Goal: Task Accomplishment & Management: Manage account settings

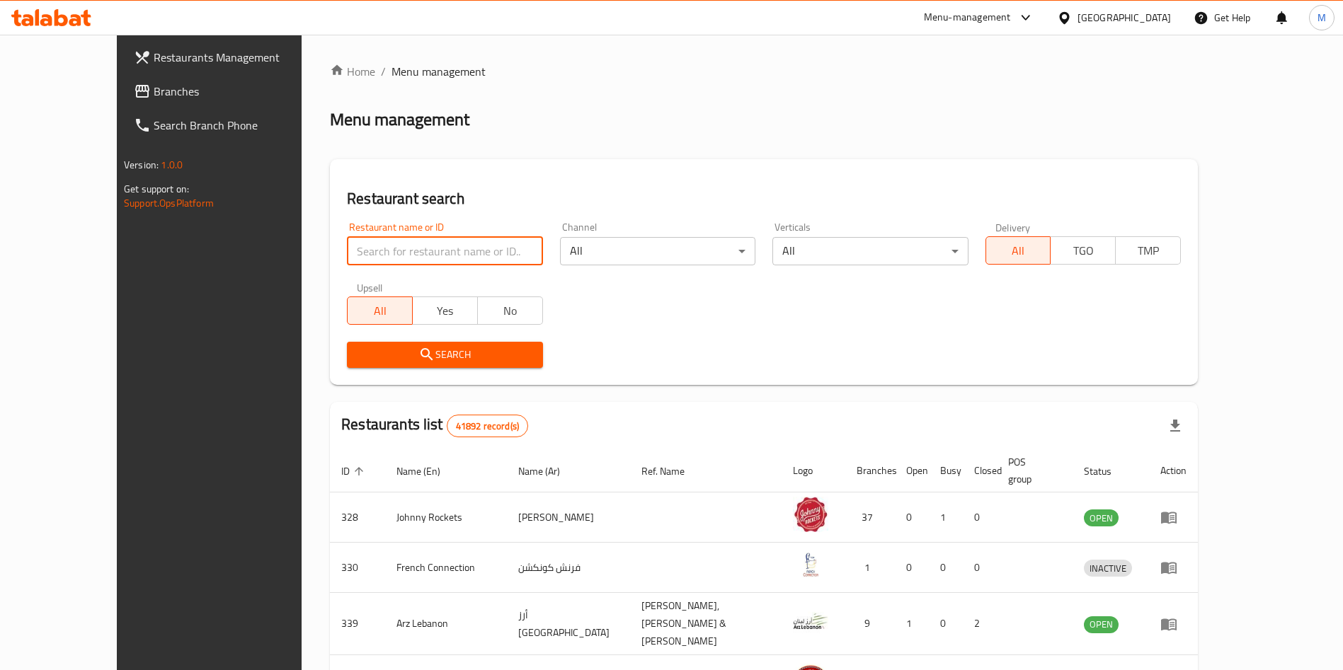
click at [400, 256] on input "search" at bounding box center [444, 251] width 195 height 28
type input "a"
paste input "726441"
click at [397, 358] on span "Search" at bounding box center [444, 355] width 173 height 18
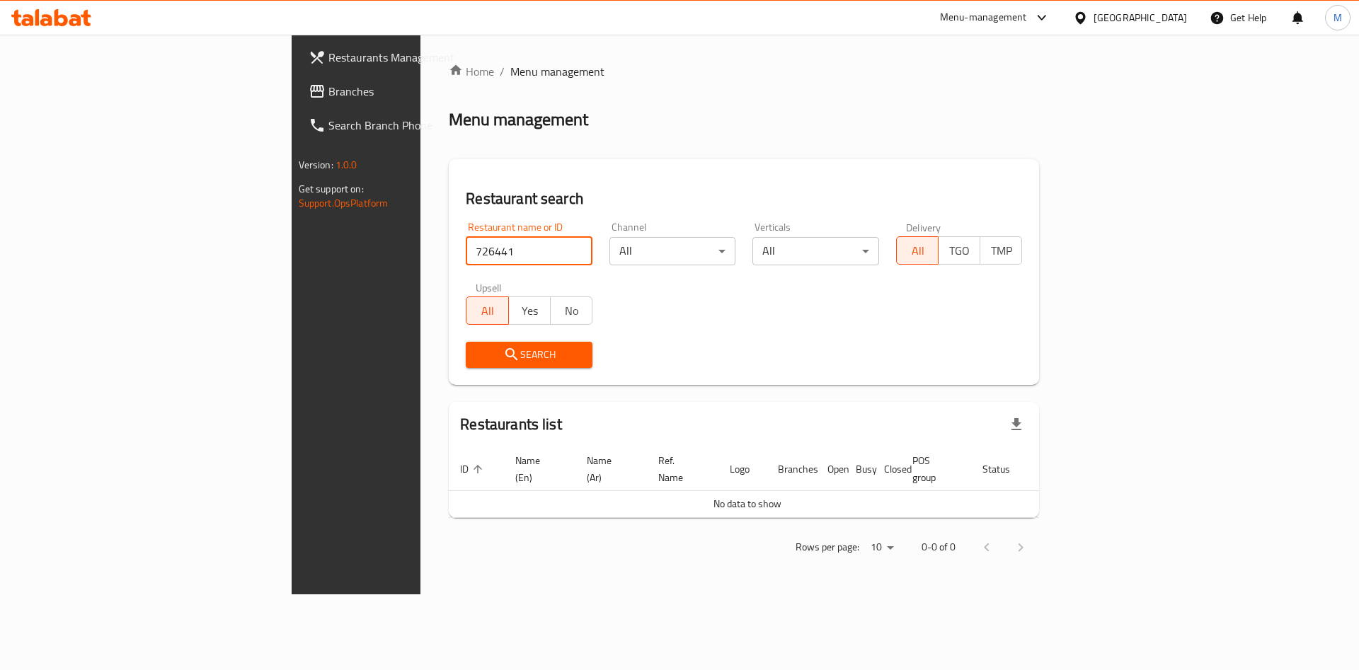
click at [466, 256] on input "726441" at bounding box center [529, 251] width 127 height 28
click button "Search" at bounding box center [529, 355] width 127 height 26
click at [466, 256] on input "acai mojp" at bounding box center [529, 251] width 127 height 28
type input "acai mojo"
click button "Search" at bounding box center [529, 355] width 127 height 26
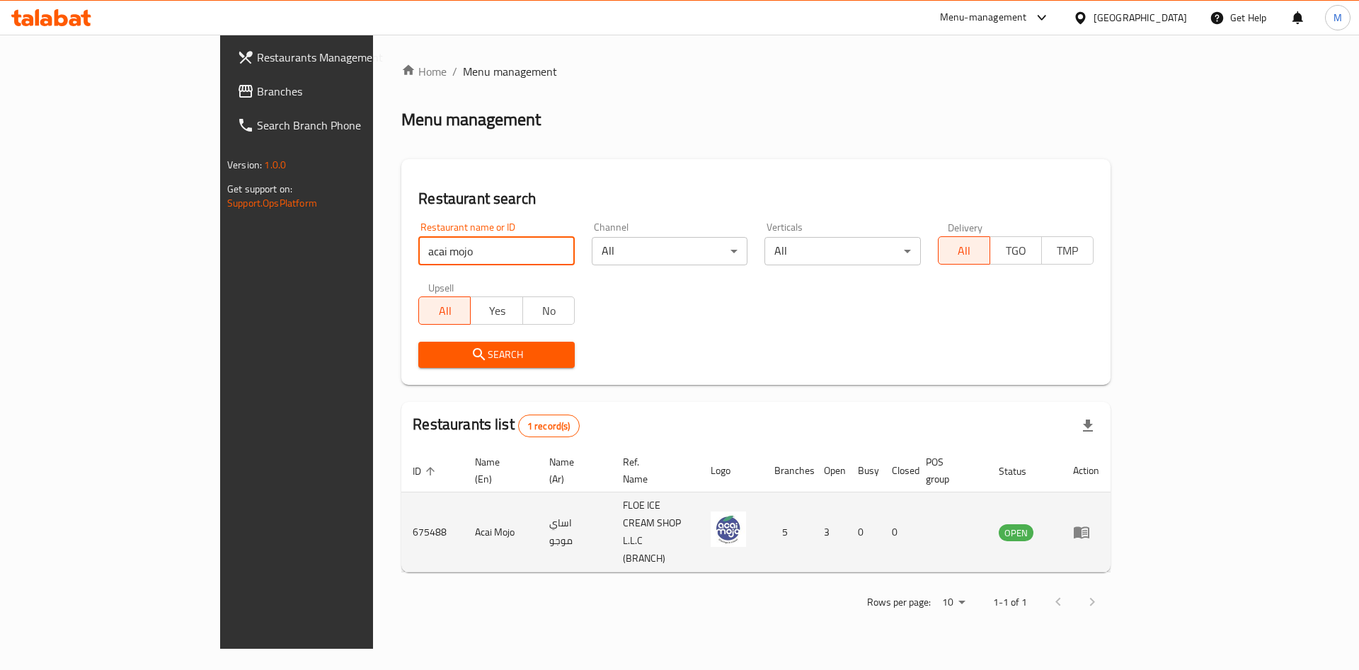
click at [1090, 527] on icon "enhanced table" at bounding box center [1082, 533] width 16 height 12
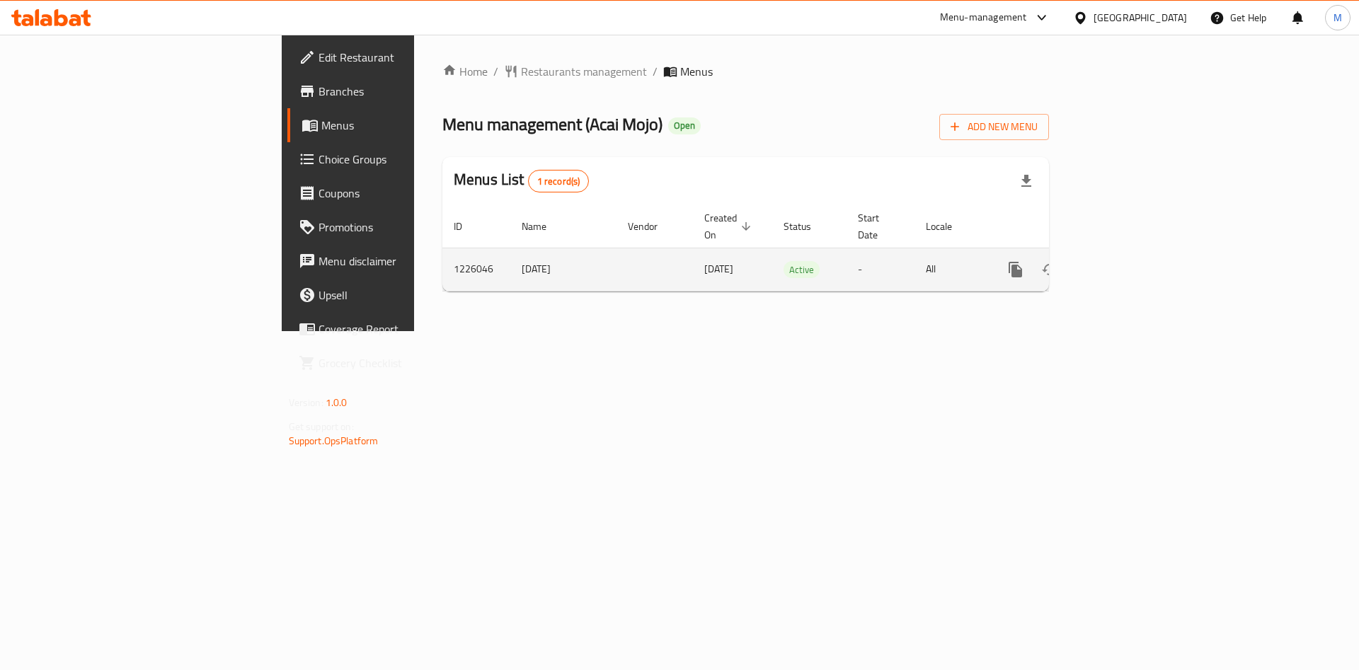
click at [1126, 261] on icon "enhanced table" at bounding box center [1117, 269] width 17 height 17
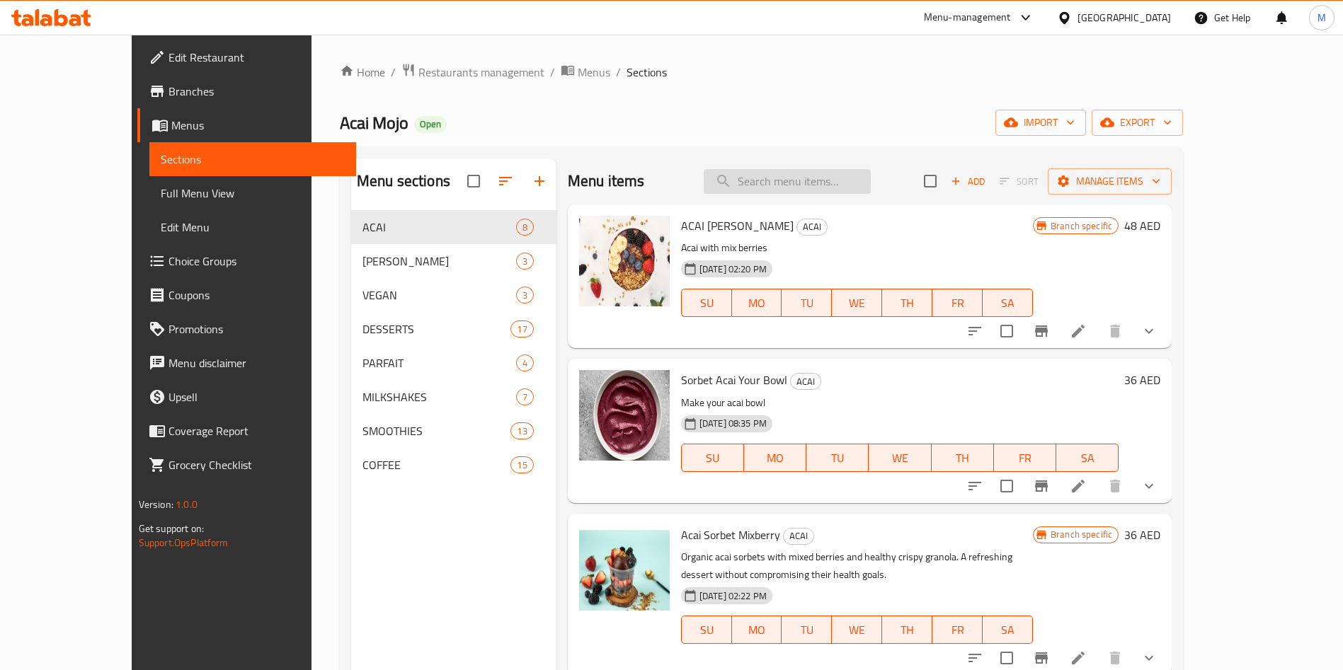
click at [823, 169] on input "search" at bounding box center [787, 181] width 167 height 25
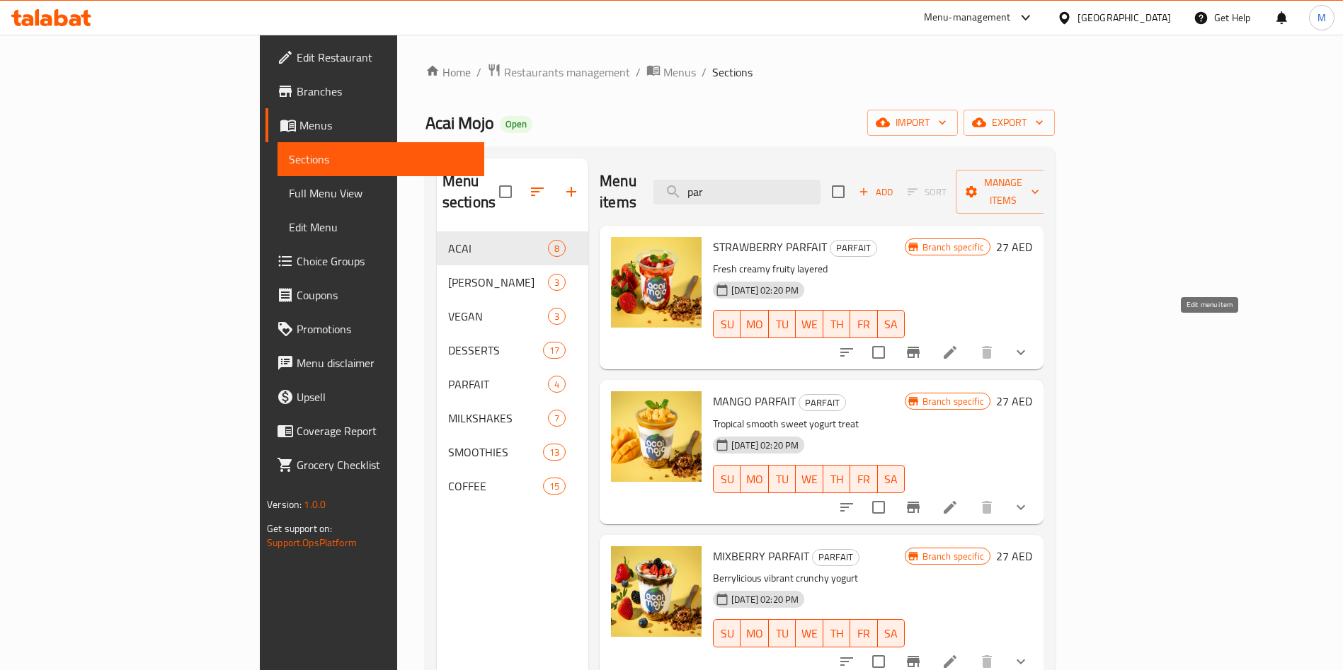
type input "par"
click at [920, 347] on icon "Branch-specific-item" at bounding box center [913, 352] width 13 height 11
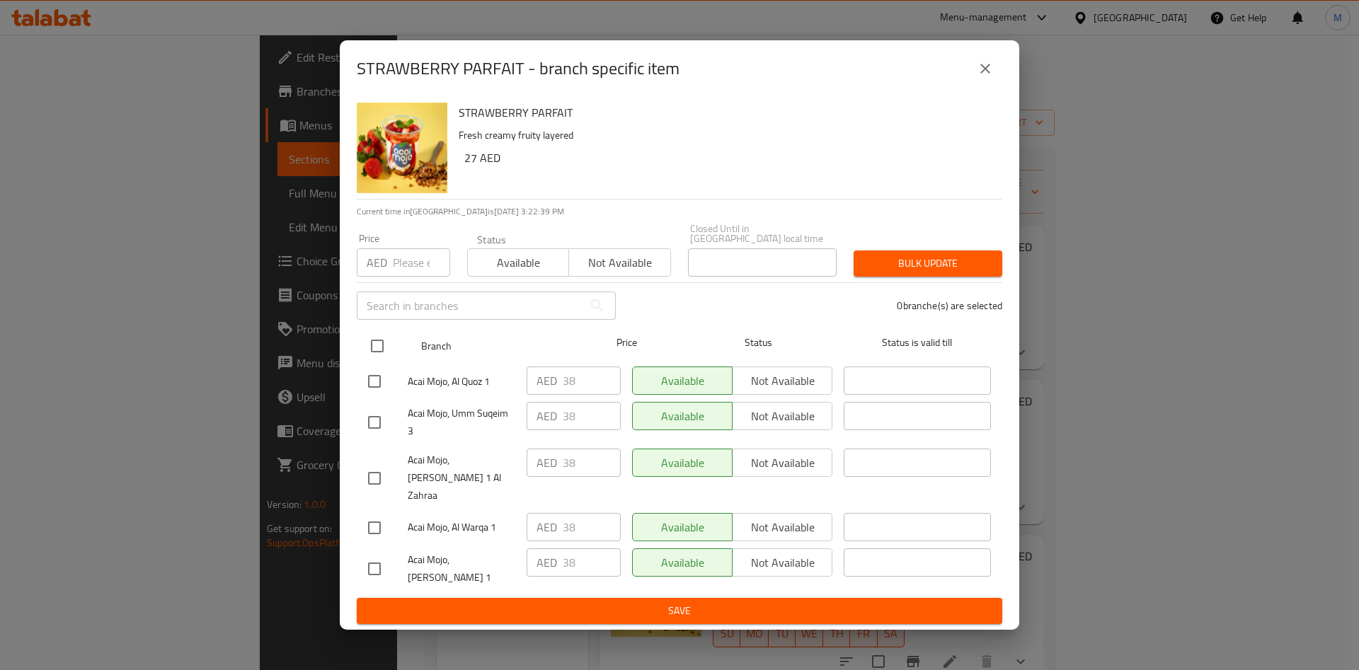
click at [377, 358] on input "checkbox" at bounding box center [377, 346] width 30 height 30
checkbox input "true"
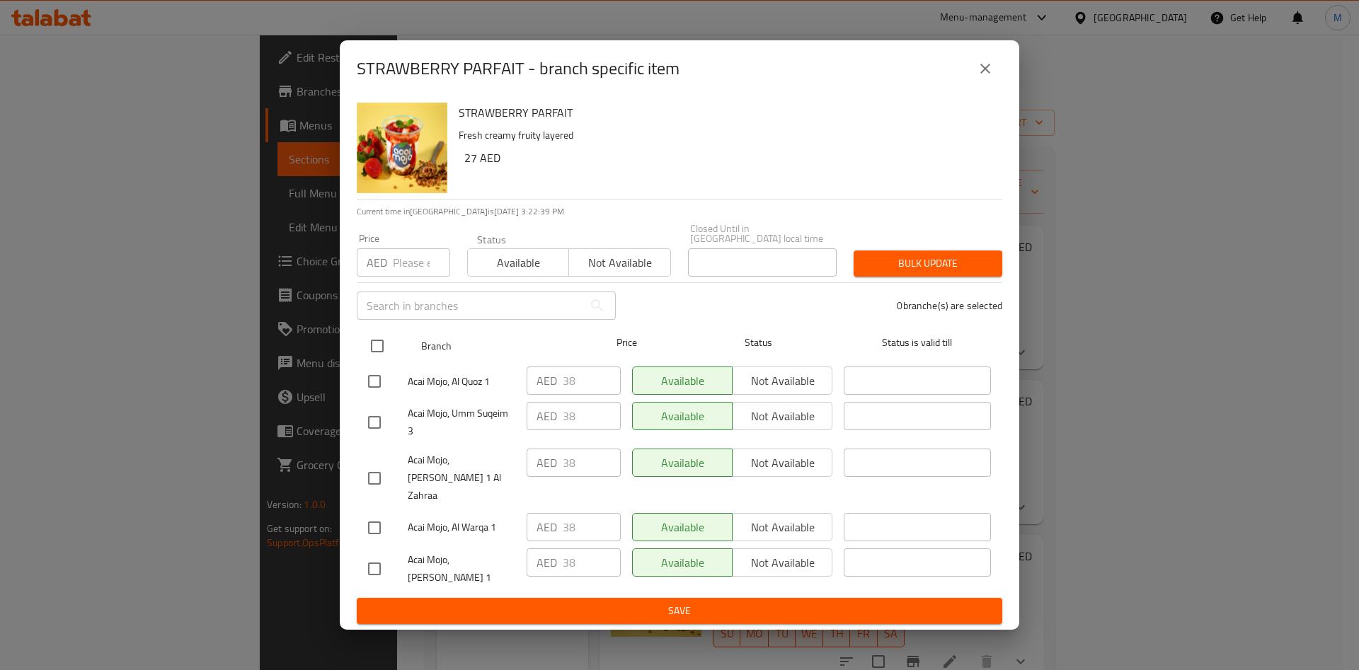
checkbox input "true"
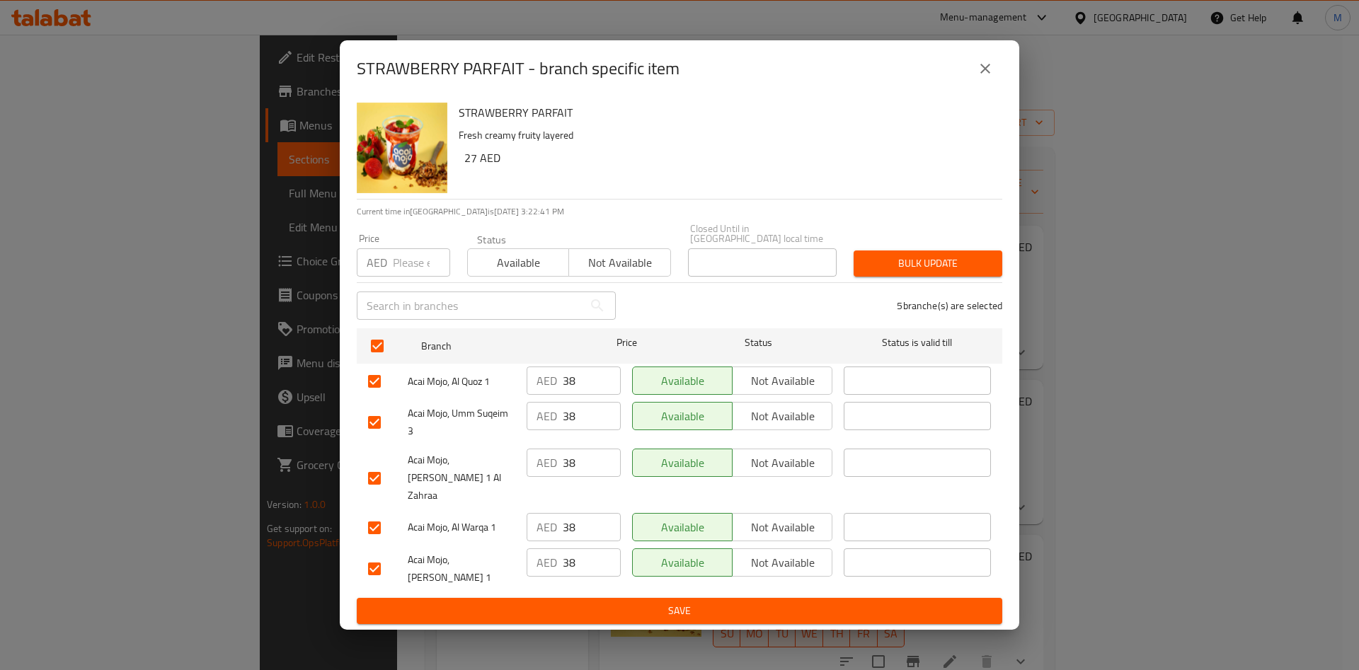
click at [413, 276] on input "number" at bounding box center [421, 262] width 57 height 28
type input "27"
click at [497, 273] on span "Available" at bounding box center [519, 263] width 90 height 21
click at [917, 273] on span "Bulk update" at bounding box center [928, 264] width 126 height 18
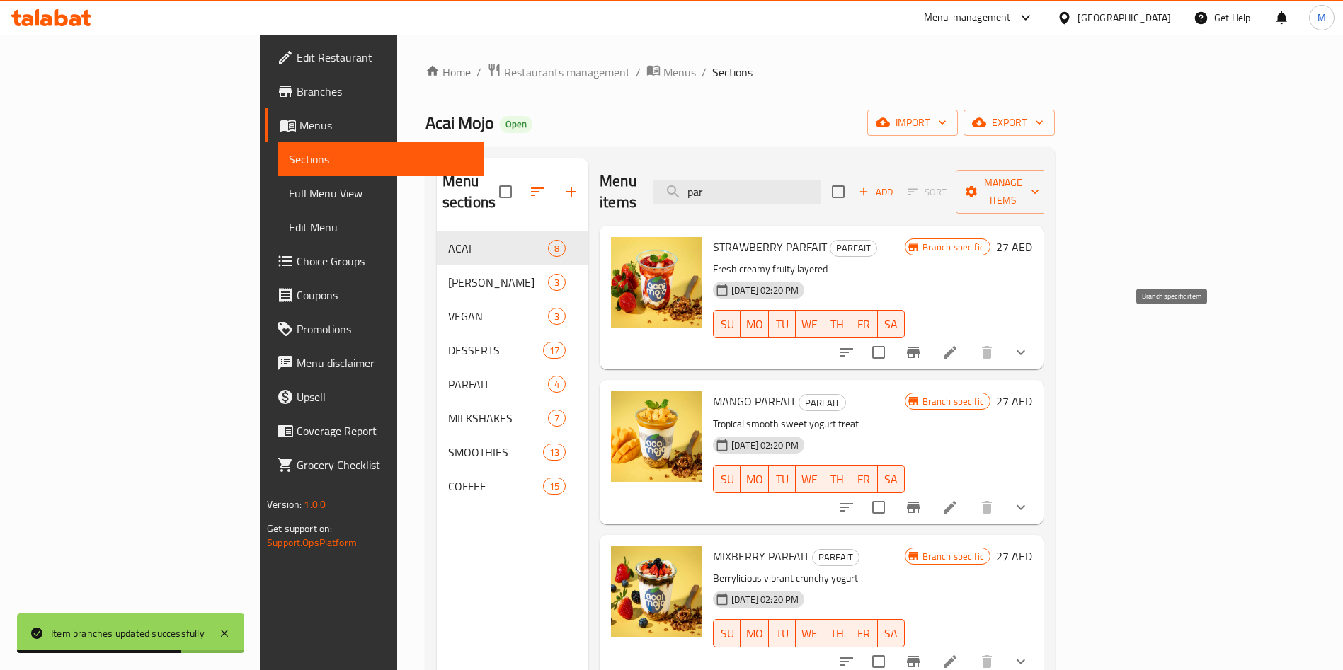
click at [922, 344] on icon "Branch-specific-item" at bounding box center [913, 352] width 17 height 17
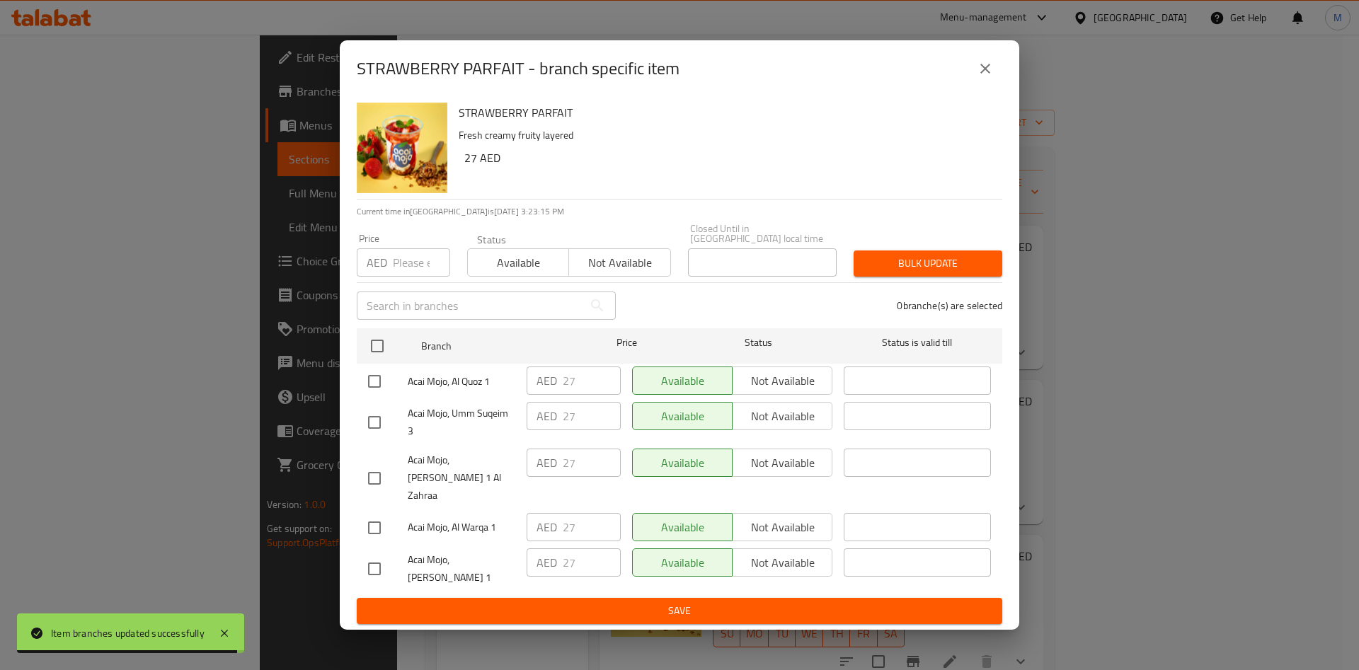
click at [974, 86] on button "close" at bounding box center [985, 69] width 34 height 34
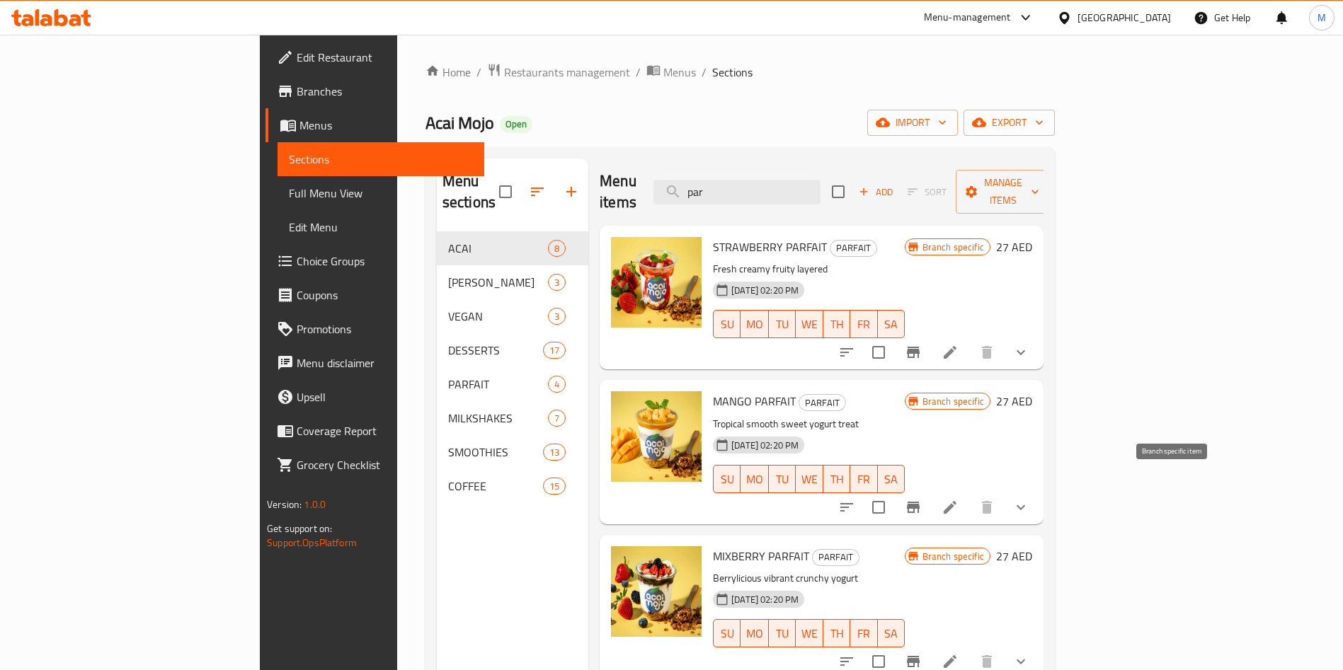
click at [922, 499] on icon "Branch-specific-item" at bounding box center [913, 507] width 17 height 17
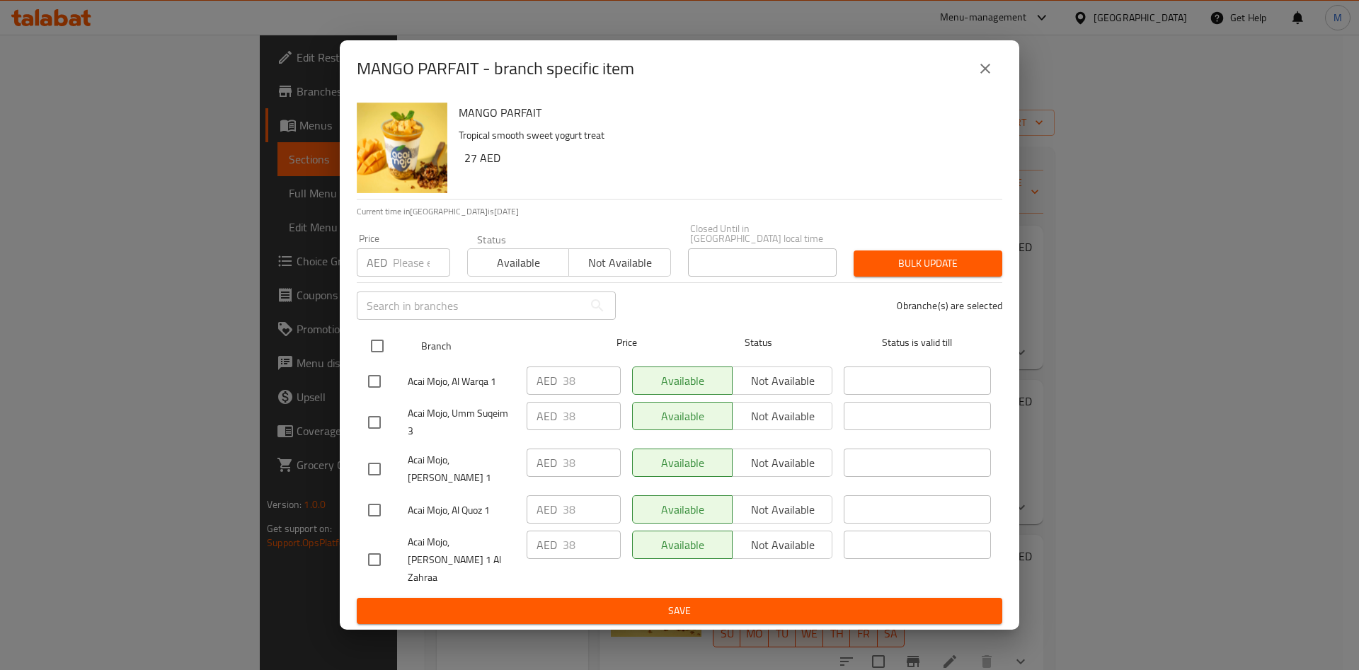
click at [367, 358] on input "checkbox" at bounding box center [377, 346] width 30 height 30
checkbox input "true"
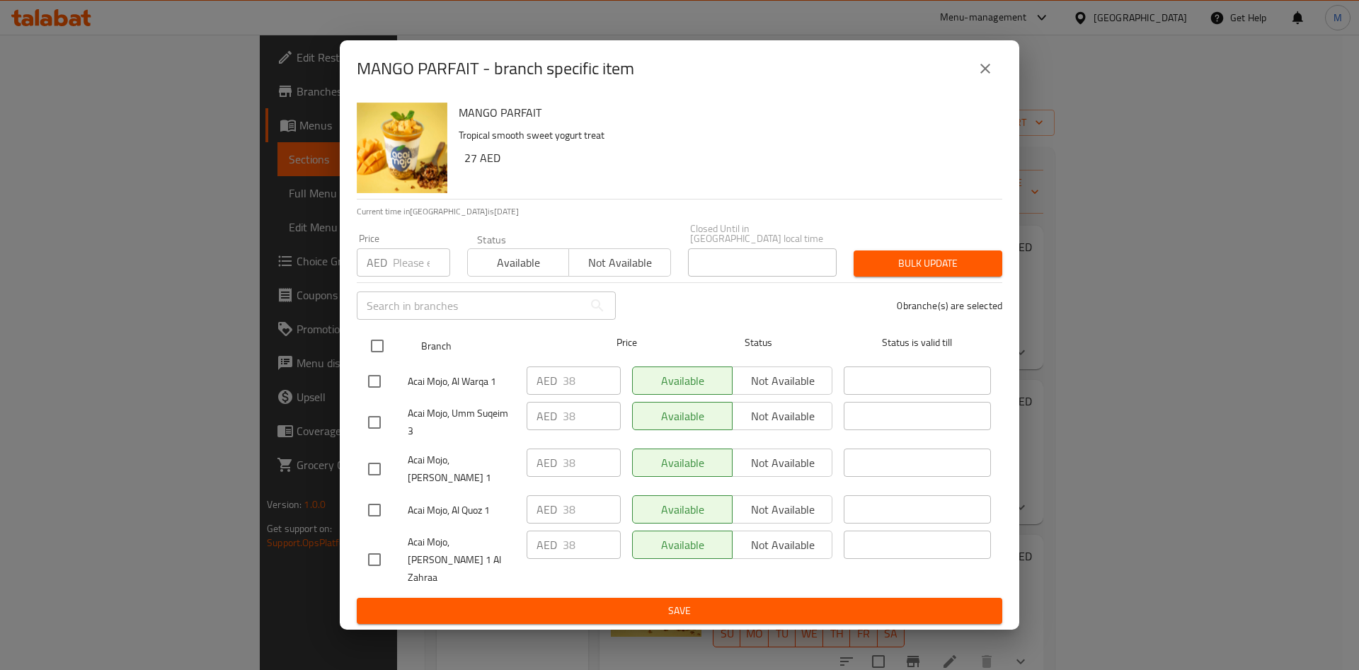
checkbox input "true"
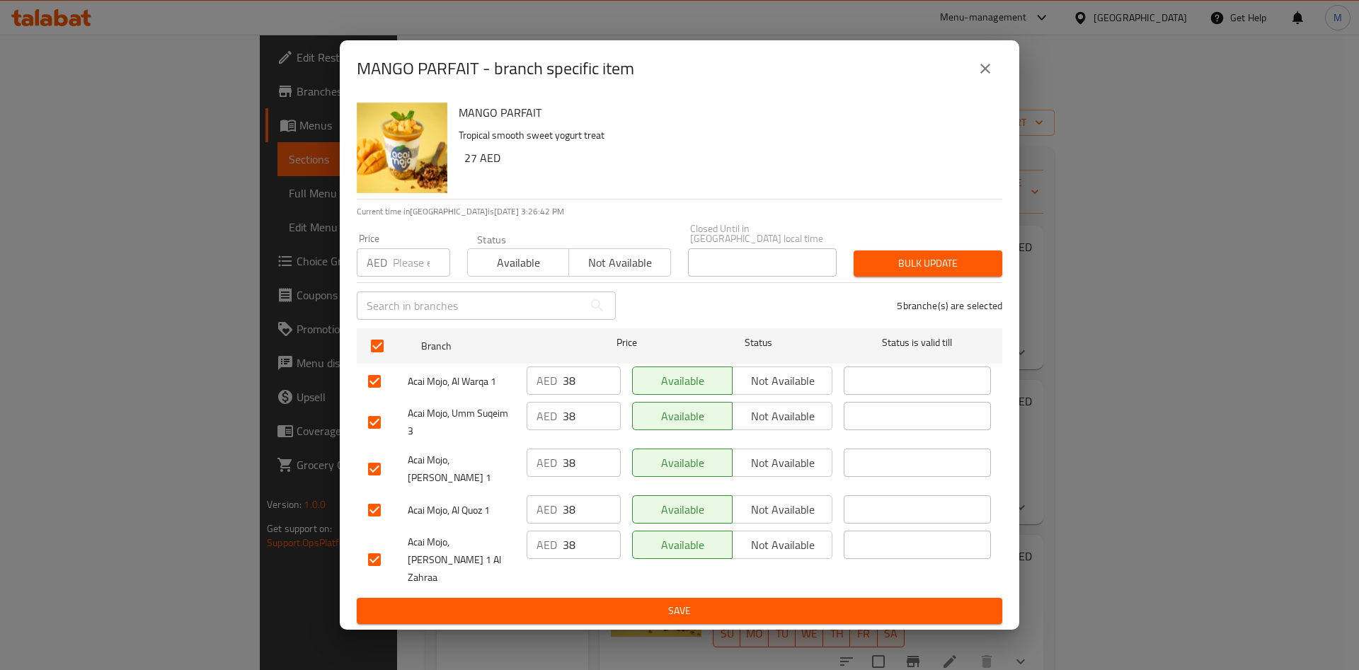
click at [396, 277] on input "number" at bounding box center [421, 262] width 57 height 28
type input "27"
click at [923, 273] on span "Bulk update" at bounding box center [928, 264] width 126 height 18
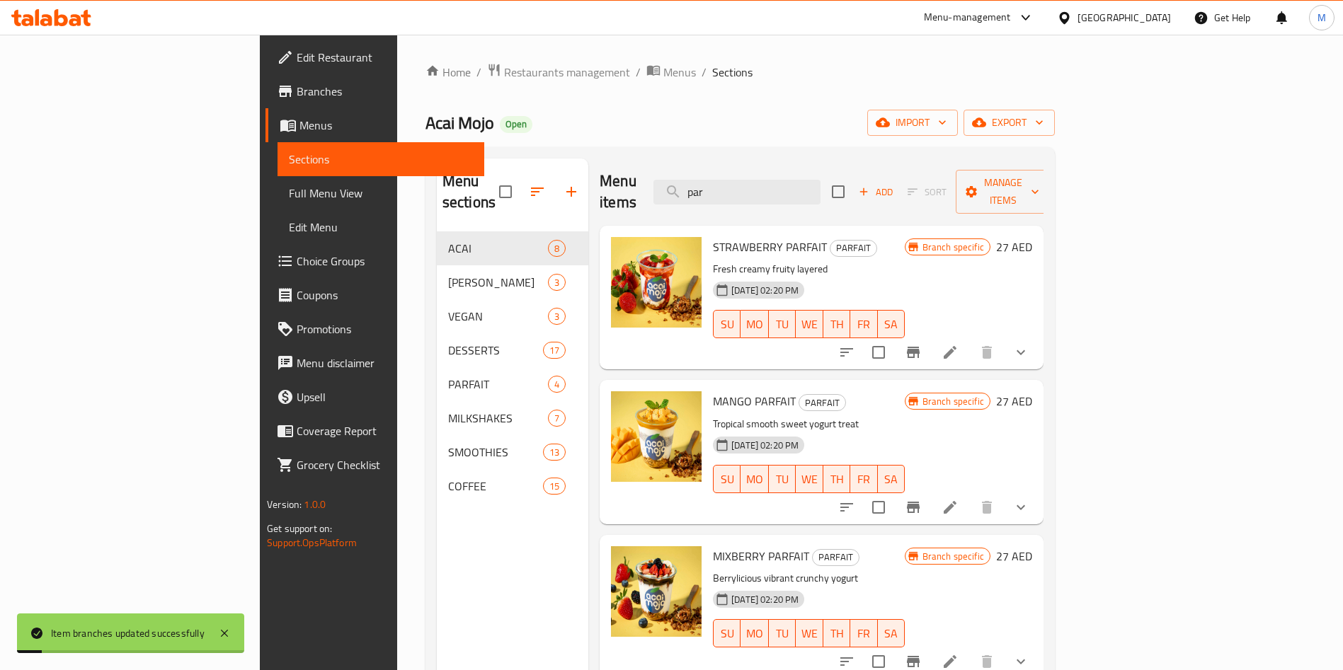
scroll to position [198, 0]
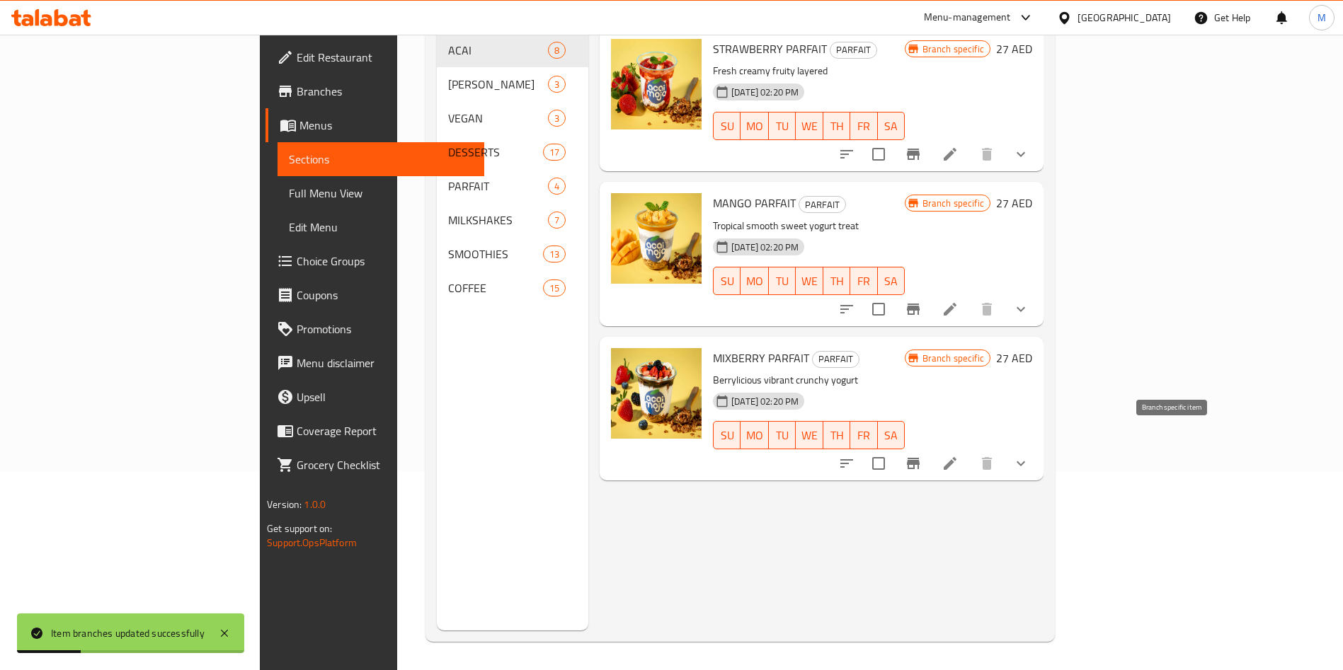
click at [920, 458] on icon "Branch-specific-item" at bounding box center [913, 463] width 13 height 11
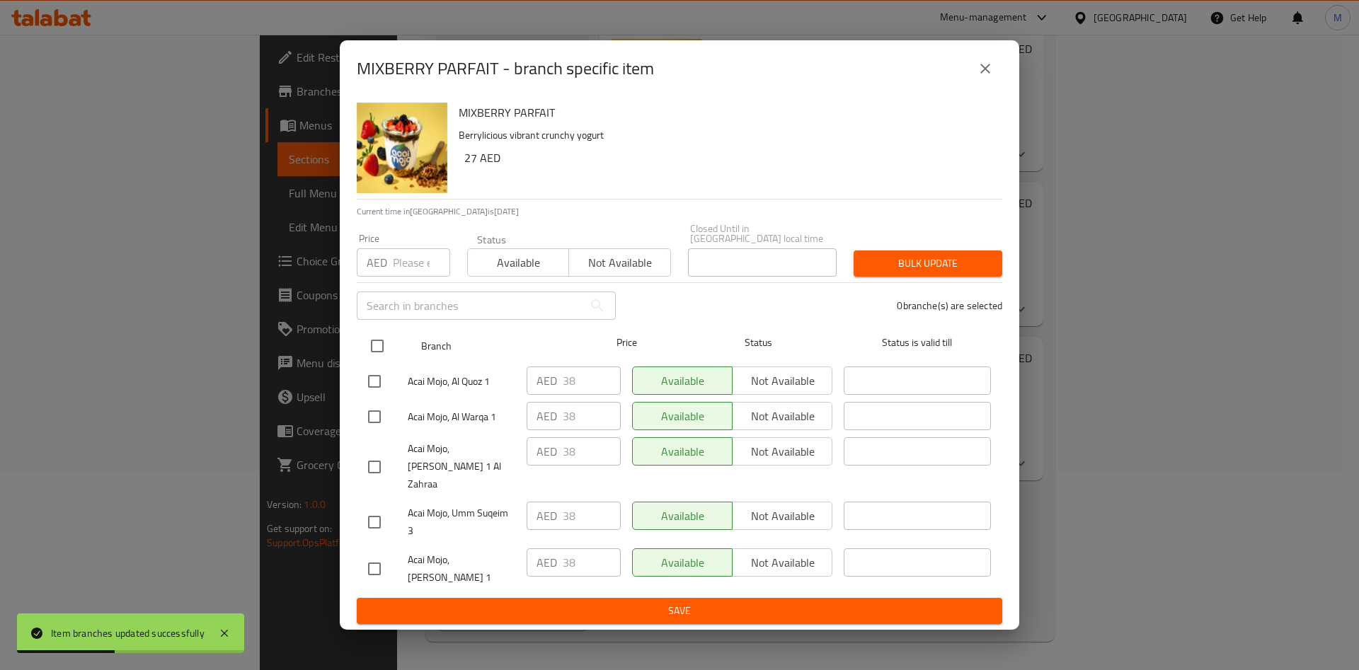
click at [370, 361] on input "checkbox" at bounding box center [377, 346] width 30 height 30
checkbox input "true"
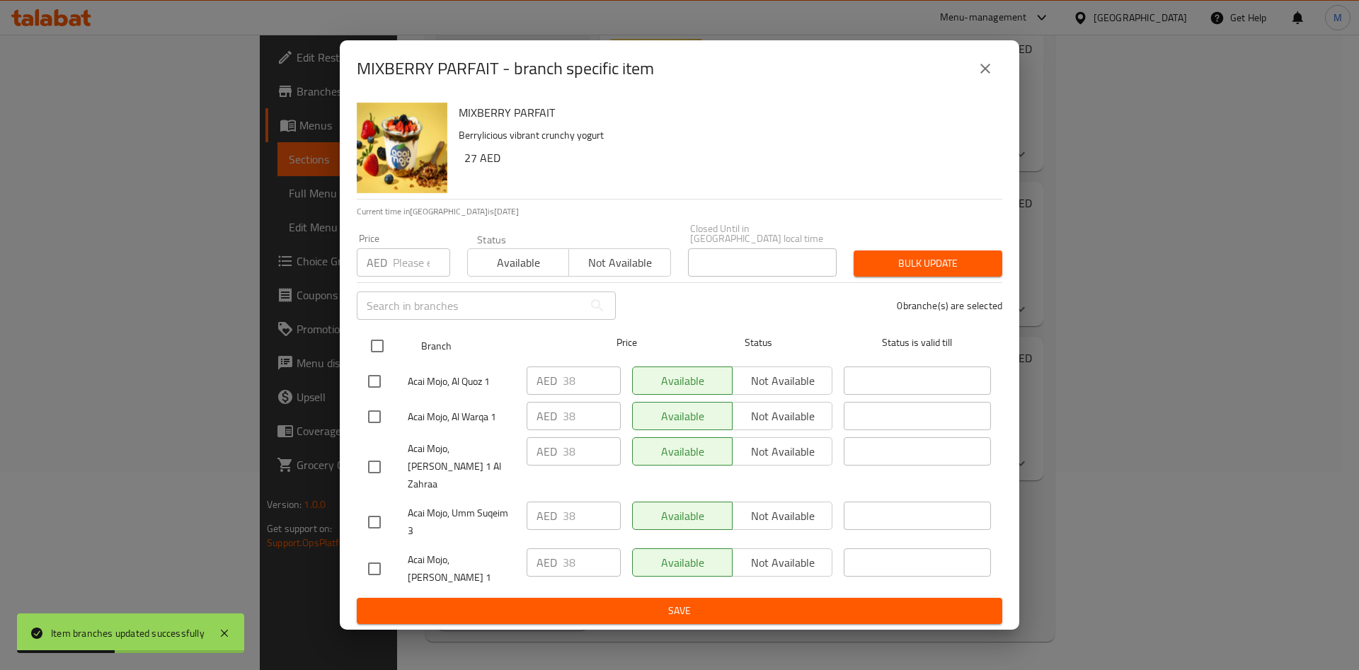
checkbox input "true"
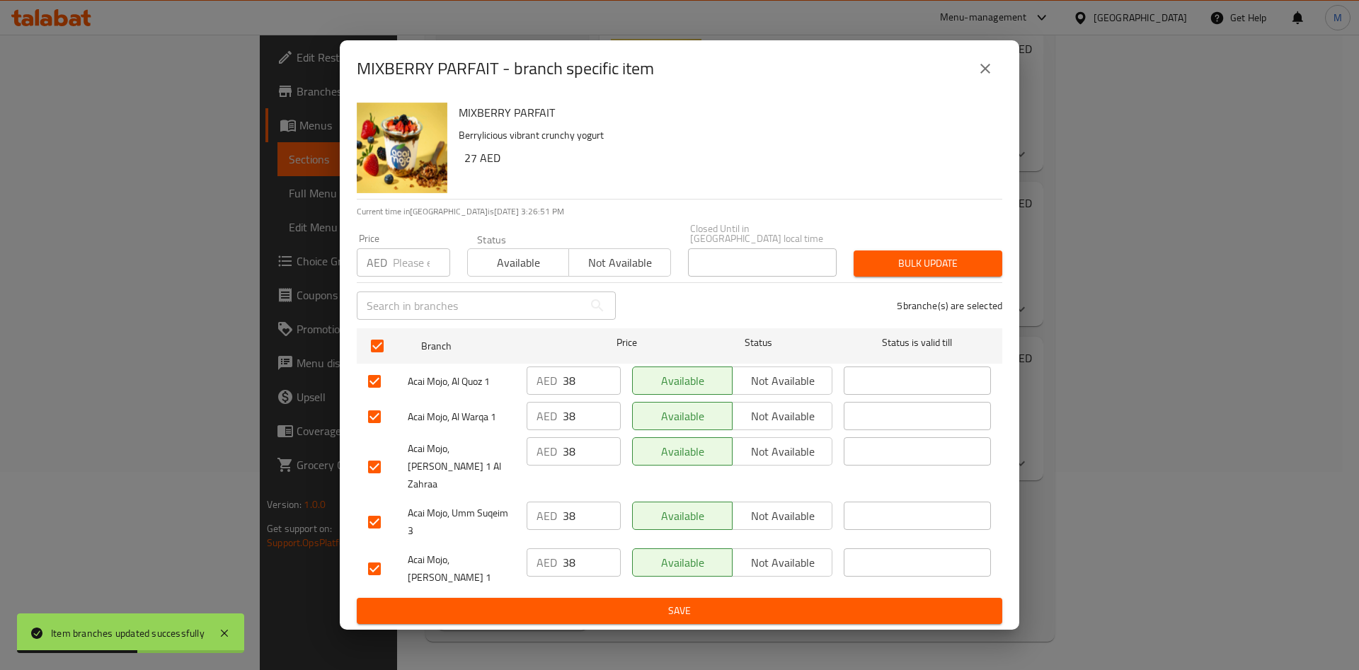
click at [405, 277] on input "number" at bounding box center [421, 262] width 57 height 28
type input "27"
click at [906, 273] on span "Bulk update" at bounding box center [928, 264] width 126 height 18
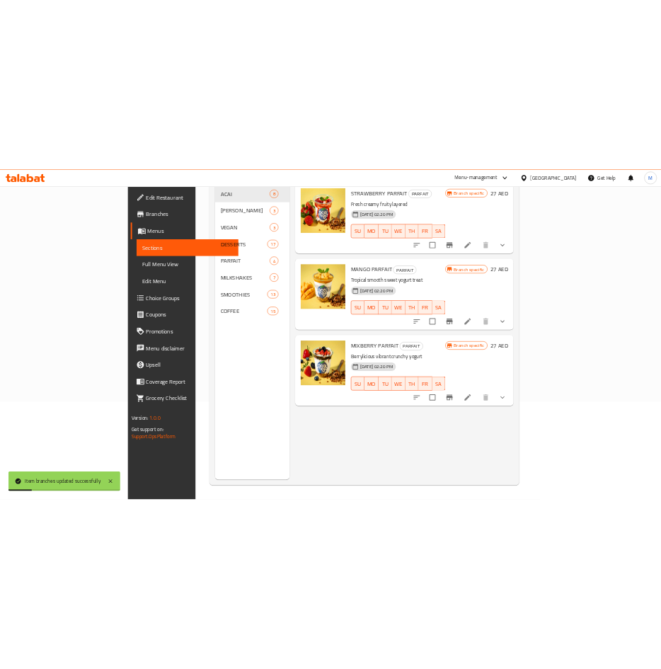
scroll to position [0, 0]
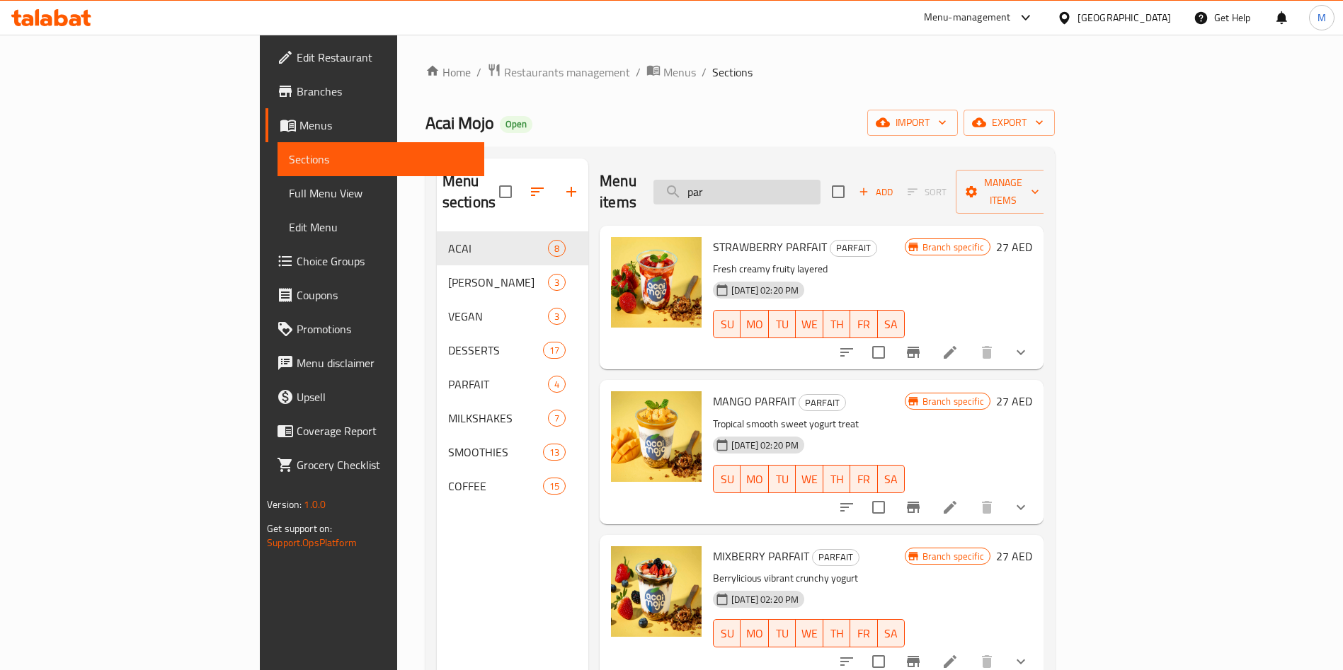
click at [821, 180] on input "par" at bounding box center [736, 192] width 167 height 25
type input "p"
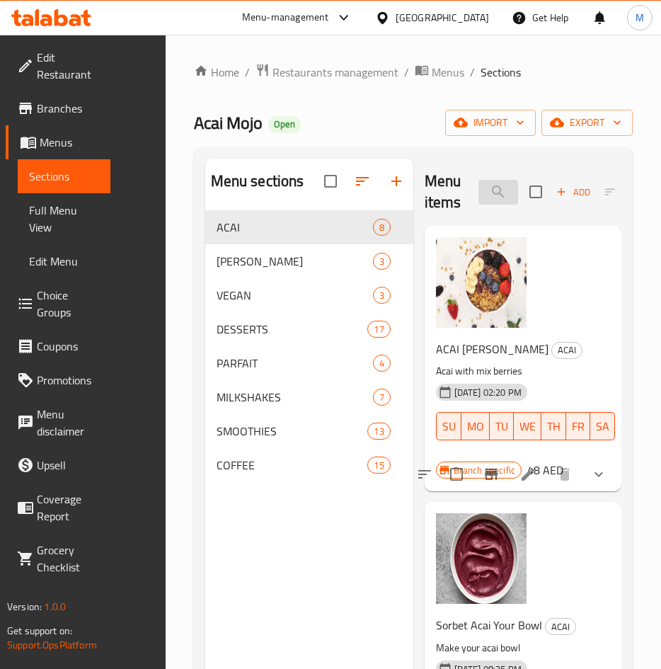
click at [497, 190] on input "search" at bounding box center [499, 192] width 40 height 25
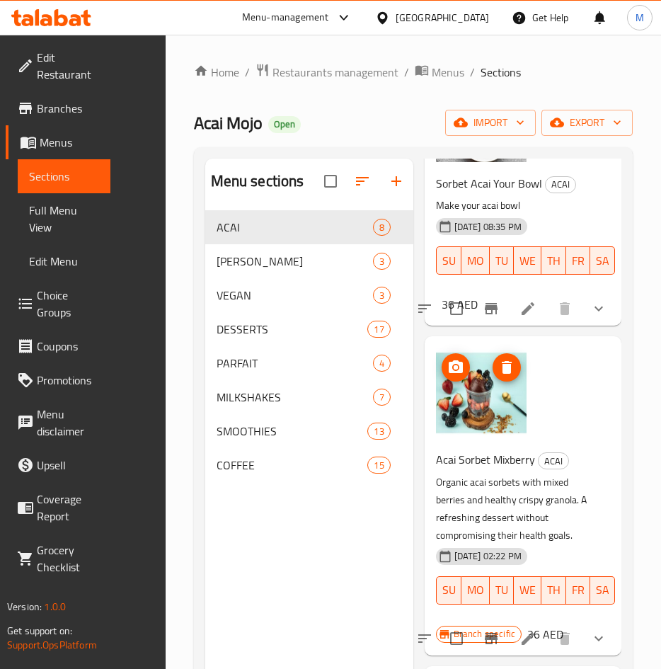
scroll to position [252, 0]
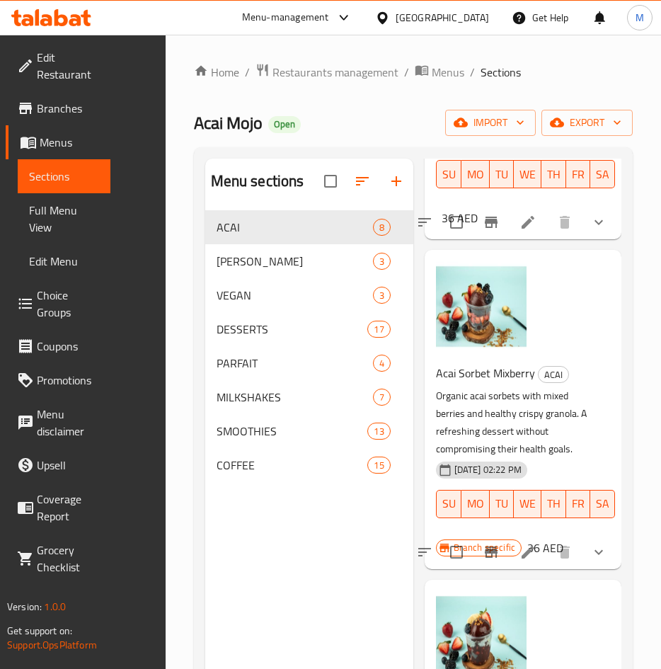
type input "sorbet"
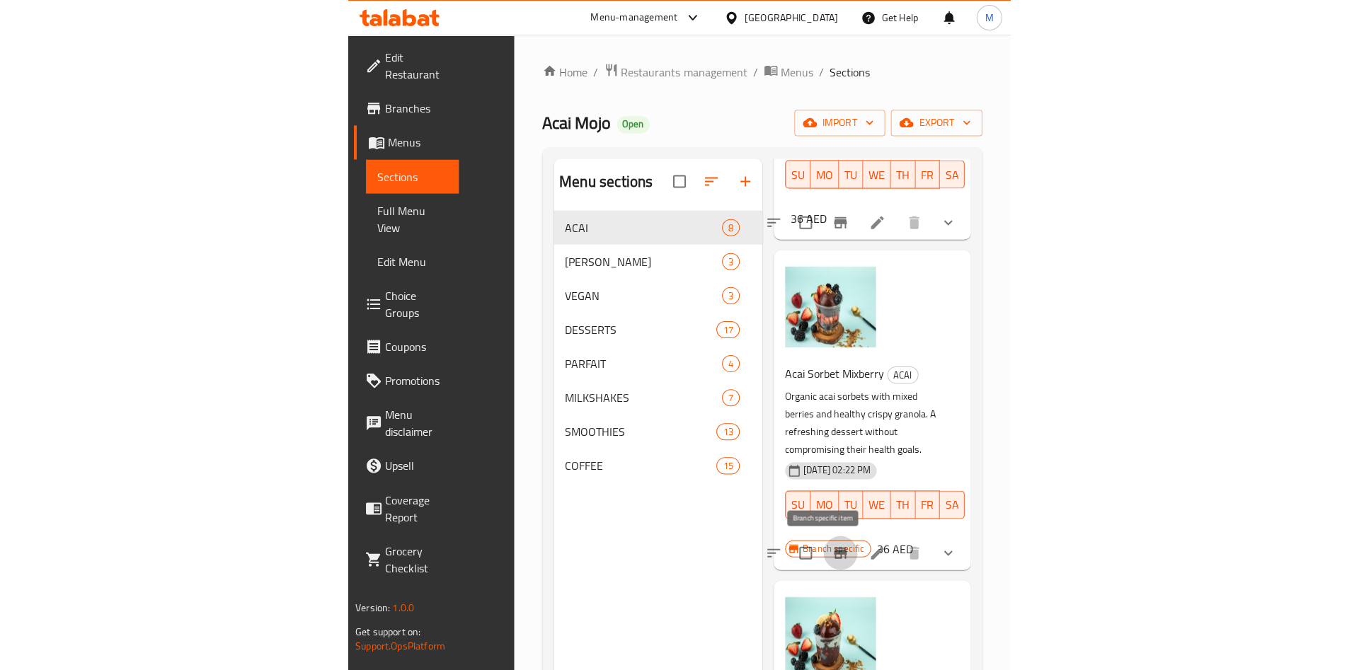
scroll to position [0, 0]
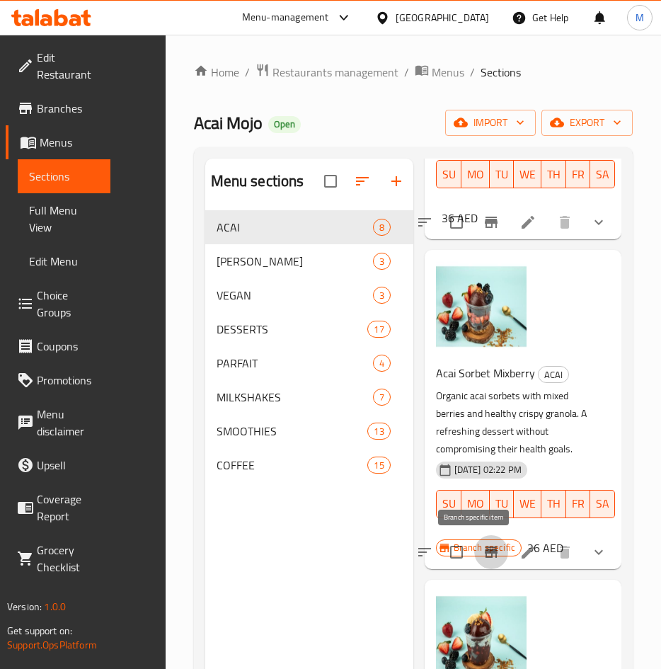
click at [483, 551] on icon "Branch-specific-item" at bounding box center [491, 552] width 17 height 17
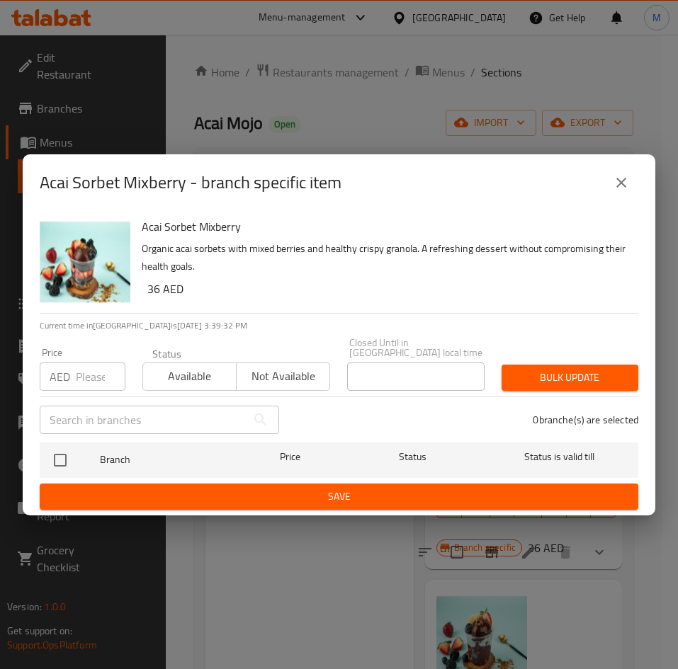
click at [98, 375] on input "number" at bounding box center [101, 376] width 50 height 28
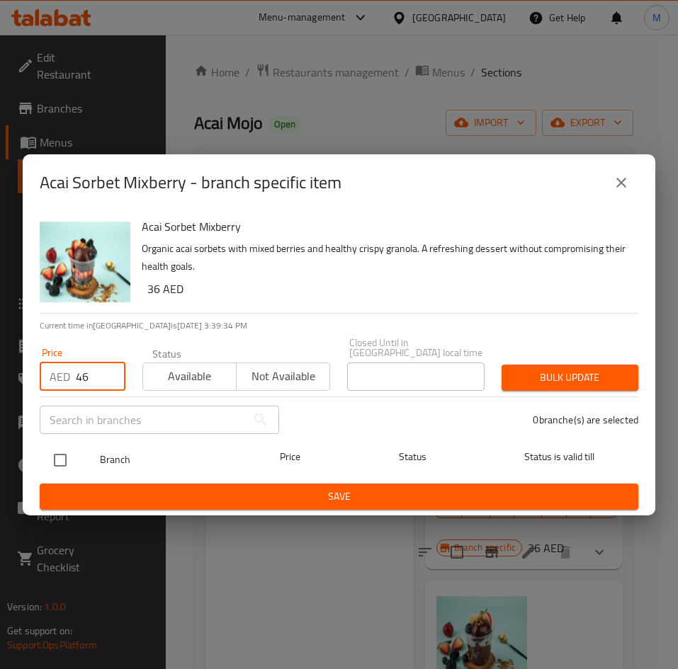
type input "46"
click at [56, 454] on input "checkbox" at bounding box center [60, 460] width 30 height 30
checkbox input "false"
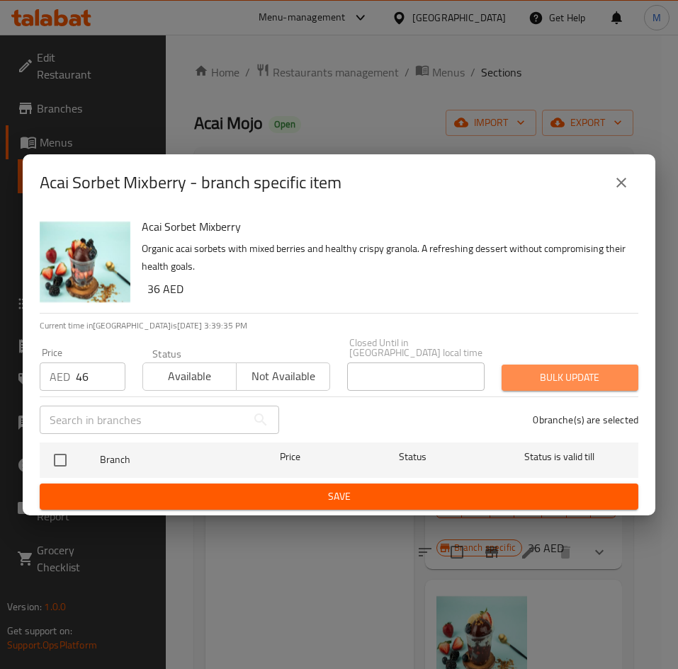
click at [545, 376] on span "Bulk update" at bounding box center [570, 378] width 114 height 18
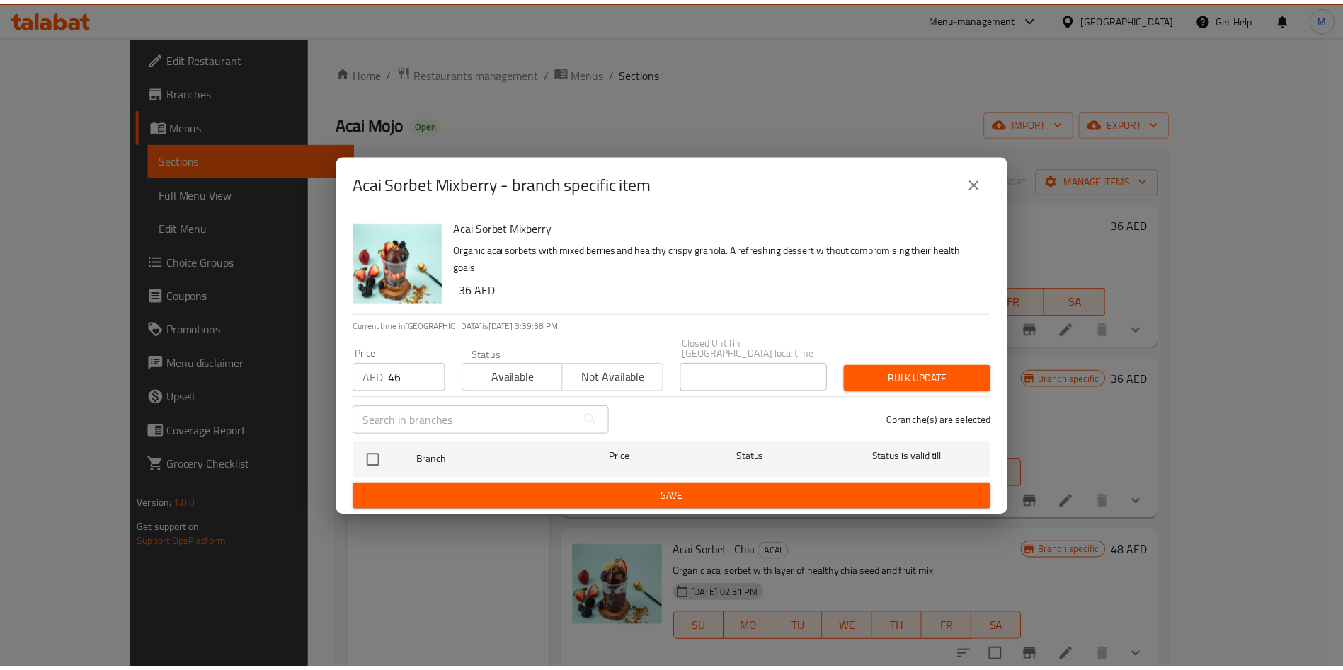
scroll to position [1, 0]
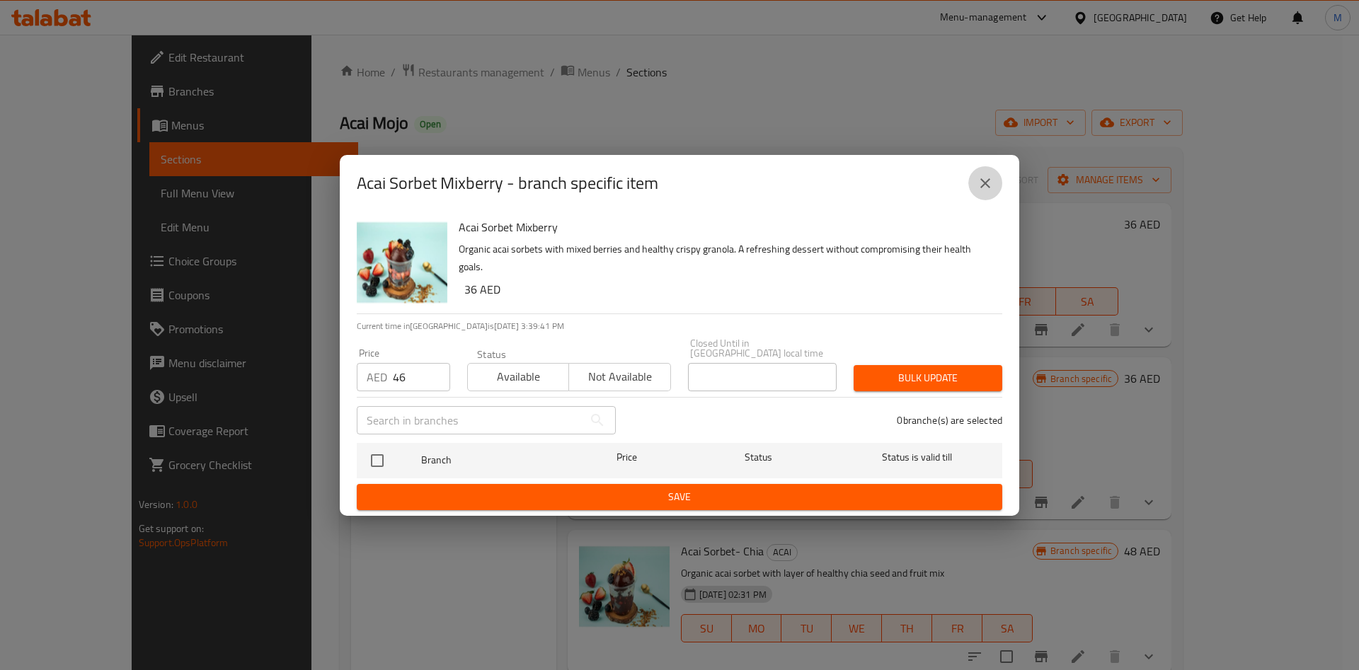
click at [985, 184] on icon "close" at bounding box center [986, 183] width 10 height 10
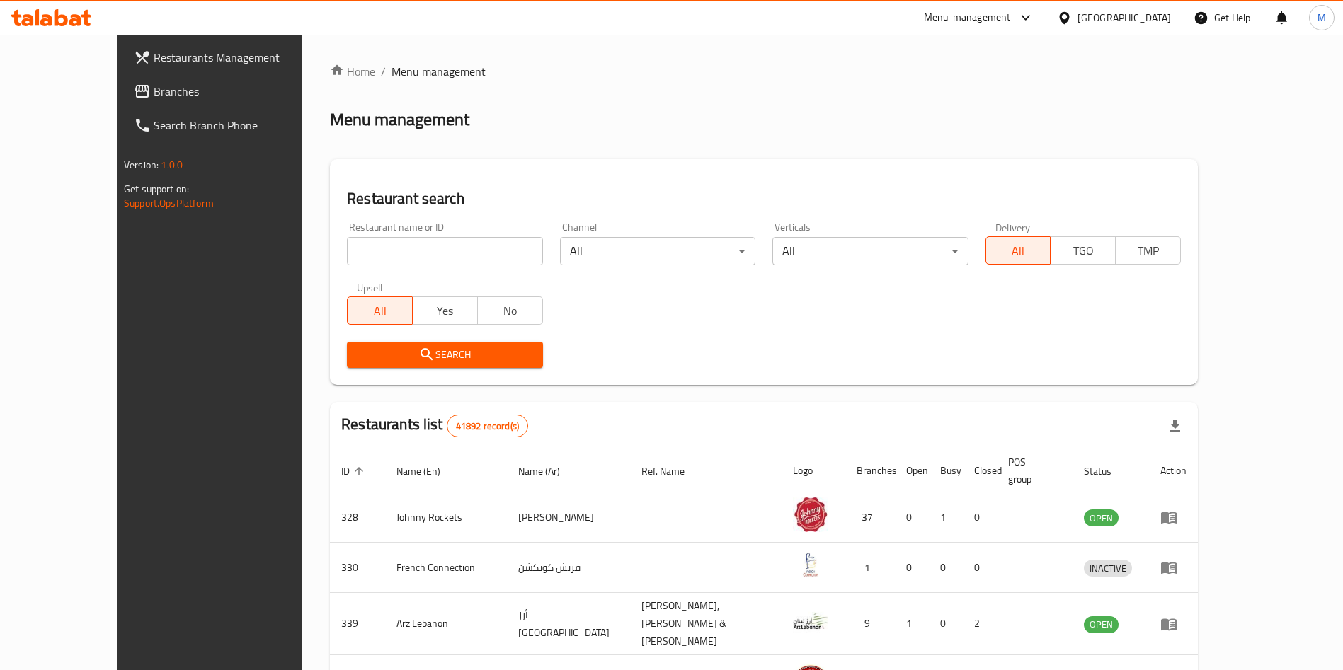
click at [932, 334] on div "Search" at bounding box center [763, 354] width 851 height 43
click at [412, 253] on input "search" at bounding box center [444, 251] width 195 height 28
type input "acai mojo"
click at [398, 360] on span "Search" at bounding box center [444, 355] width 173 height 18
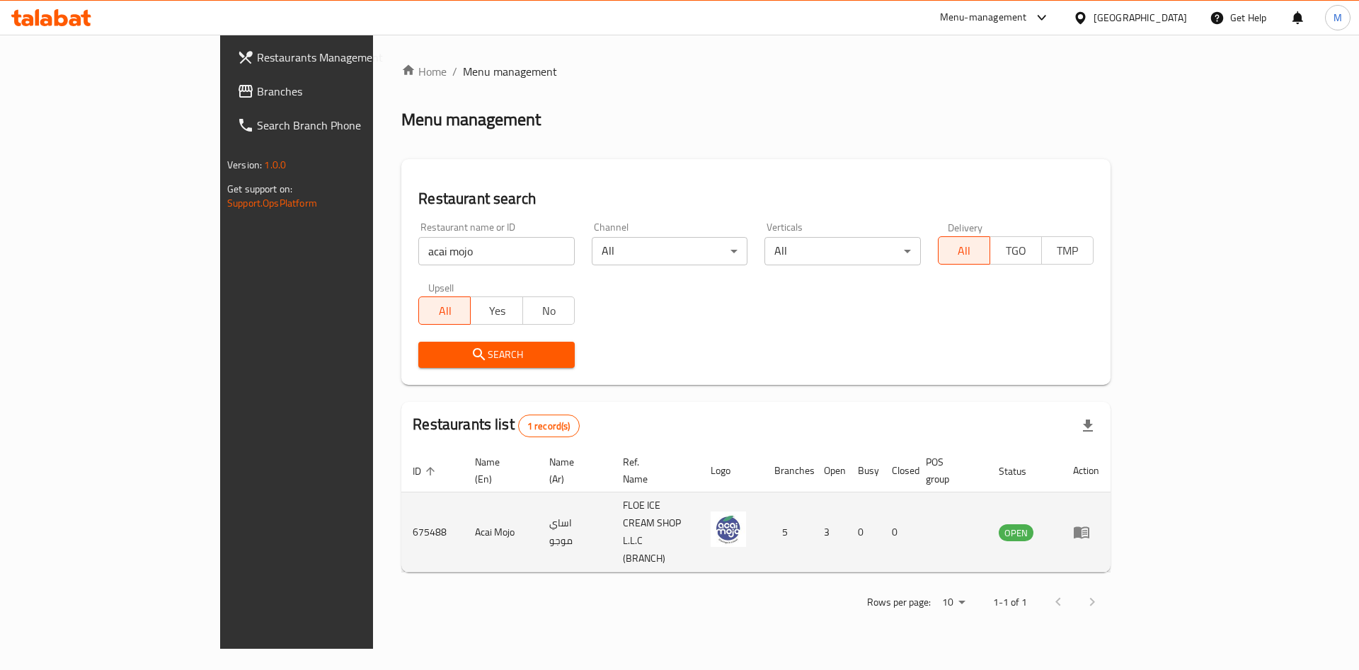
click at [1087, 530] on icon "enhanced table" at bounding box center [1084, 533] width 5 height 6
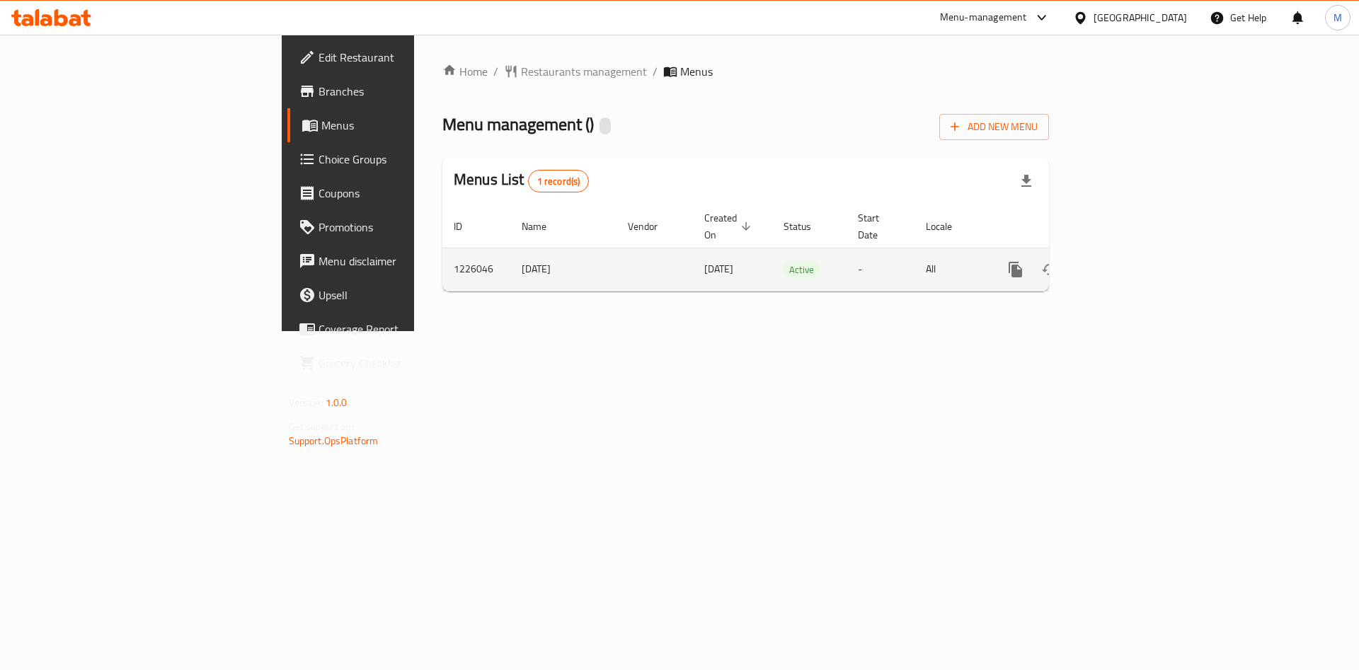
click at [1135, 256] on link "enhanced table" at bounding box center [1118, 270] width 34 height 34
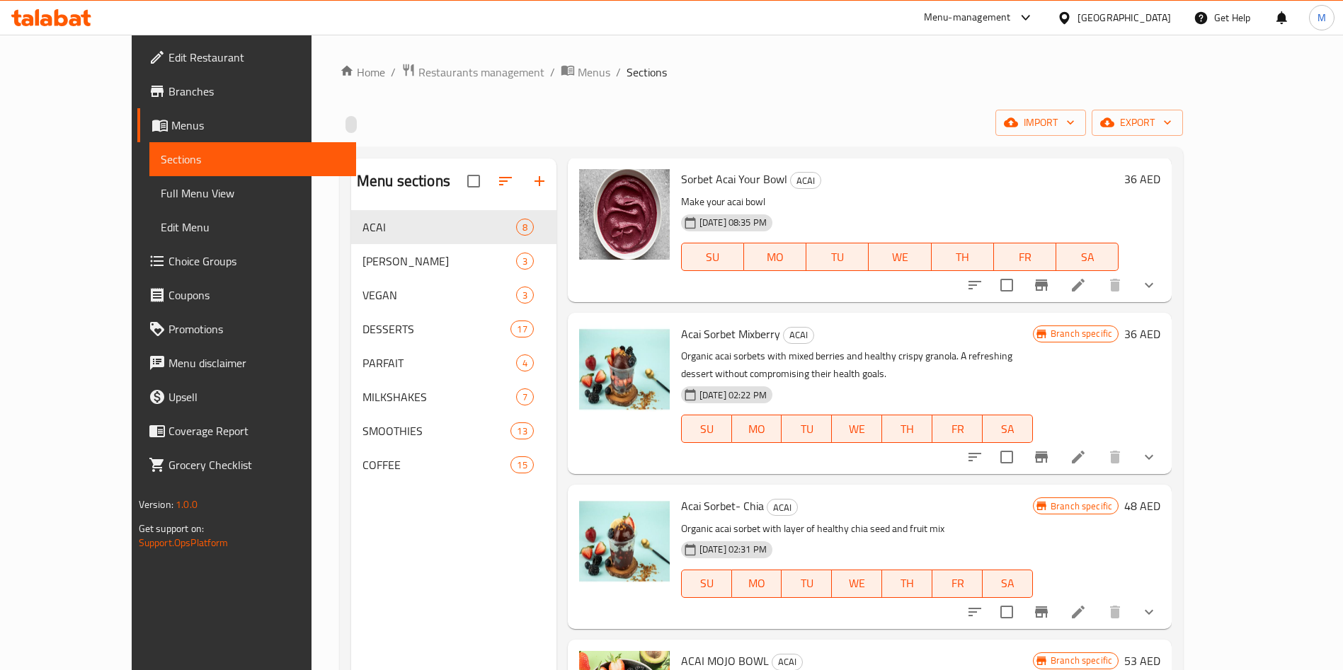
scroll to position [204, 0]
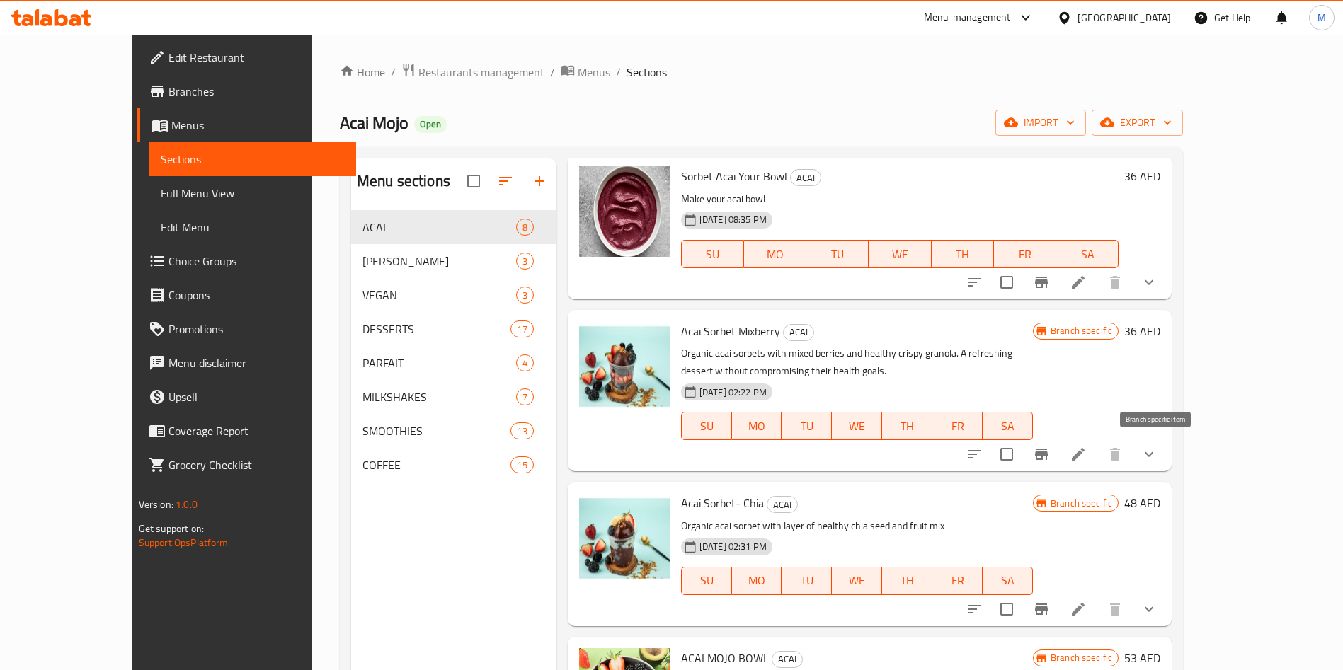
click at [1048, 459] on icon "Branch-specific-item" at bounding box center [1041, 454] width 13 height 11
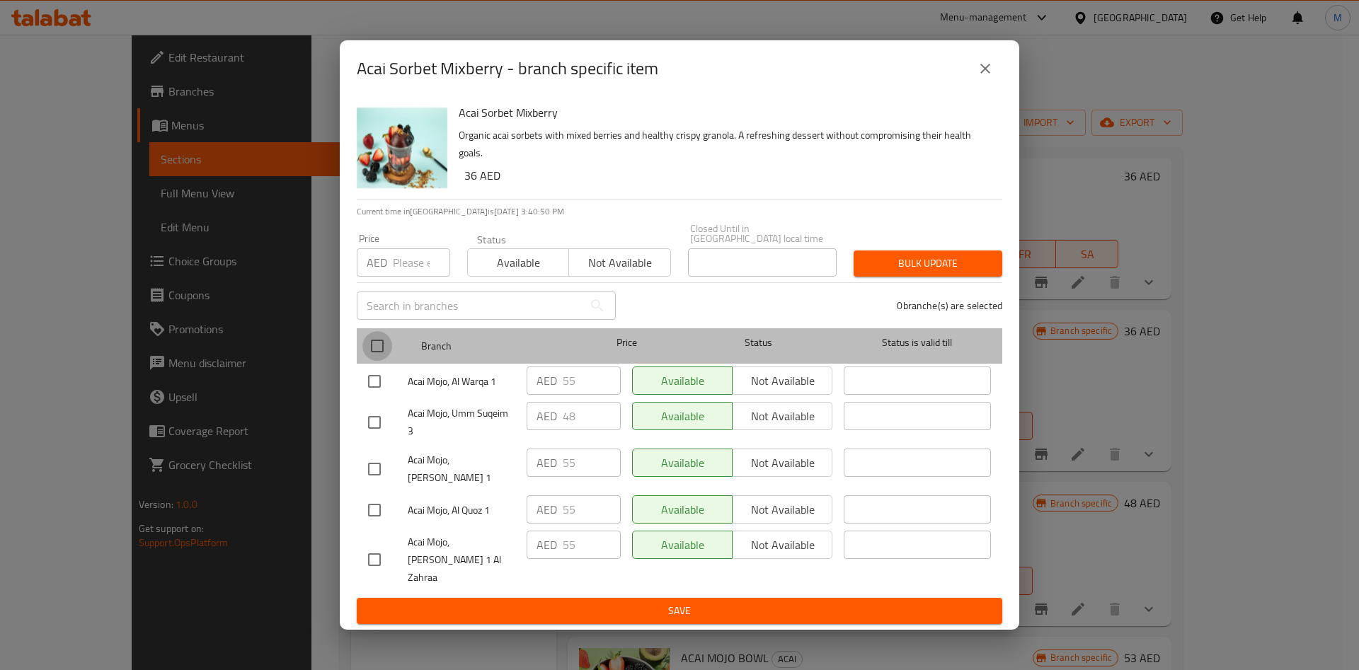
click at [381, 361] on input "checkbox" at bounding box center [377, 346] width 30 height 30
checkbox input "true"
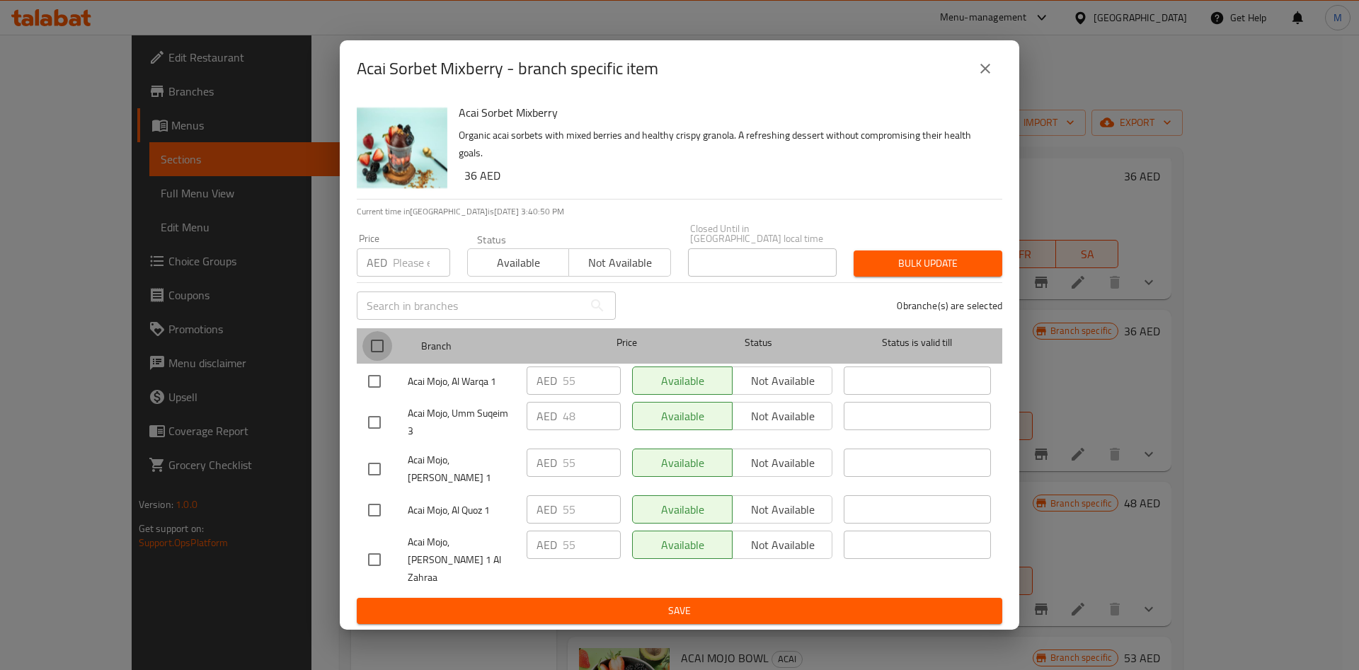
checkbox input "true"
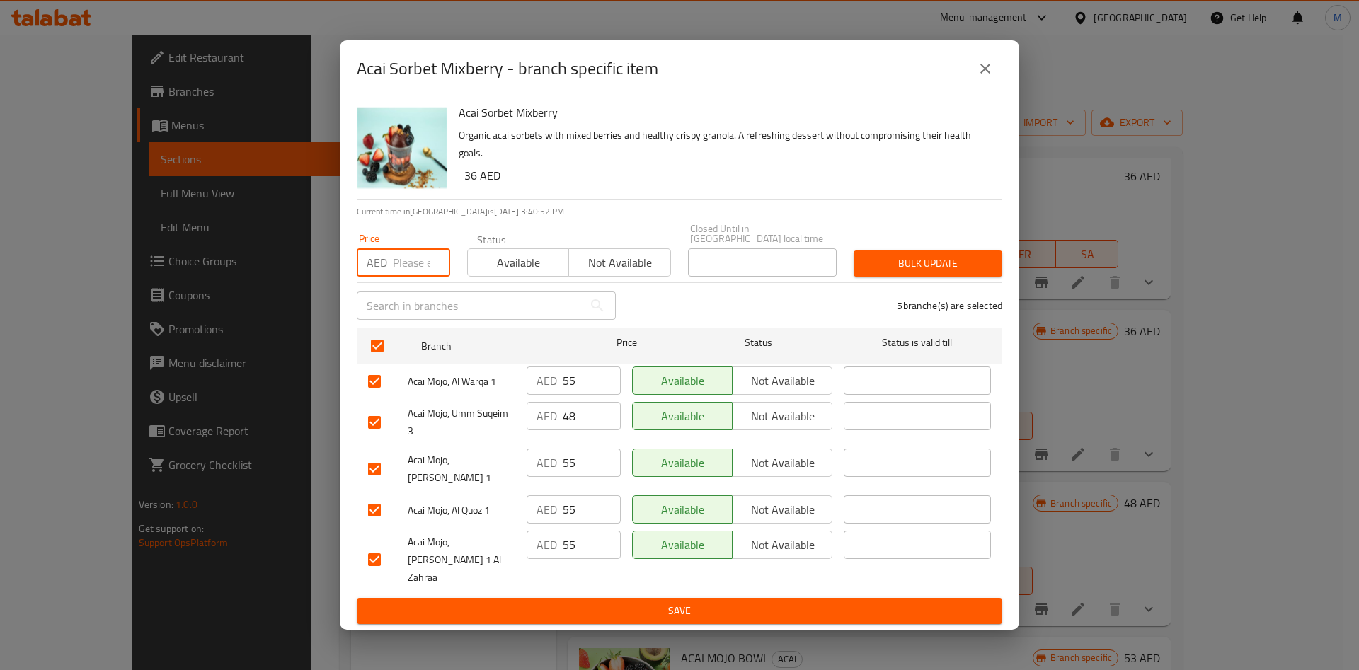
click at [426, 277] on input "number" at bounding box center [421, 262] width 57 height 28
click at [430, 277] on input "47" at bounding box center [421, 262] width 57 height 28
type input "46"
click at [907, 271] on span "Bulk update" at bounding box center [928, 264] width 126 height 18
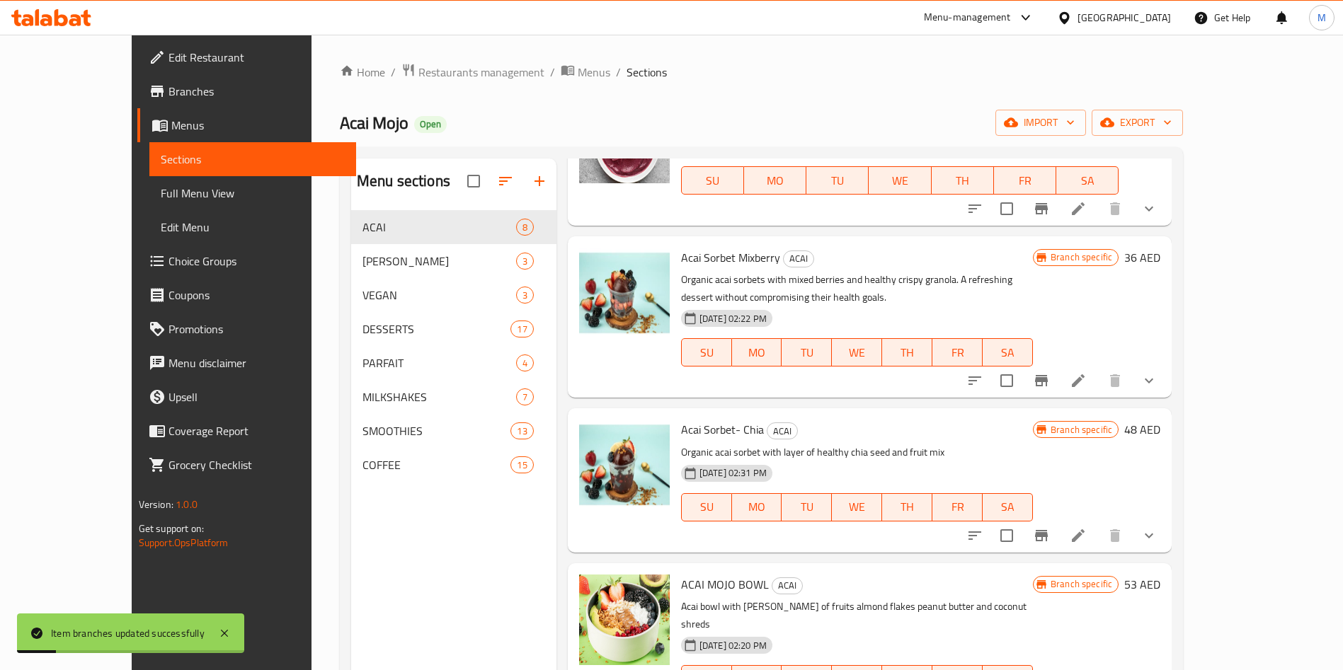
scroll to position [278, 0]
click at [896, 433] on h6 "Acai Sorbet- Chia ACAI" at bounding box center [857, 429] width 352 height 20
click at [1048, 532] on icon "Branch-specific-item" at bounding box center [1041, 535] width 13 height 11
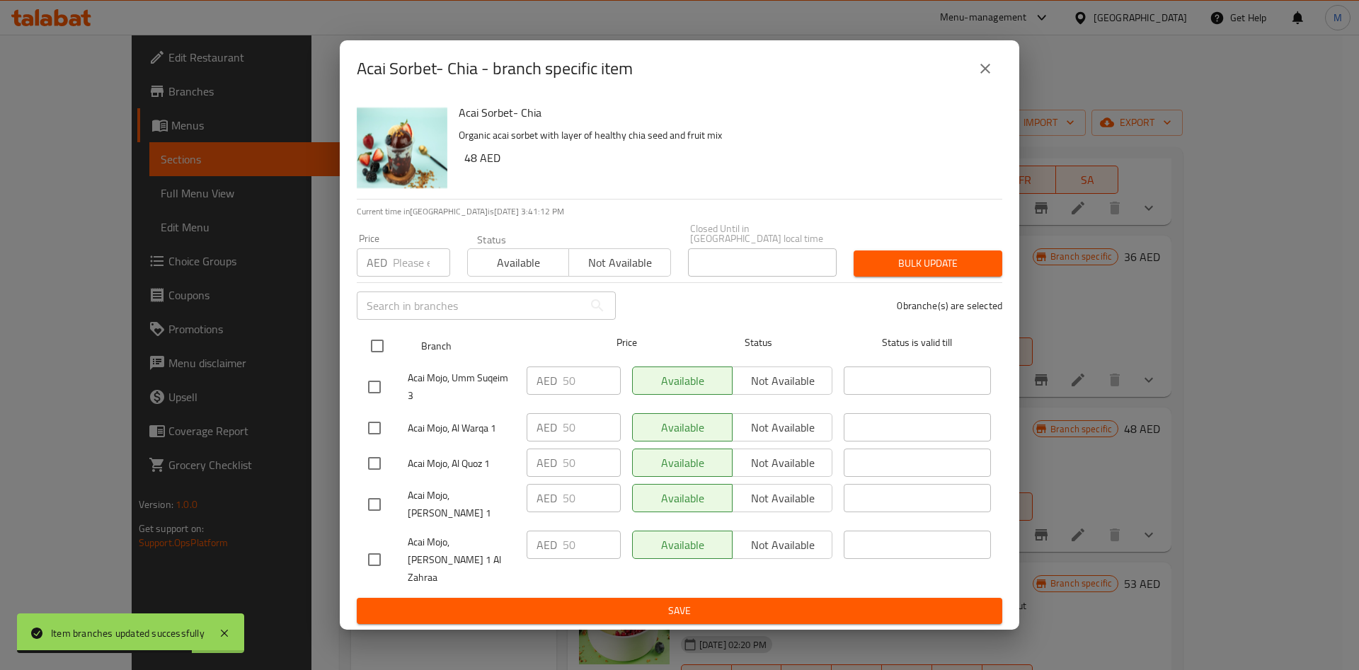
click at [372, 361] on input "checkbox" at bounding box center [377, 346] width 30 height 30
checkbox input "true"
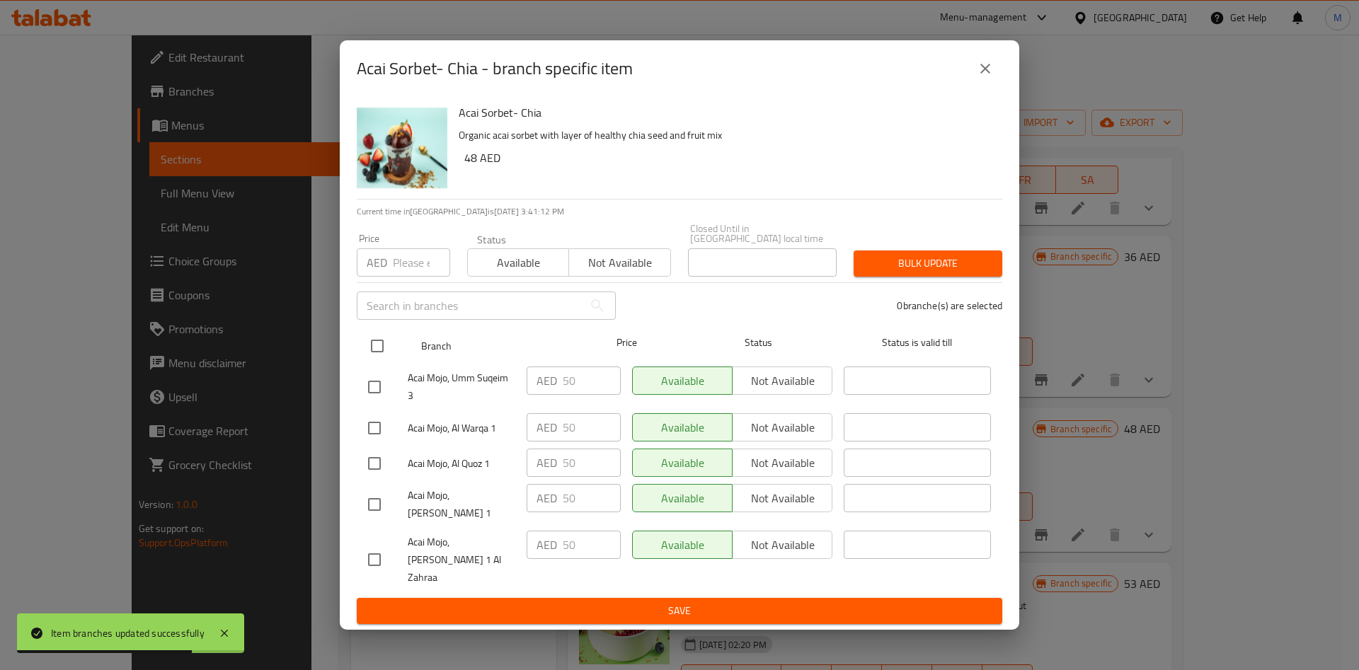
checkbox input "true"
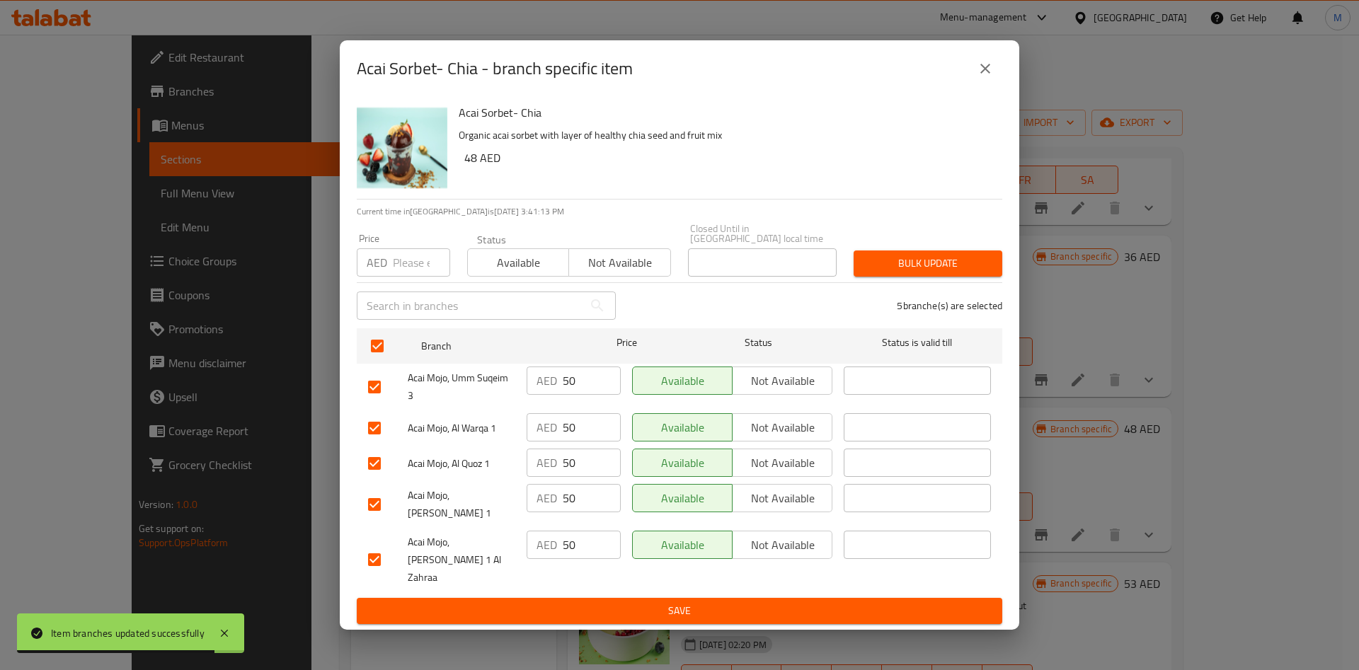
click at [416, 275] on input "number" at bounding box center [421, 262] width 57 height 28
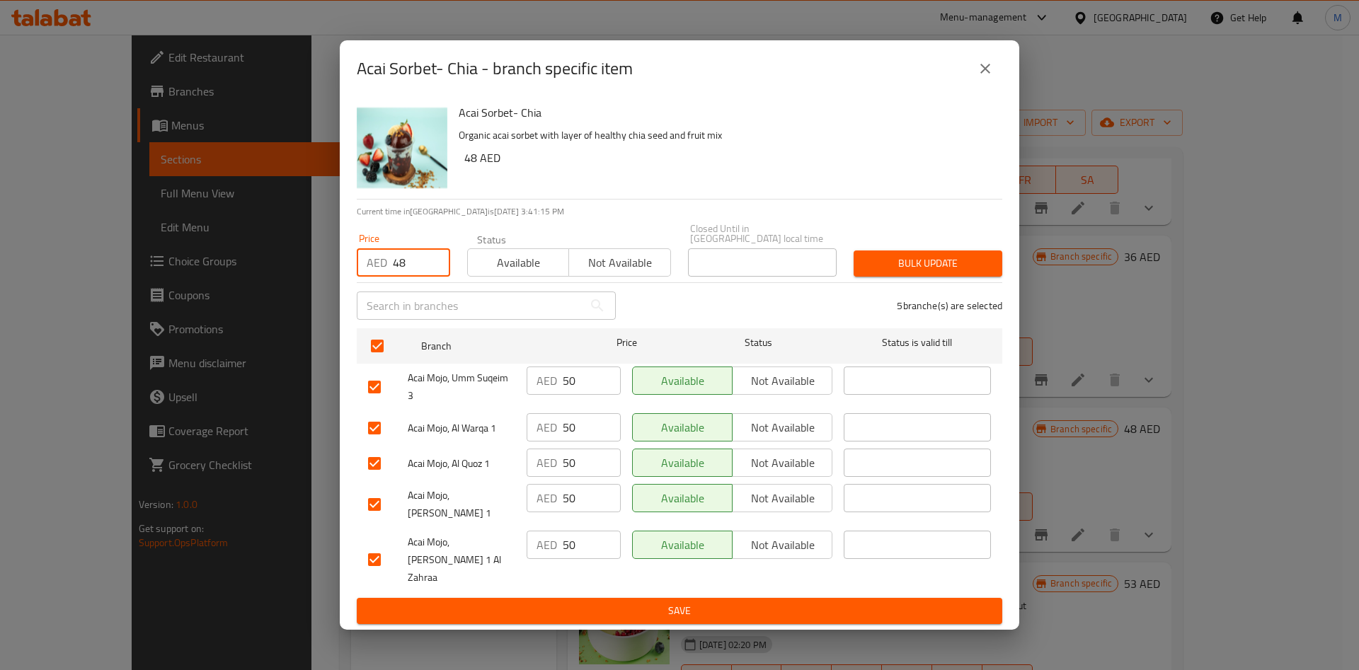
type input "48"
click at [939, 273] on span "Bulk update" at bounding box center [928, 264] width 126 height 18
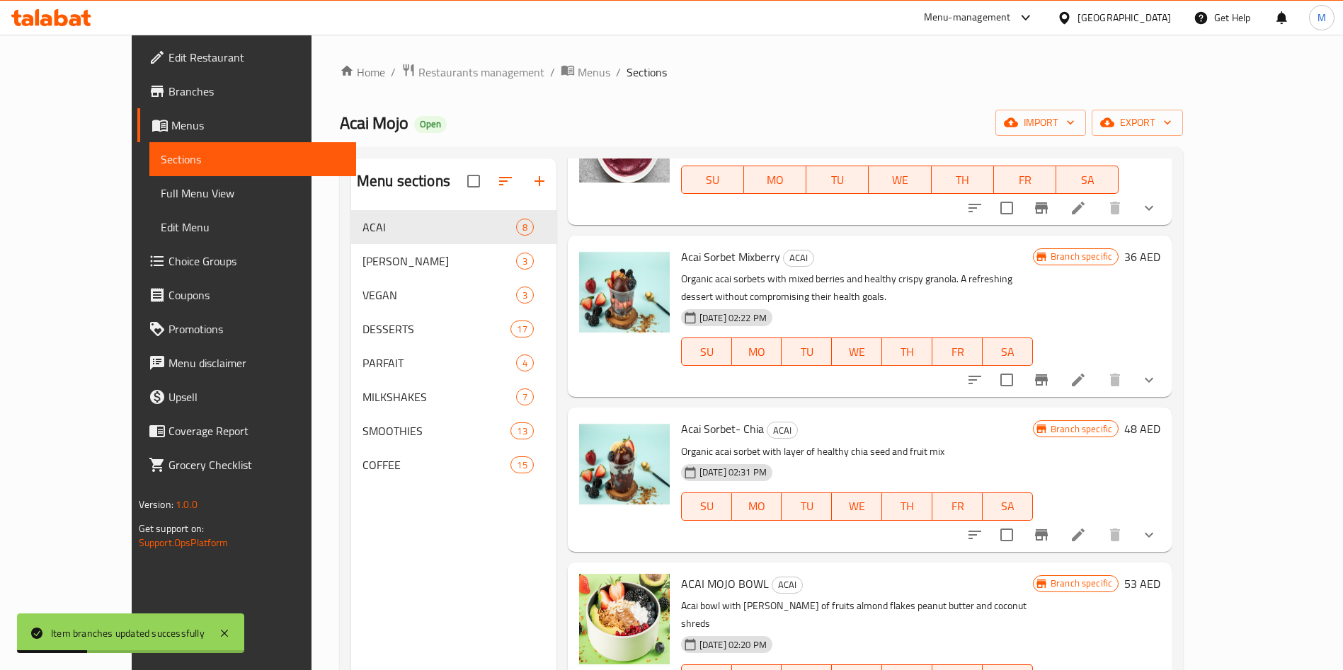
click at [818, 413] on div "Acai Sorbet- Chia ACAI Organic acai sorbet with layer of healthy chia seed and …" at bounding box center [856, 479] width 363 height 132
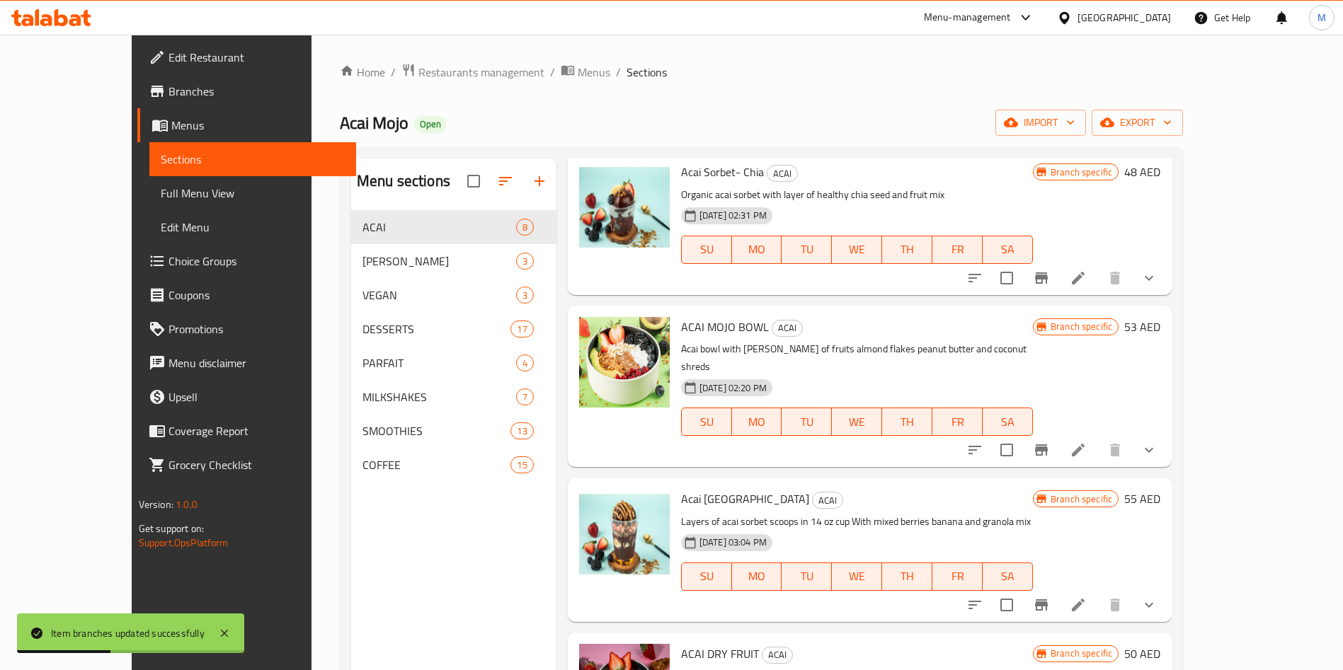
scroll to position [537, 0]
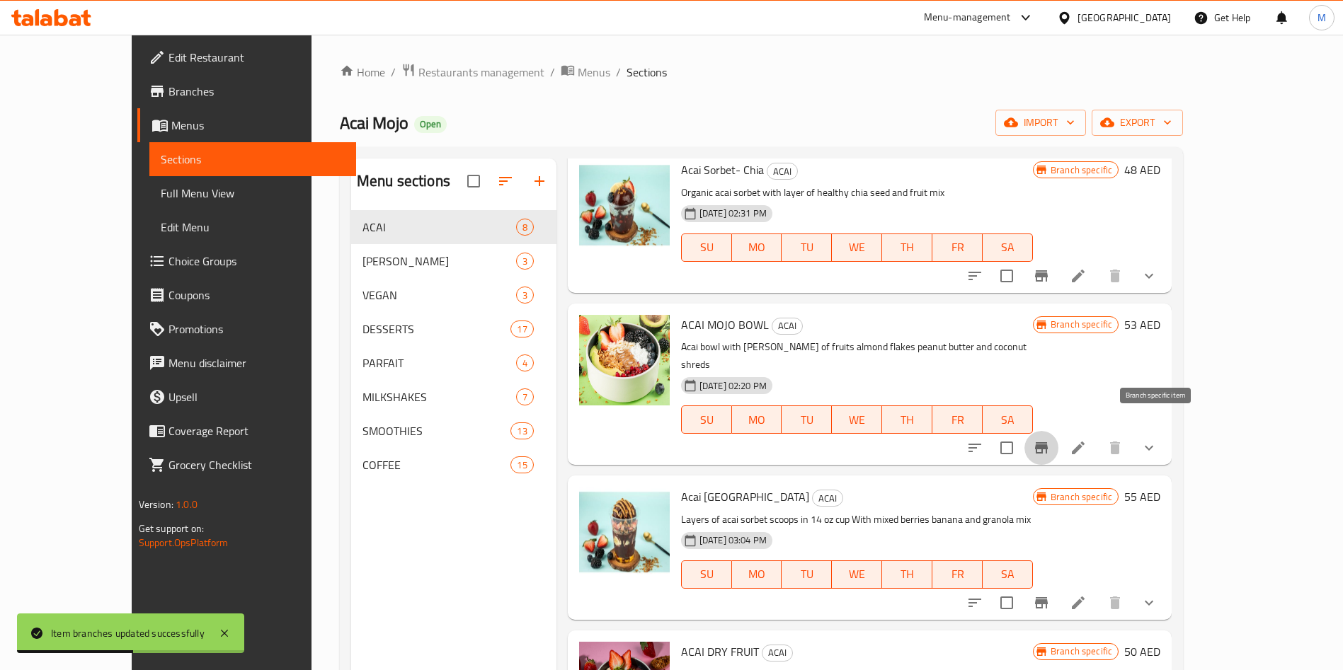
click at [1048, 442] on icon "Branch-specific-item" at bounding box center [1041, 447] width 13 height 11
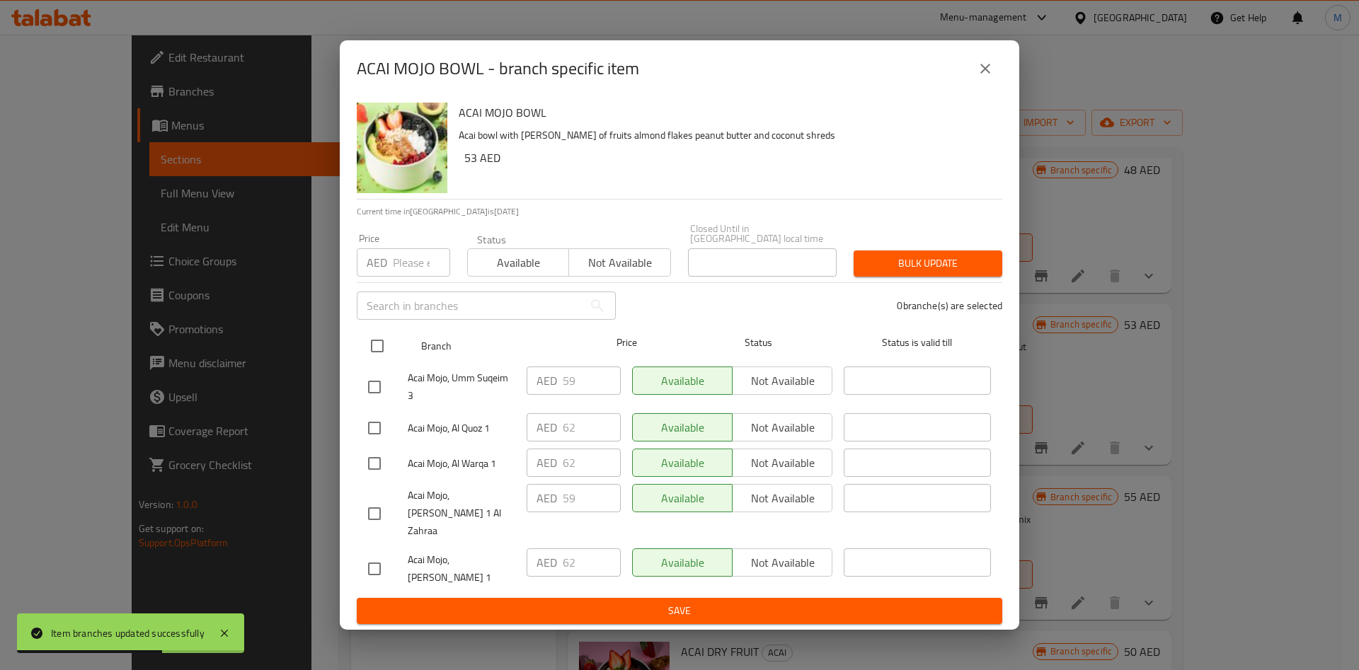
click at [372, 361] on input "checkbox" at bounding box center [377, 346] width 30 height 30
checkbox input "true"
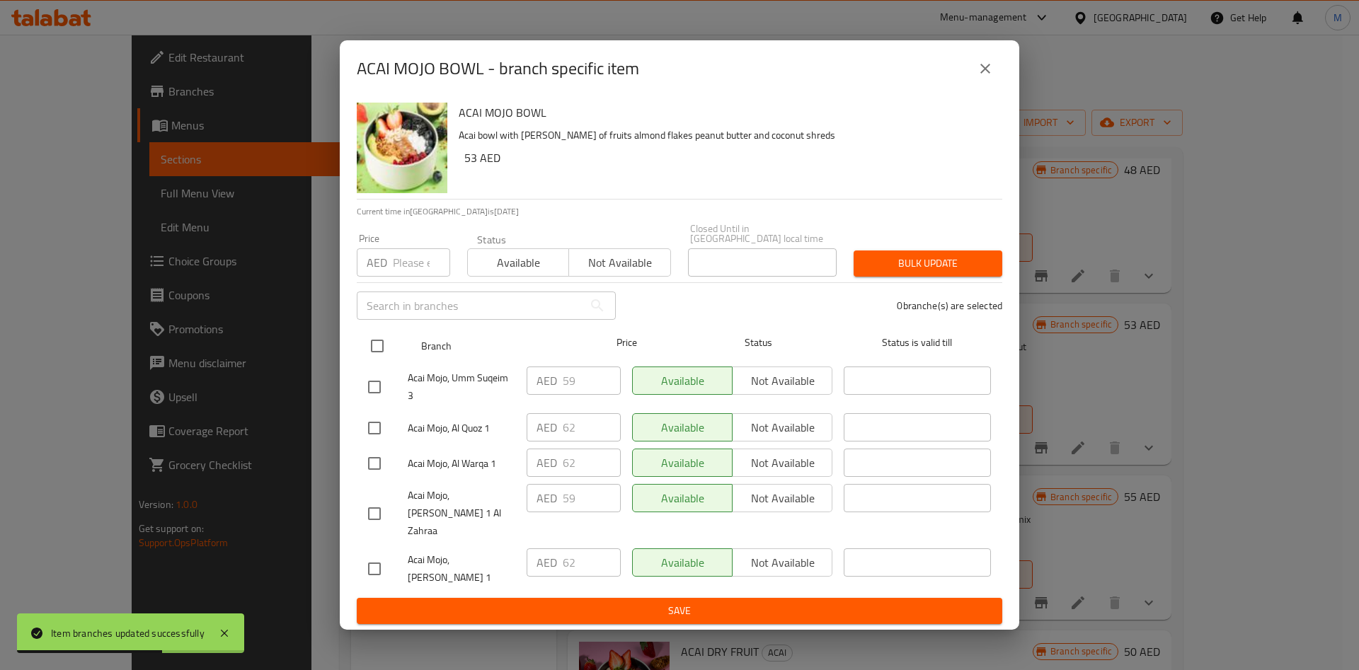
checkbox input "true"
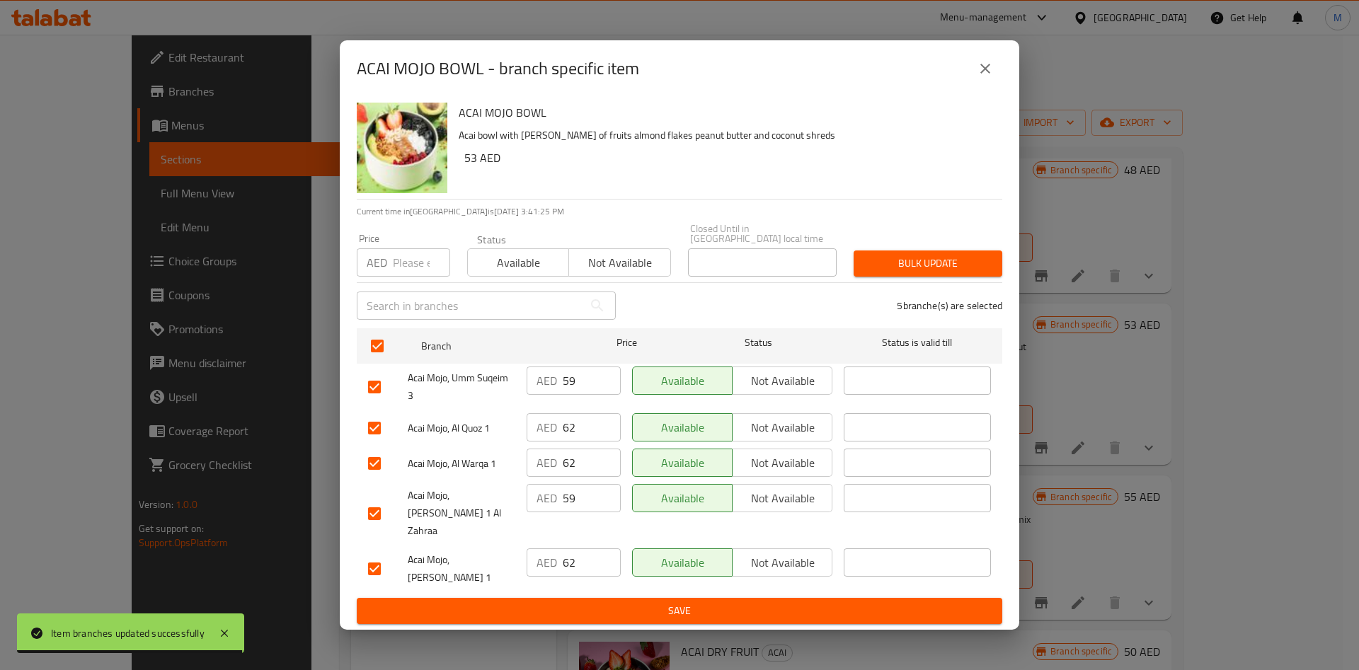
click at [847, 331] on div "5 branche(s) are selected" at bounding box center [817, 305] width 387 height 51
click at [419, 277] on input "number" at bounding box center [421, 262] width 57 height 28
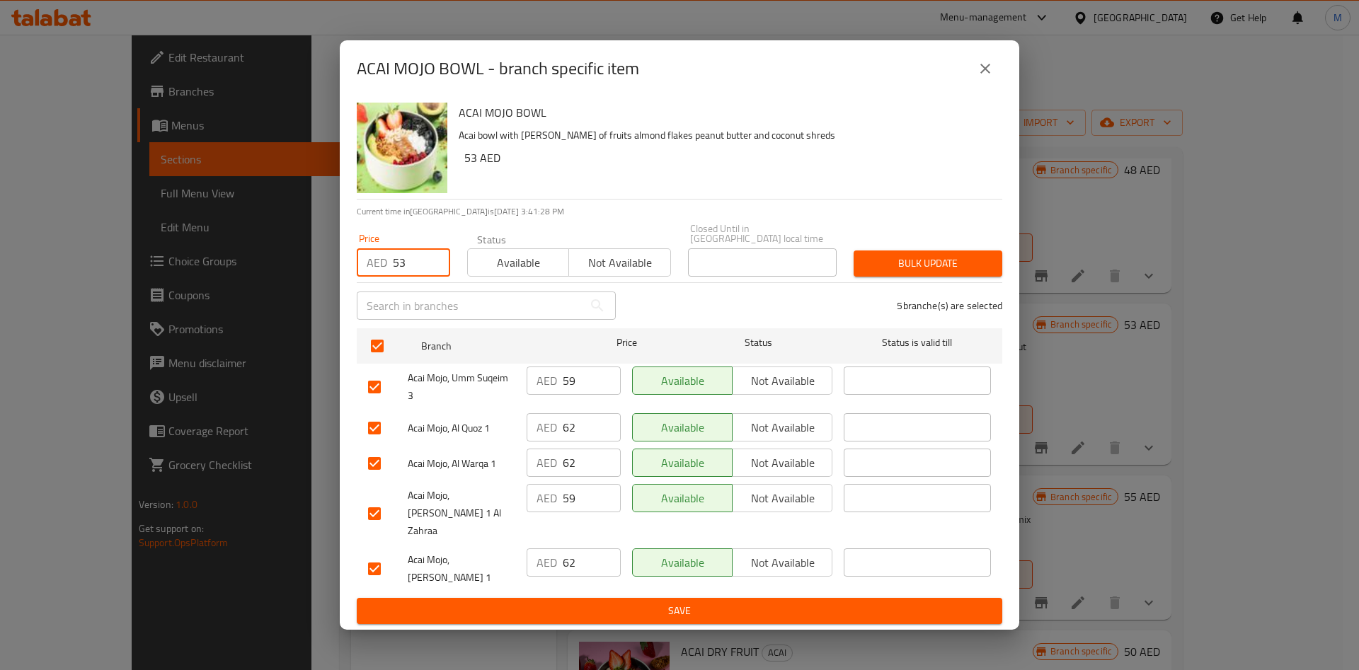
type input "53"
click at [924, 273] on span "Bulk update" at bounding box center [928, 264] width 126 height 18
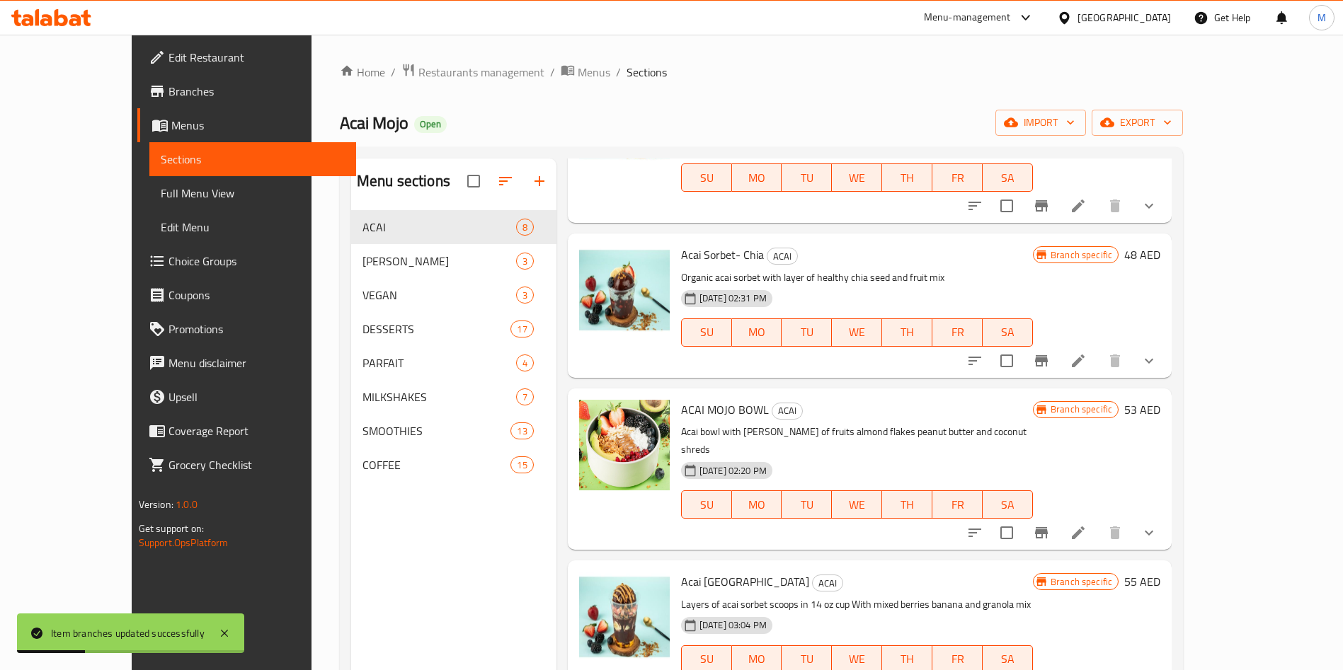
scroll to position [535, 0]
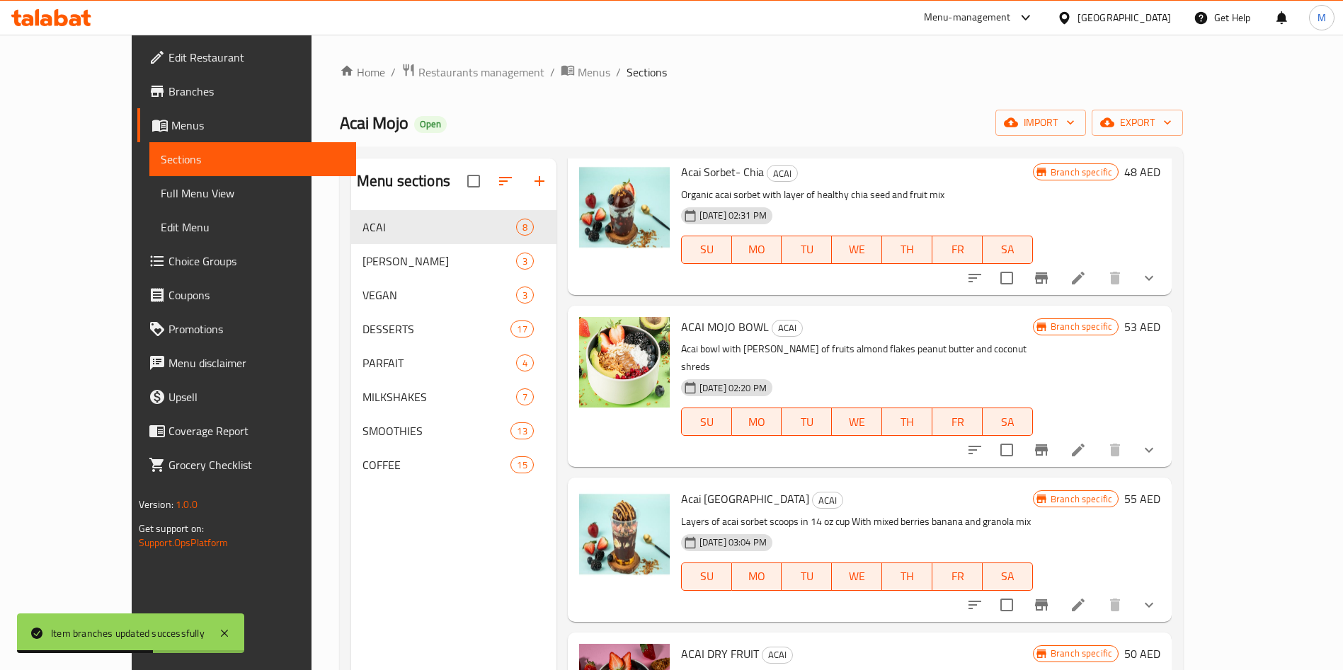
click at [791, 478] on div "Acai Sorbet Tower ACAI Layers of acai sorbet scoops in 14 oz cup With mixed ber…" at bounding box center [870, 550] width 604 height 144
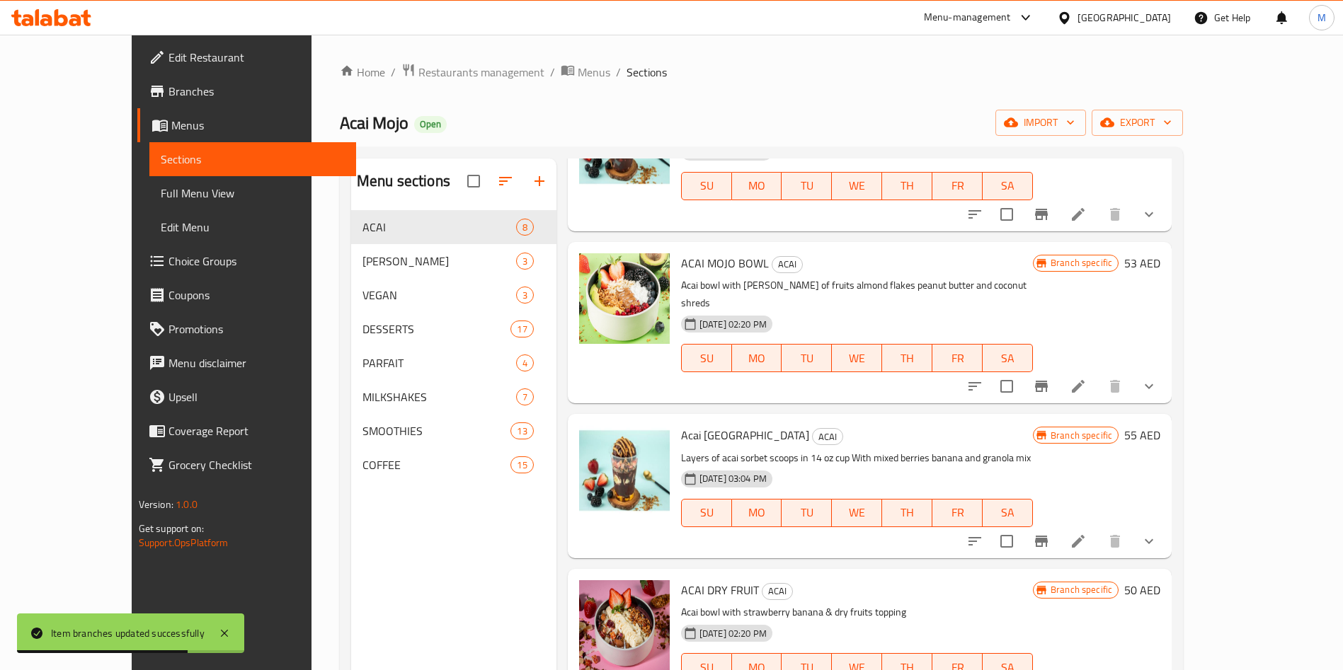
scroll to position [198, 0]
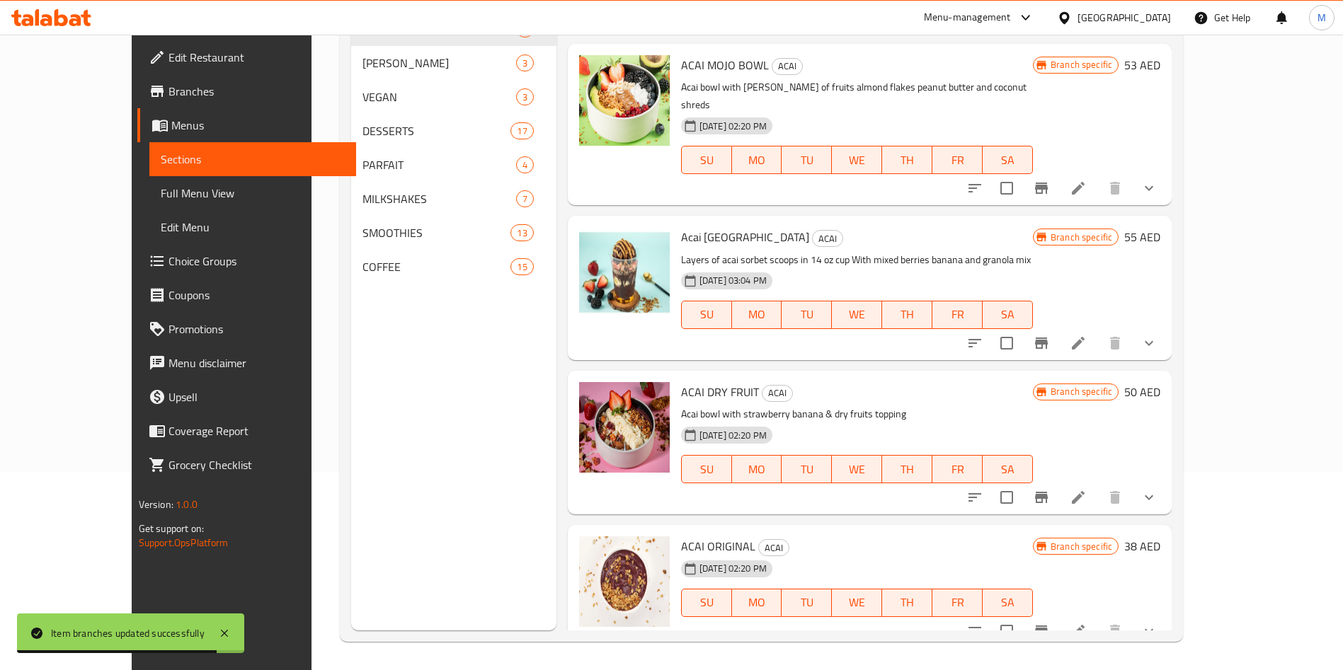
click at [1048, 492] on icon "Branch-specific-item" at bounding box center [1041, 497] width 13 height 11
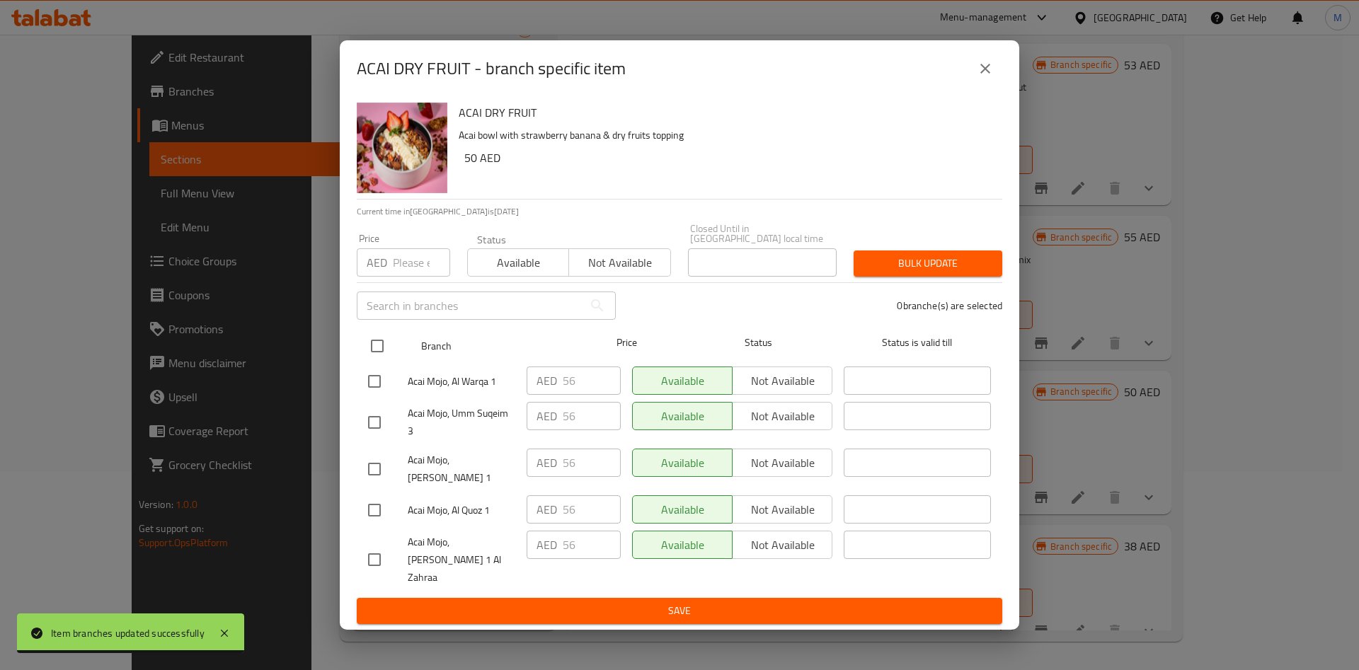
click at [377, 361] on input "checkbox" at bounding box center [377, 346] width 30 height 30
checkbox input "true"
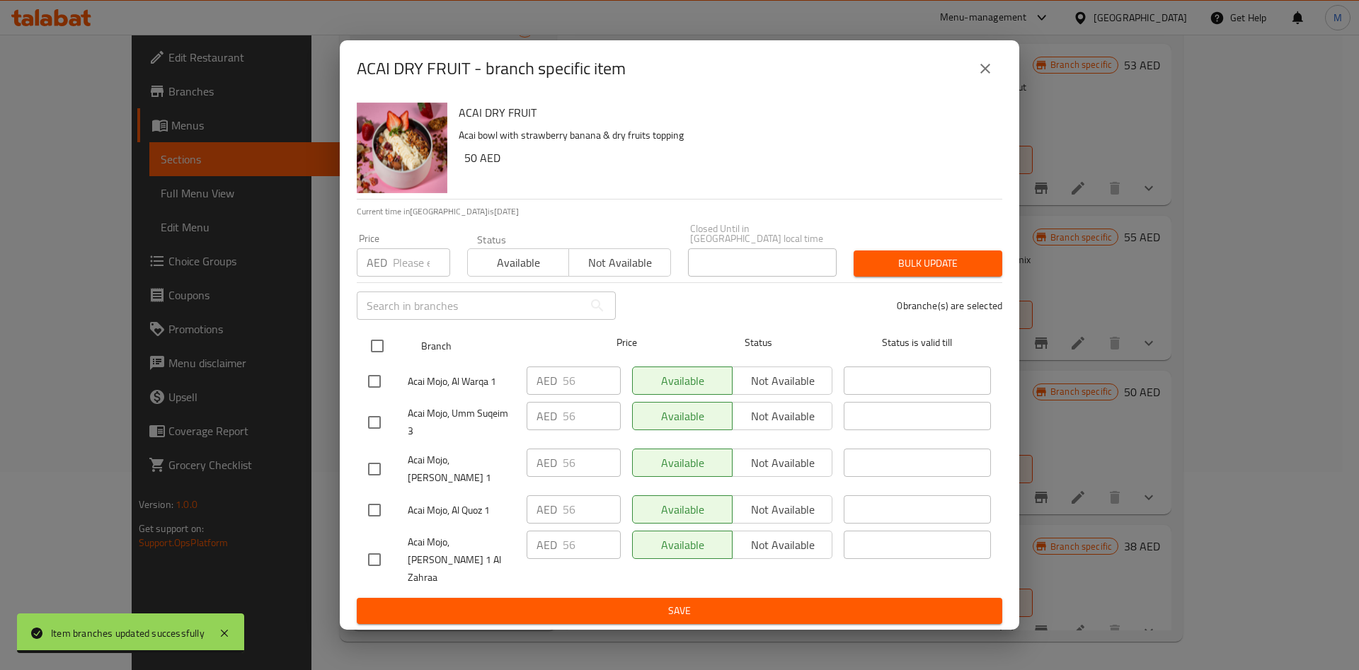
checkbox input "true"
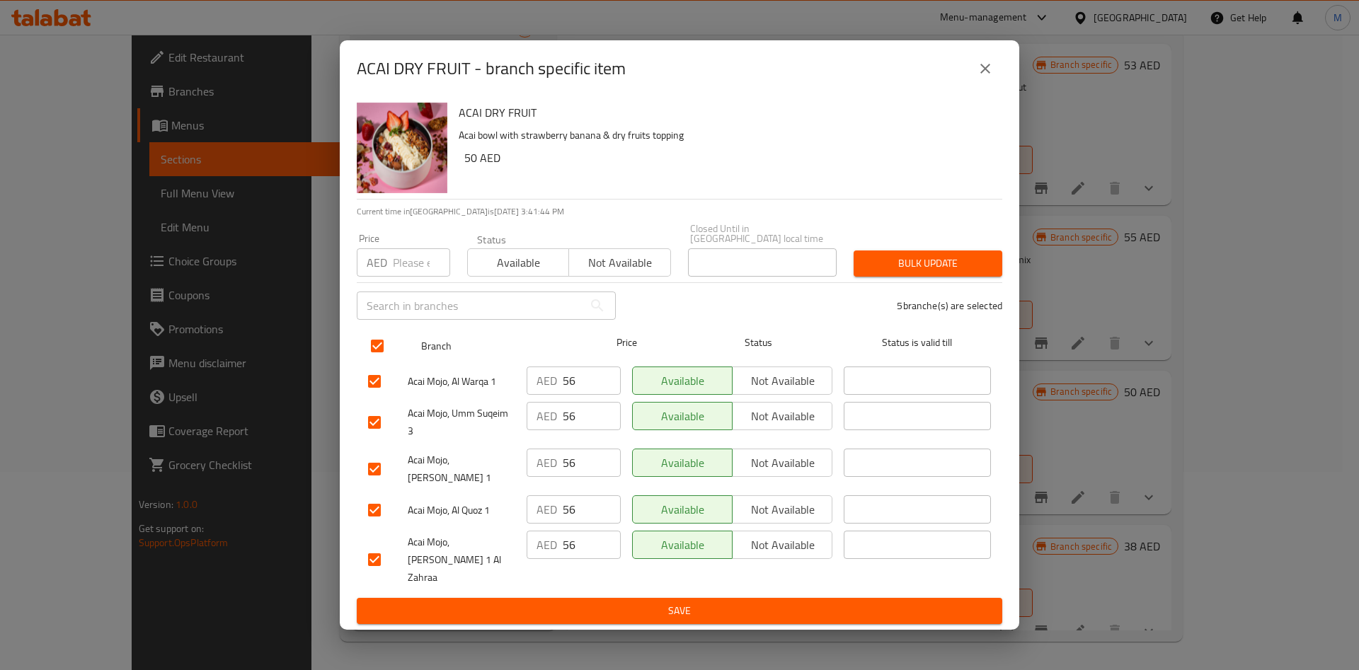
click at [815, 350] on span "Status" at bounding box center [758, 343] width 147 height 18
click at [382, 270] on p "AED" at bounding box center [377, 262] width 21 height 17
click at [406, 275] on input "number" at bounding box center [421, 262] width 57 height 28
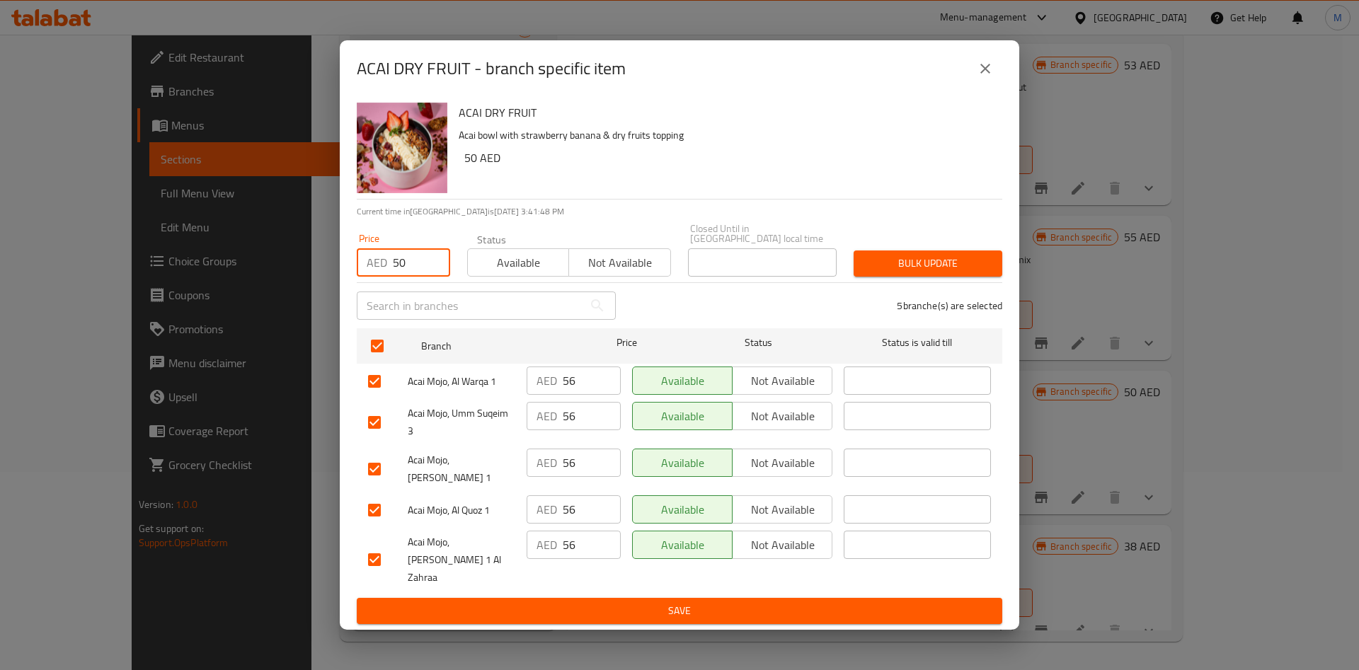
type input "50"
click at [867, 273] on span "Bulk update" at bounding box center [928, 264] width 126 height 18
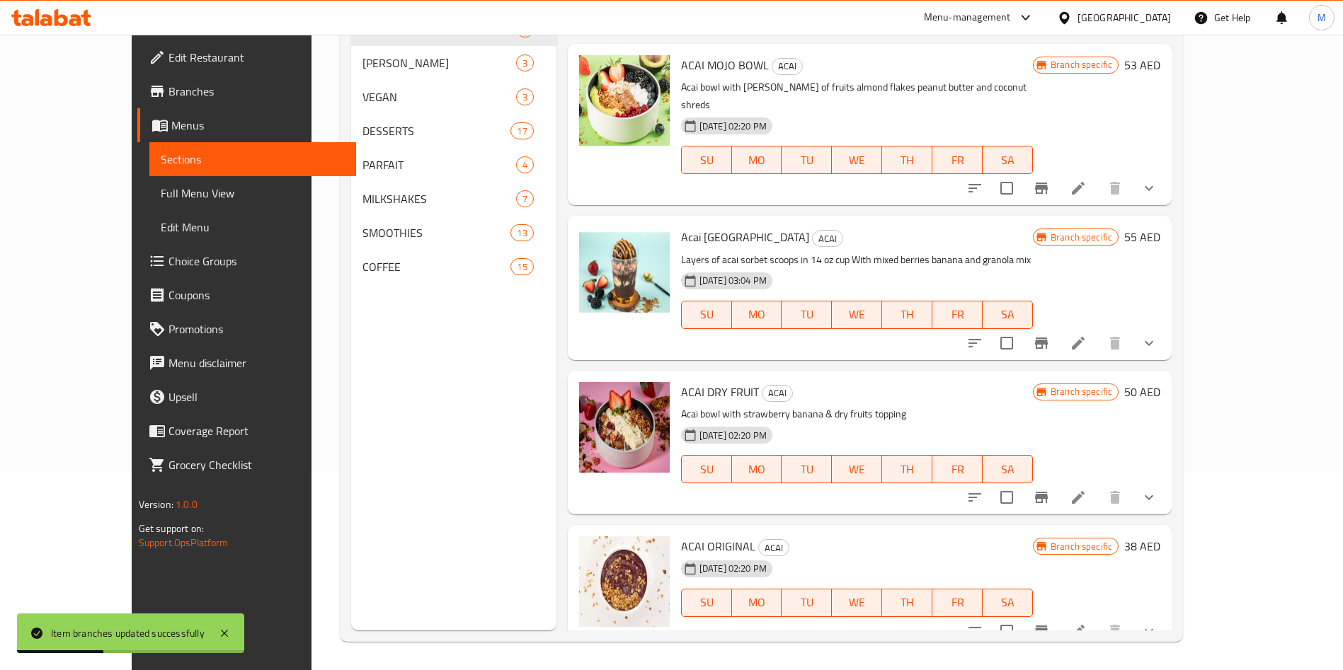
click at [863, 351] on div "Menu items Add Sort Manage items ACAI MERY BERRY ACAI Acai with mix berries 12-…" at bounding box center [863, 295] width 615 height 670
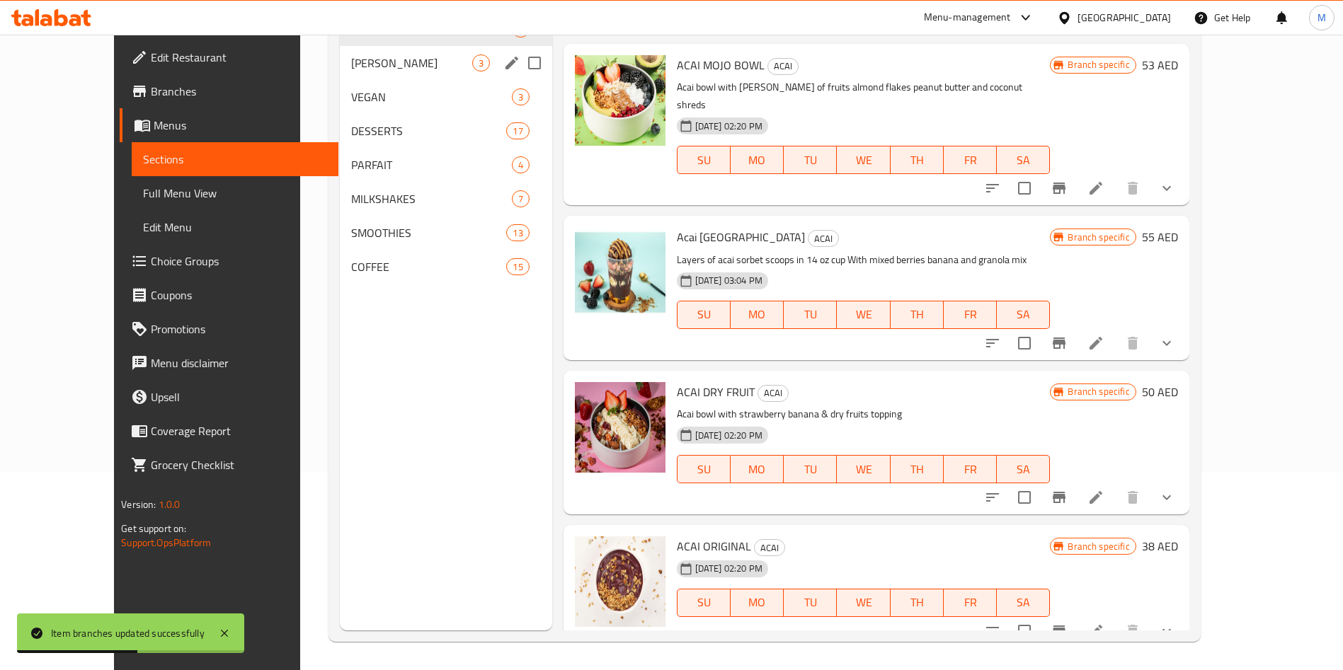
click at [351, 70] on span "[PERSON_NAME]" at bounding box center [411, 63] width 121 height 17
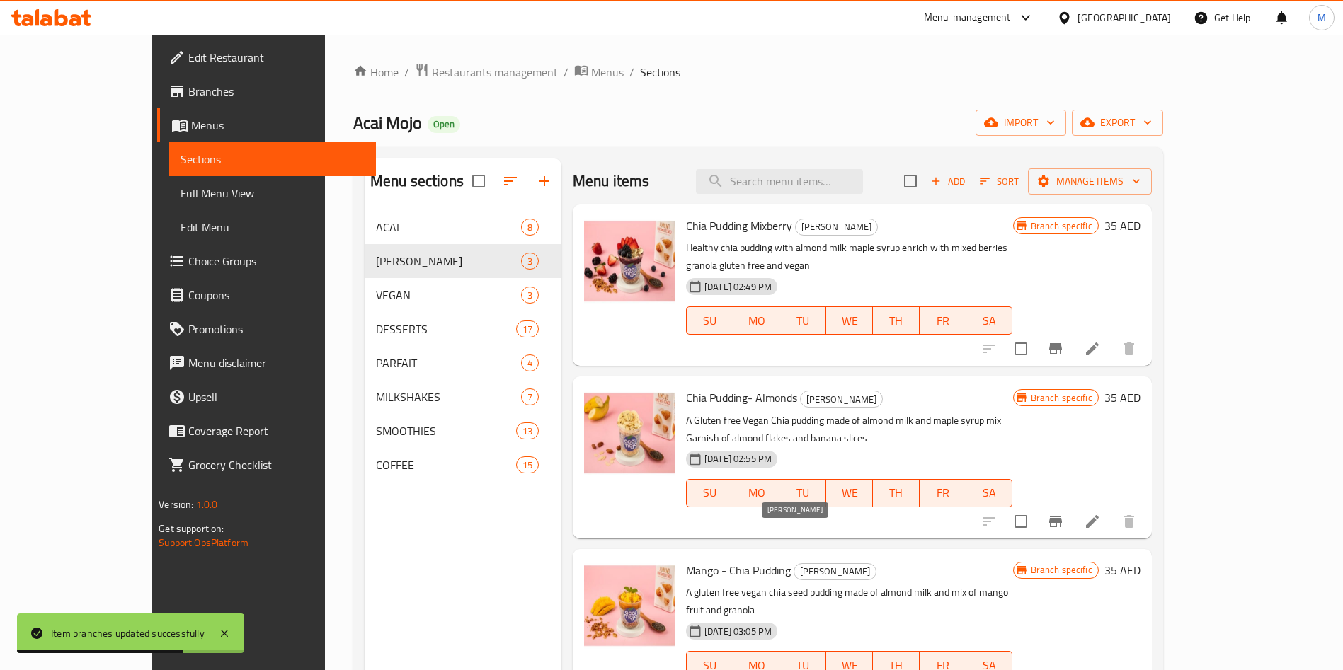
scroll to position [166, 0]
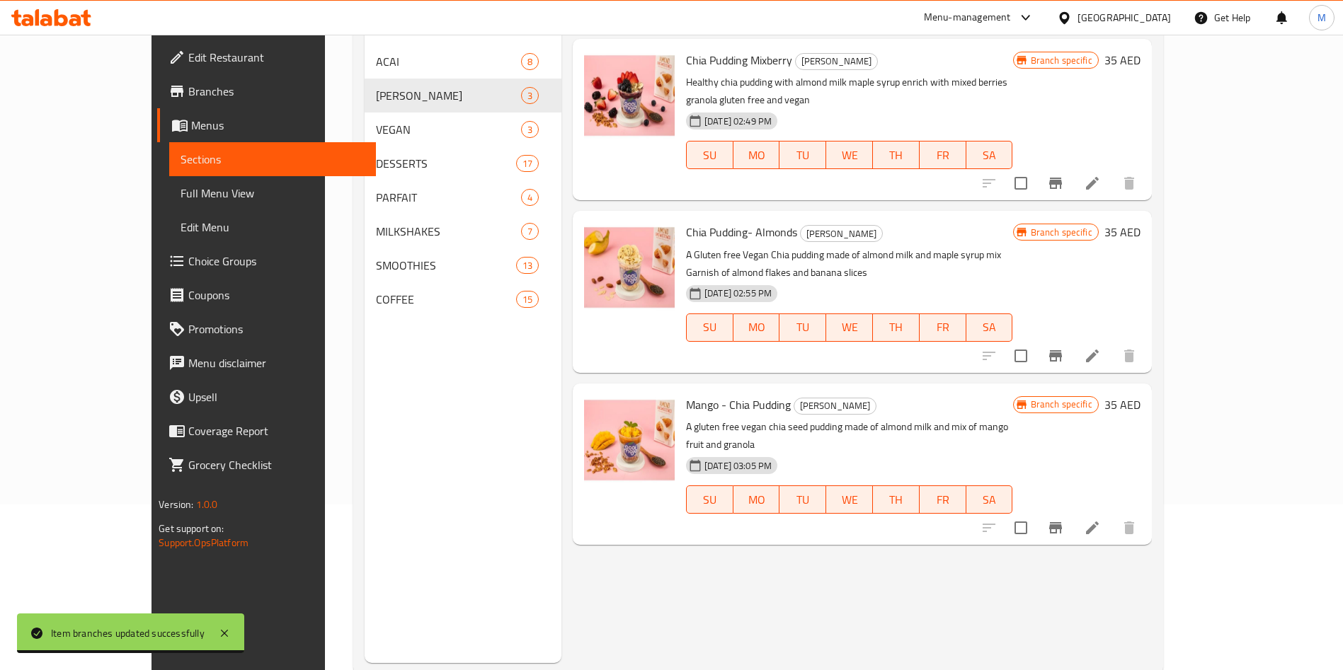
click at [891, 592] on div "Menu items Add Sort Manage items Chia Pudding Mixberry CHIA PUDDING Healthy chi…" at bounding box center [856, 328] width 590 height 670
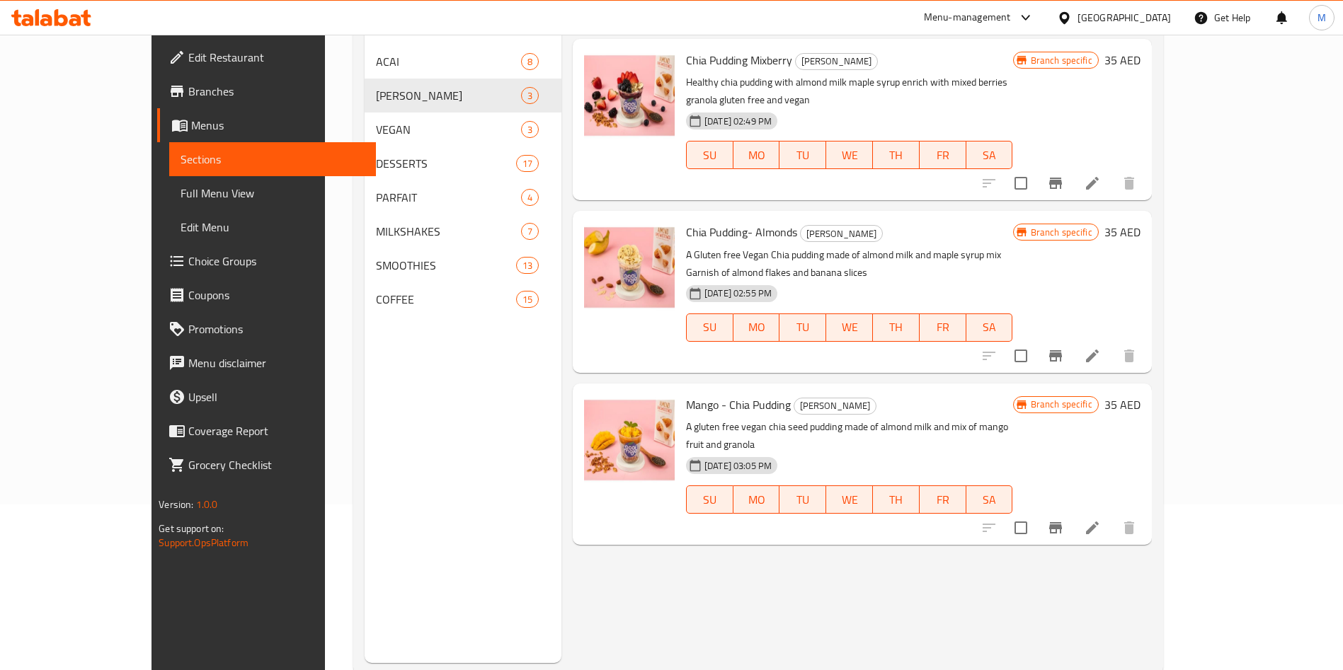
scroll to position [105, 0]
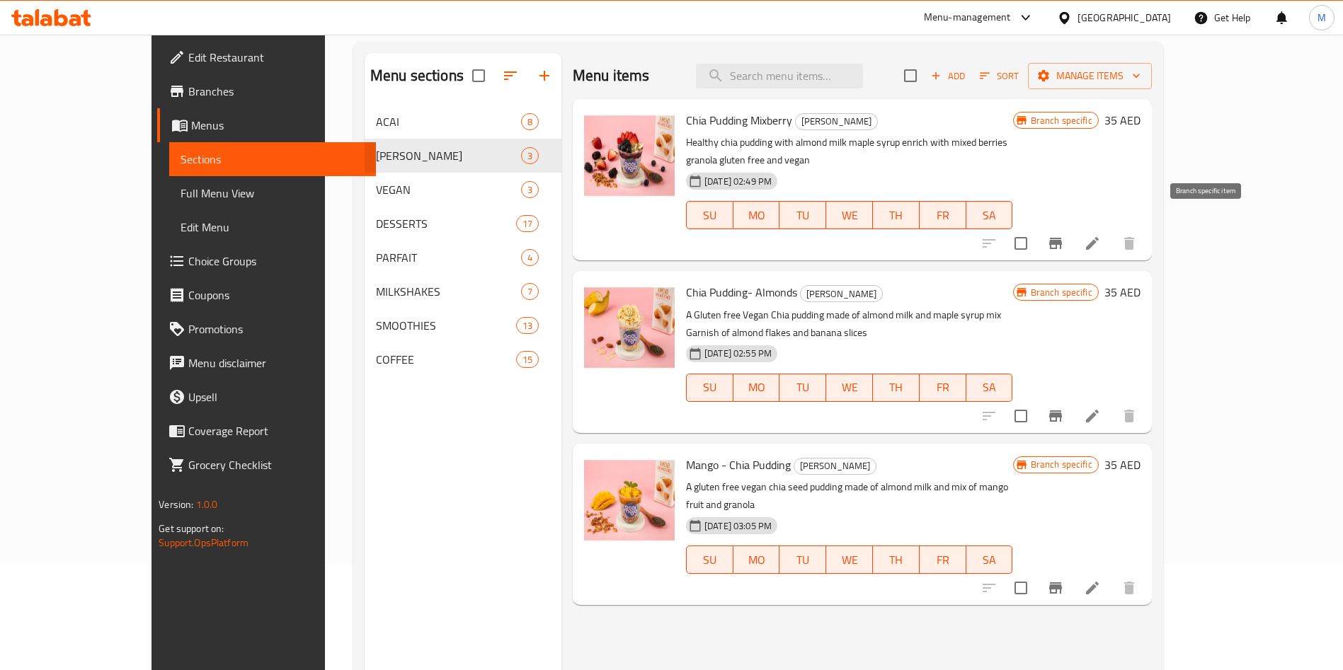
click at [1064, 235] on icon "Branch-specific-item" at bounding box center [1055, 243] width 17 height 17
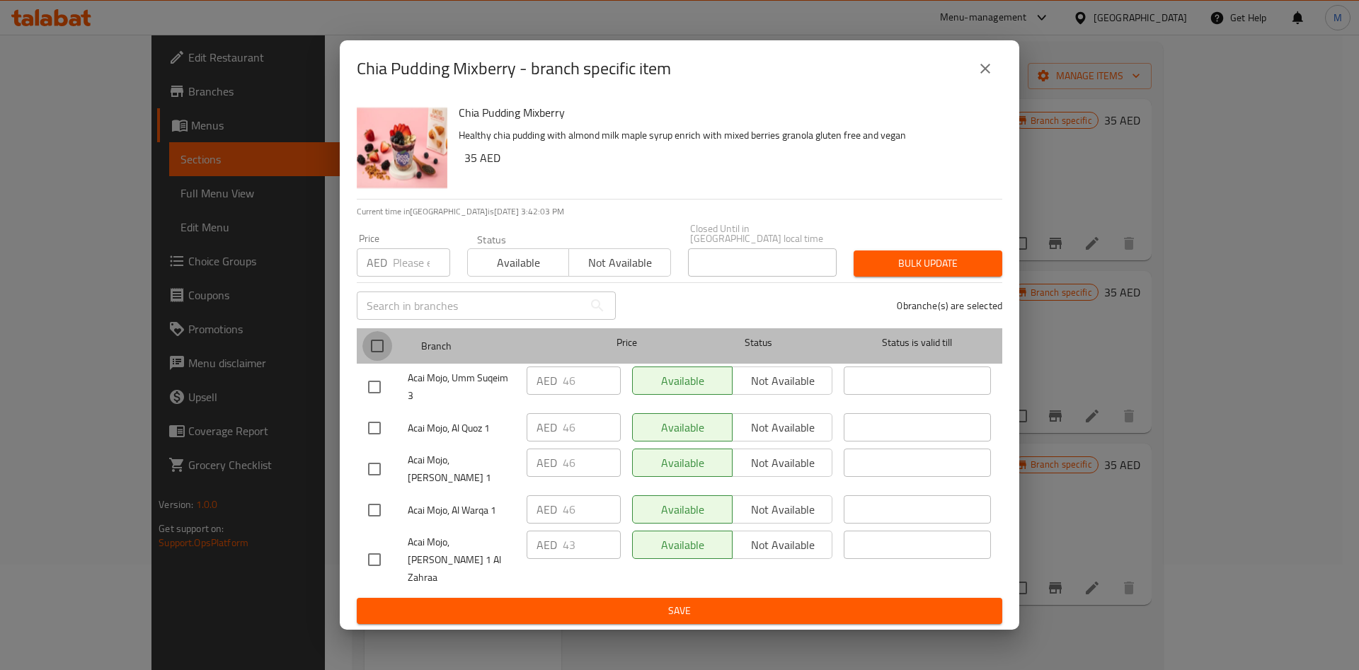
click at [368, 361] on input "checkbox" at bounding box center [377, 346] width 30 height 30
checkbox input "true"
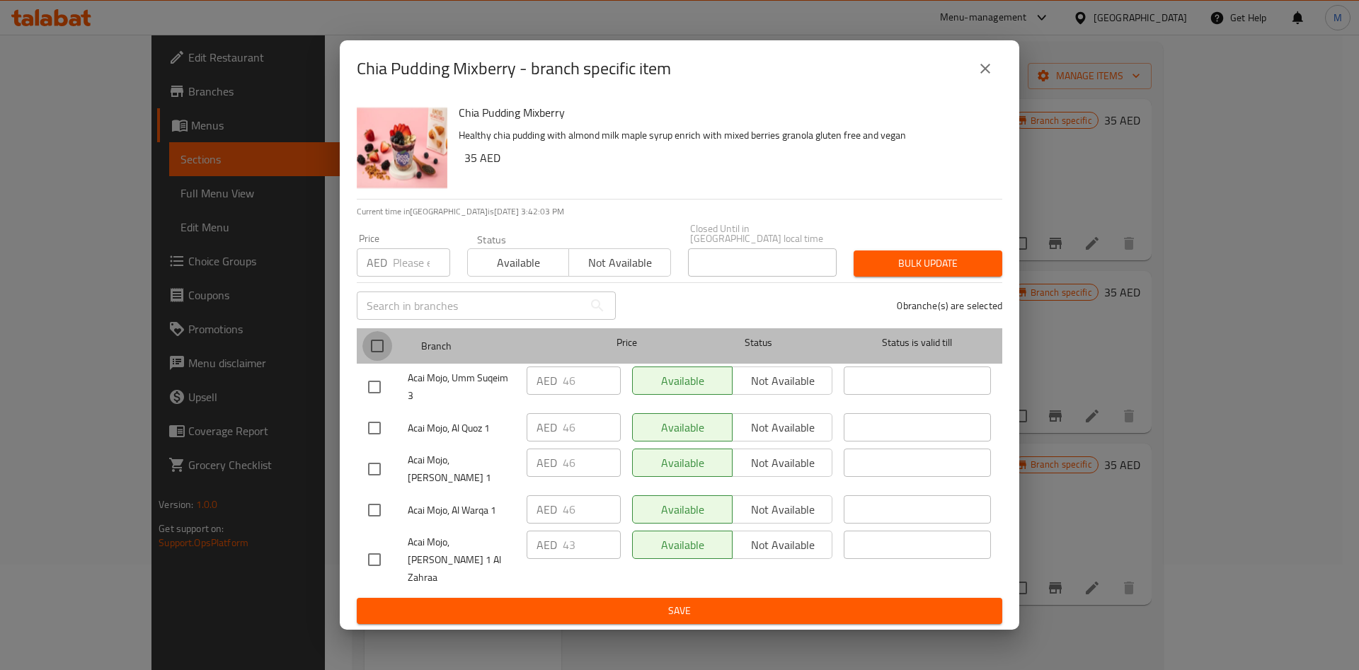
checkbox input "true"
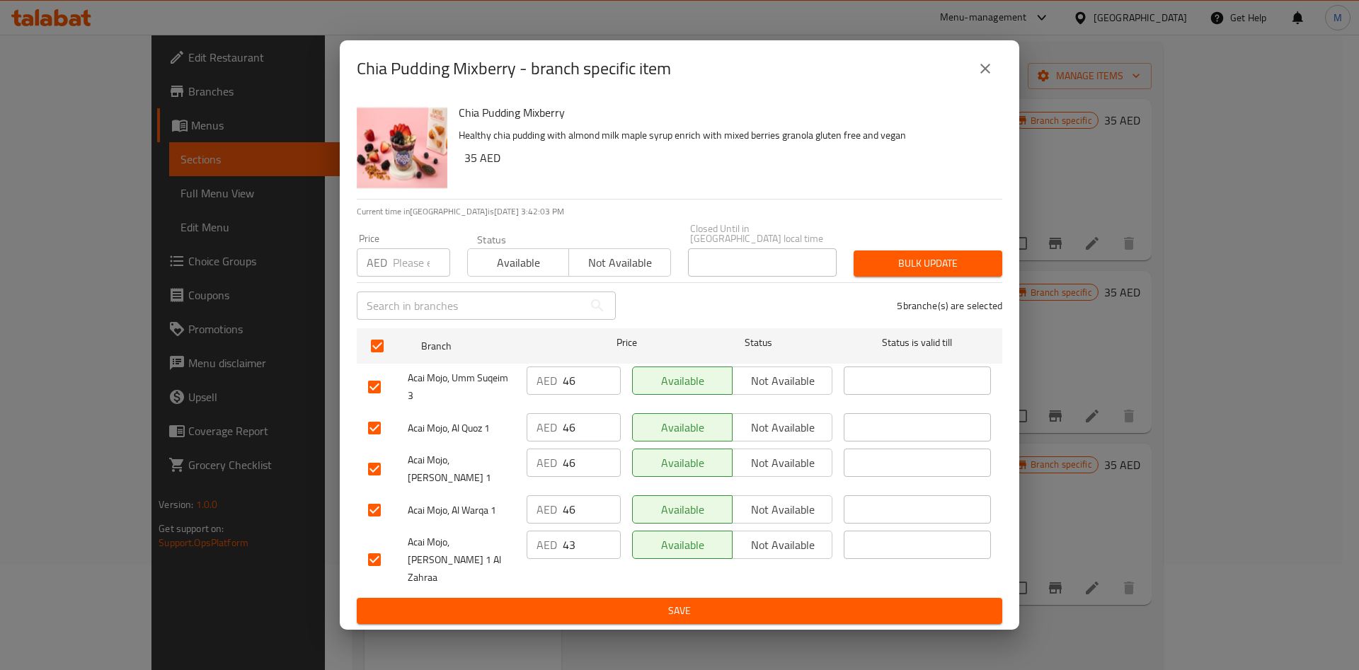
click at [407, 277] on input "number" at bounding box center [421, 262] width 57 height 28
type input "35"
click at [920, 273] on span "Bulk update" at bounding box center [928, 264] width 126 height 18
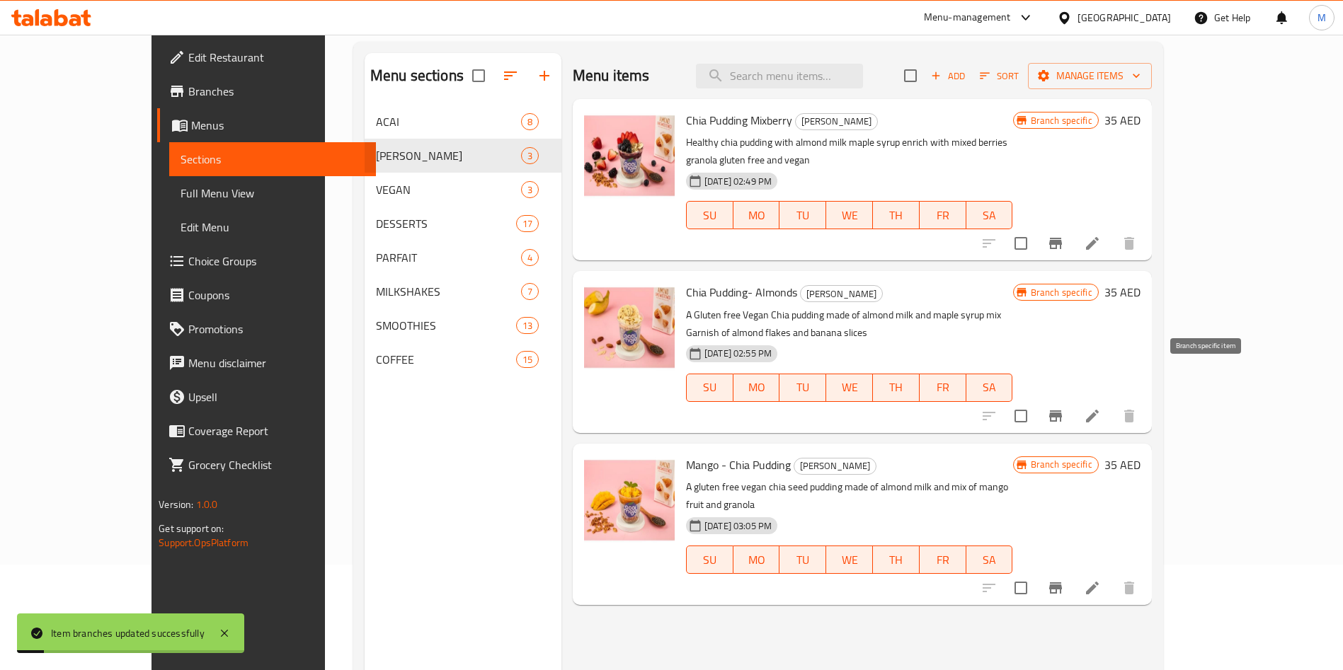
click at [1062, 411] on icon "Branch-specific-item" at bounding box center [1055, 416] width 13 height 11
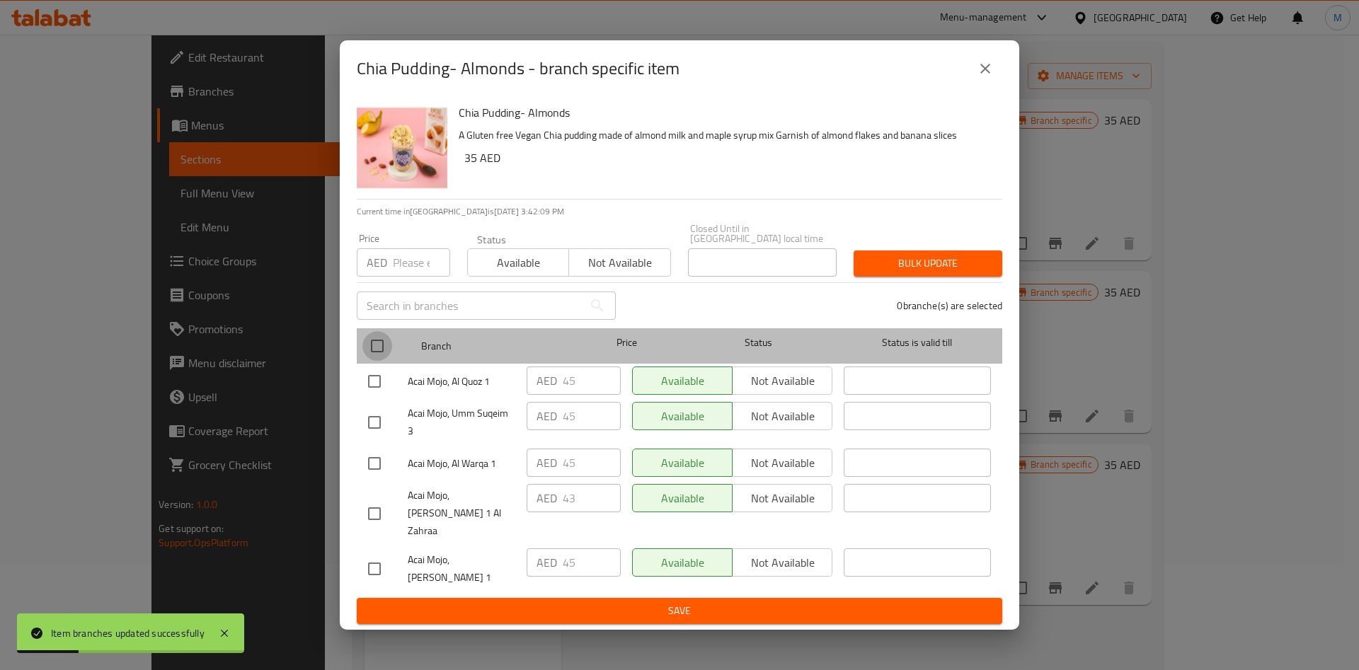
click at [375, 361] on input "checkbox" at bounding box center [377, 346] width 30 height 30
checkbox input "true"
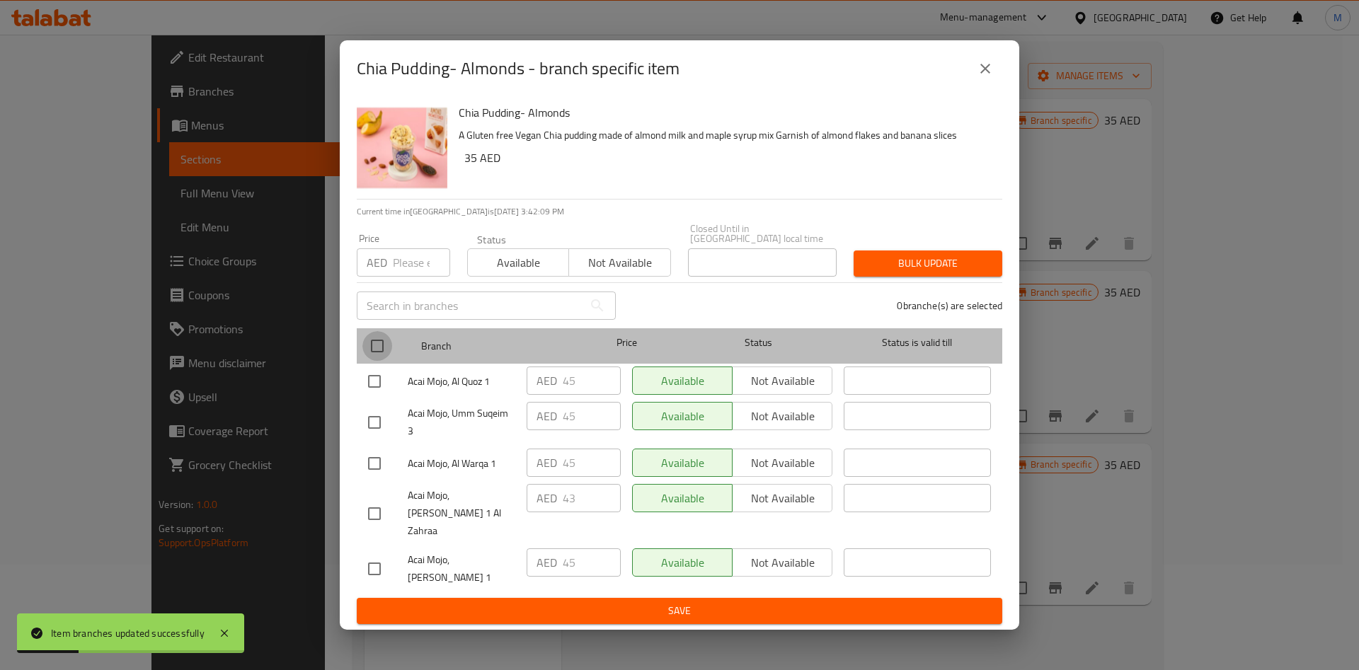
checkbox input "true"
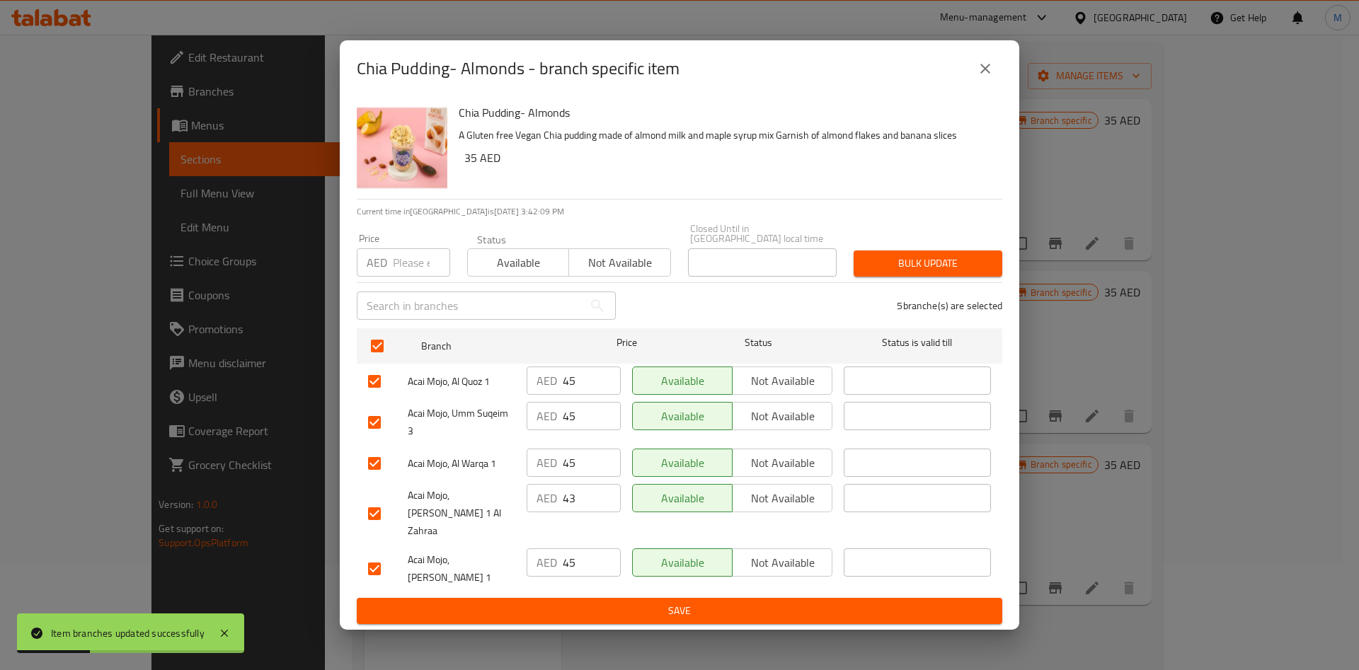
click at [400, 277] on input "number" at bounding box center [421, 262] width 57 height 28
type input "35"
click at [898, 273] on span "Bulk update" at bounding box center [928, 264] width 126 height 18
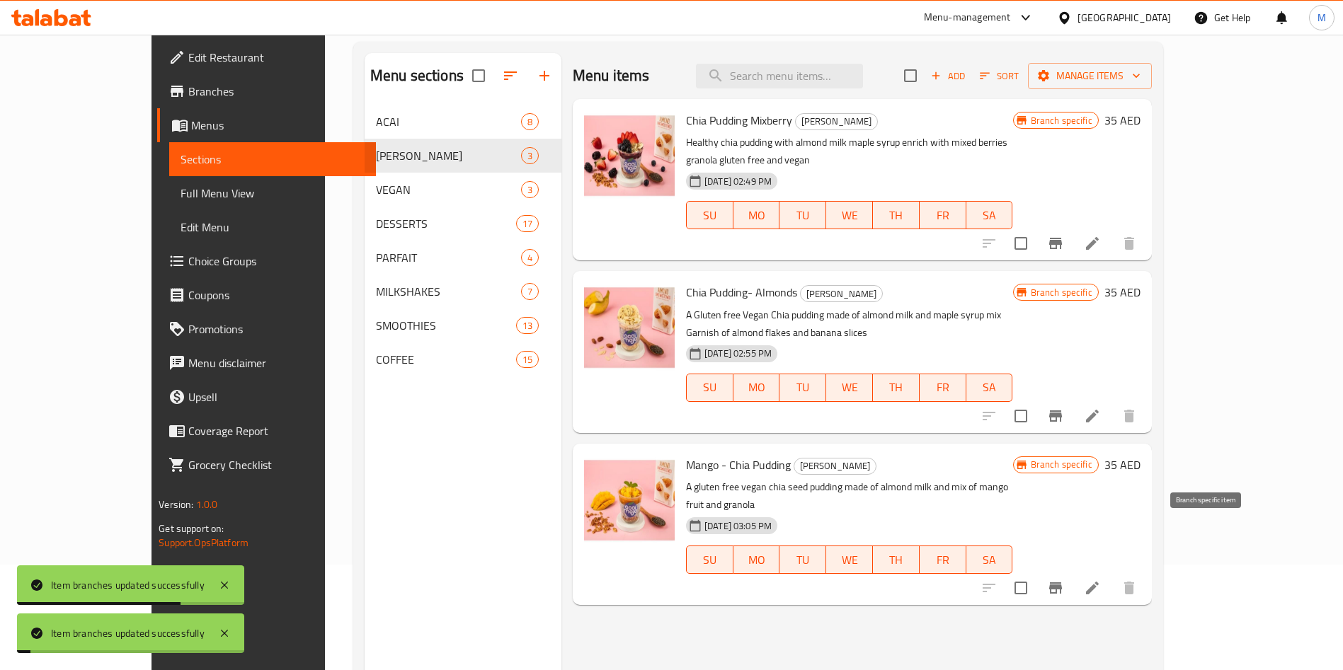
click at [1062, 583] on icon "Branch-specific-item" at bounding box center [1055, 588] width 13 height 11
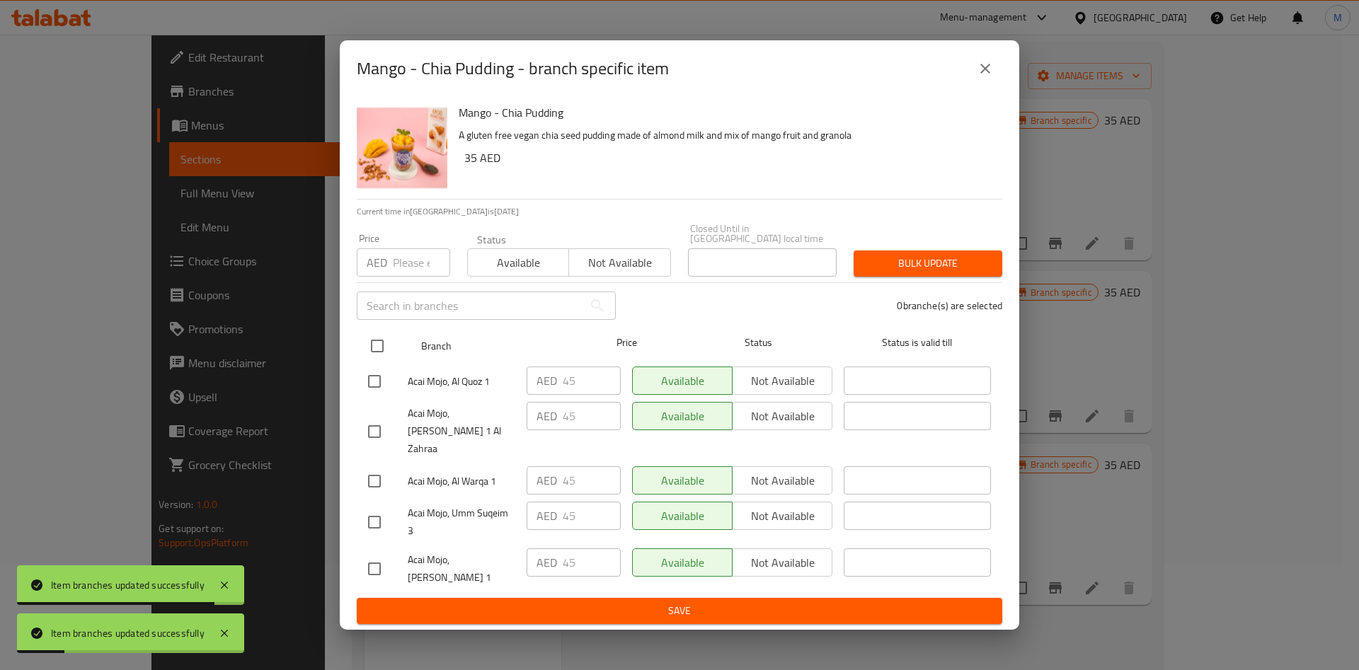
click at [372, 361] on input "checkbox" at bounding box center [377, 346] width 30 height 30
checkbox input "true"
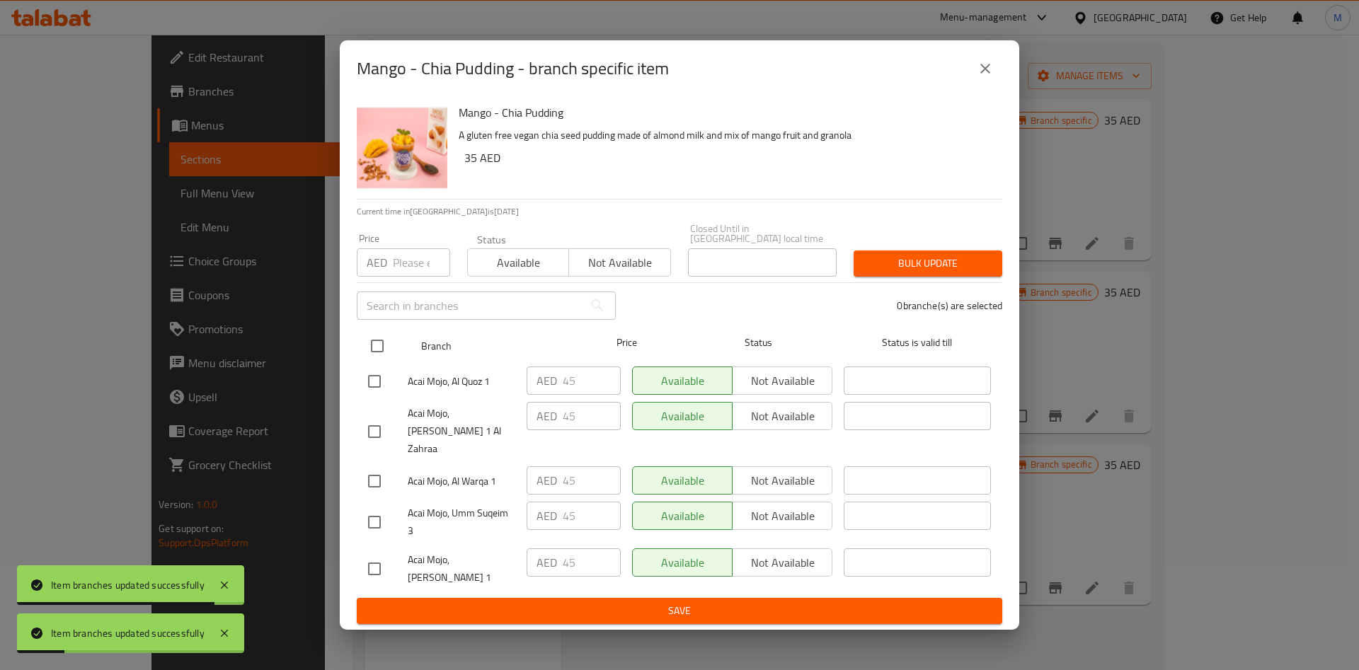
checkbox input "true"
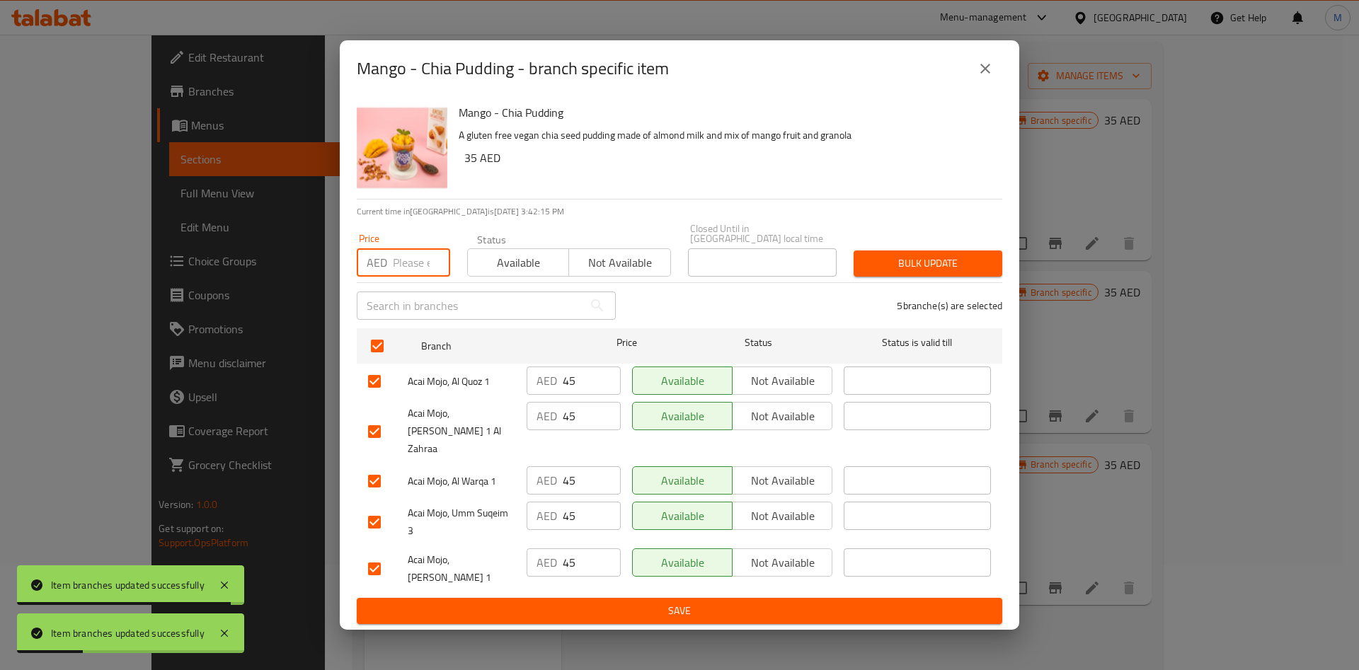
click at [423, 273] on input "number" at bounding box center [421, 262] width 57 height 28
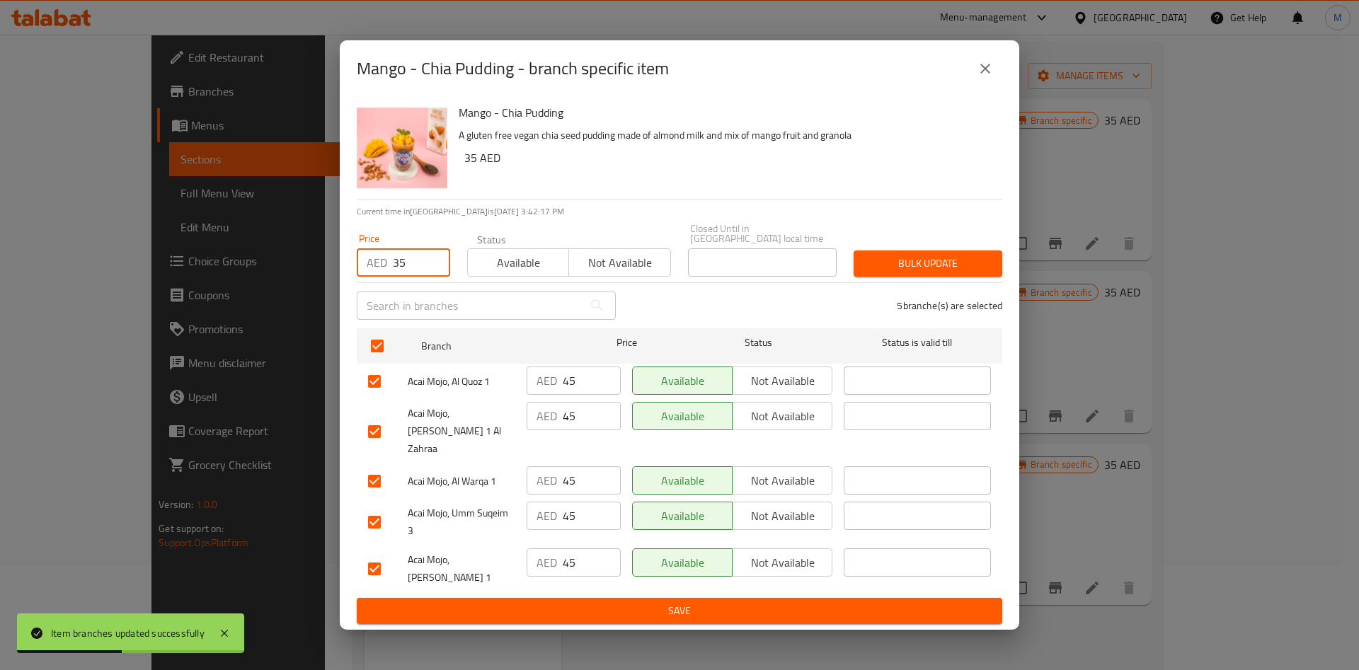
type input "35"
click at [884, 277] on button "Bulk update" at bounding box center [928, 264] width 149 height 26
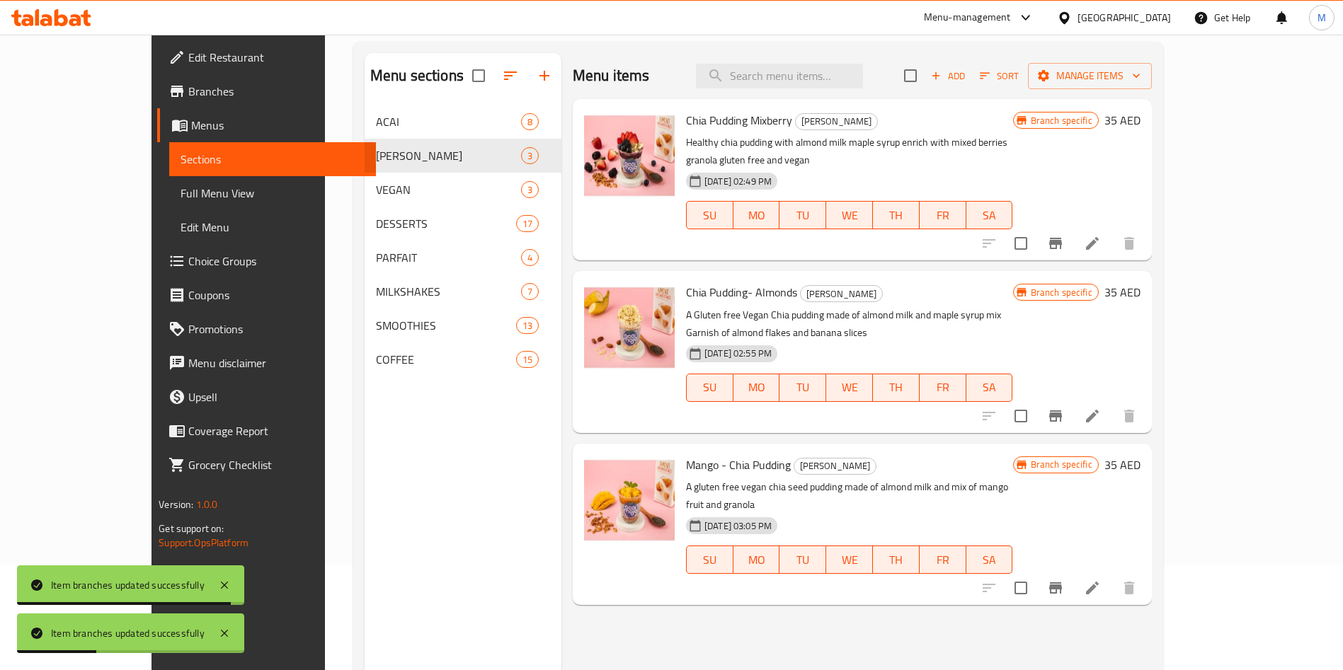
click at [756, 595] on div "Menu items Add Sort Manage items Chia Pudding Mixberry CHIA PUDDING Healthy chi…" at bounding box center [856, 388] width 590 height 670
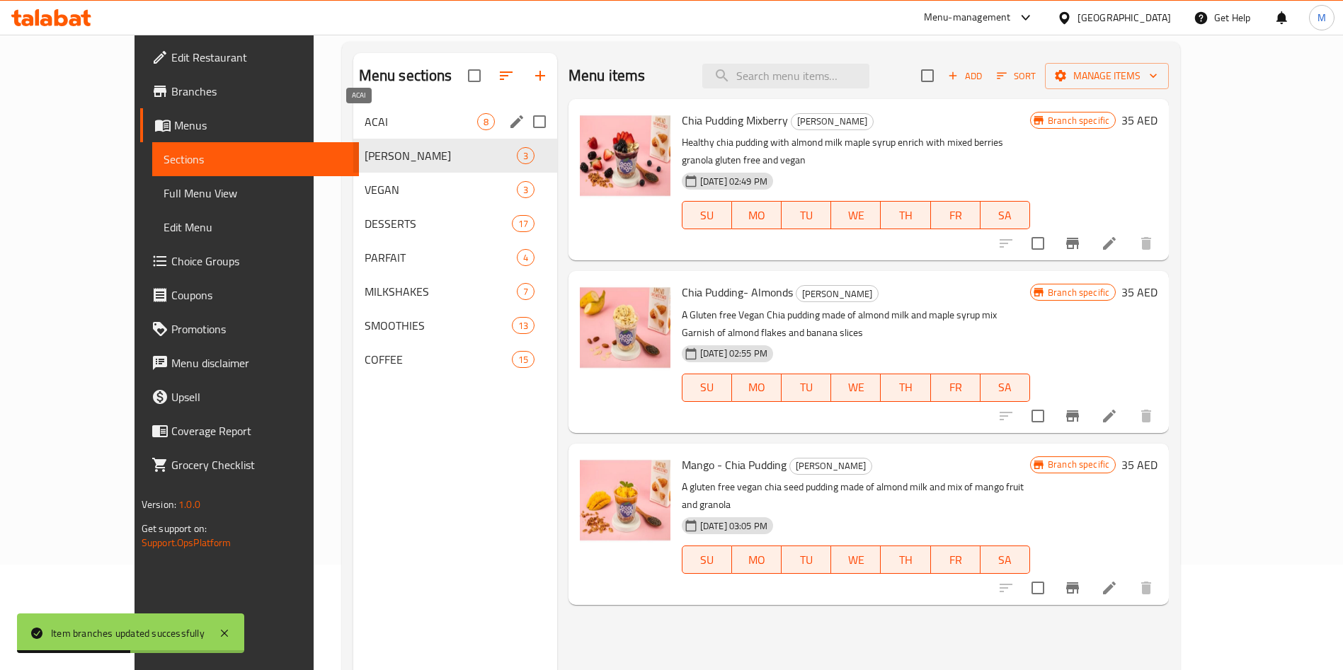
click at [365, 116] on span "ACAI" at bounding box center [421, 121] width 113 height 17
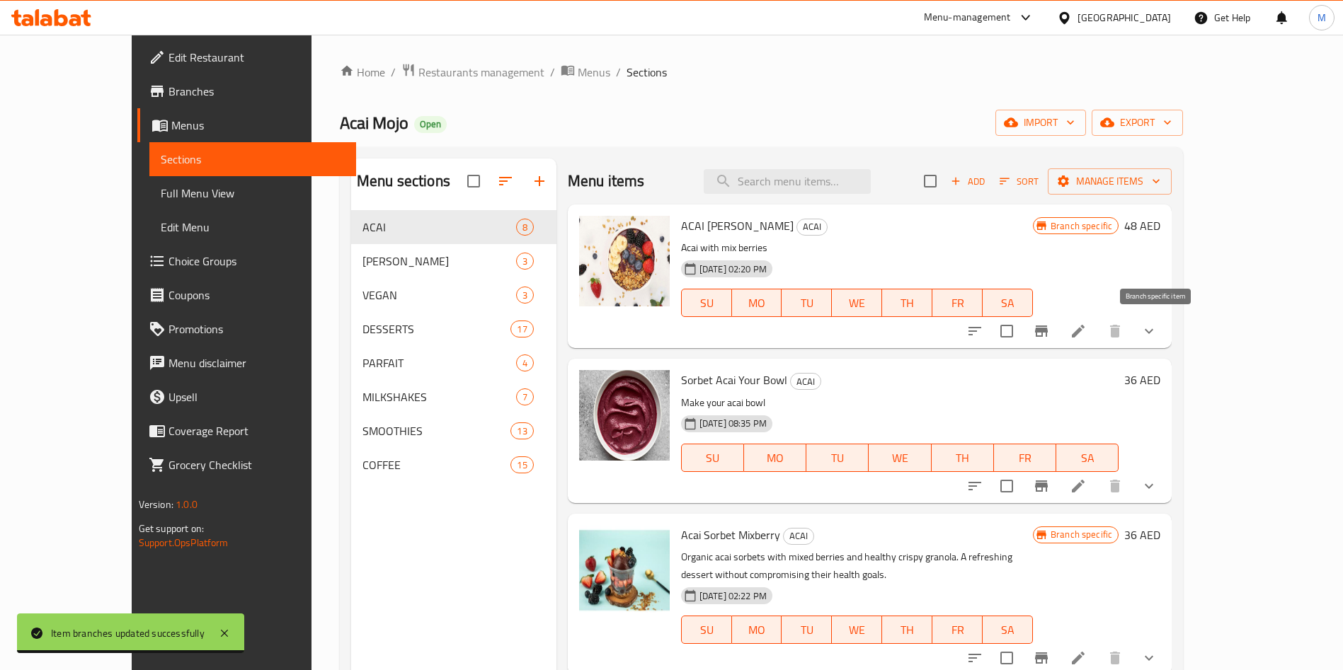
click at [1048, 330] on icon "Branch-specific-item" at bounding box center [1041, 331] width 13 height 11
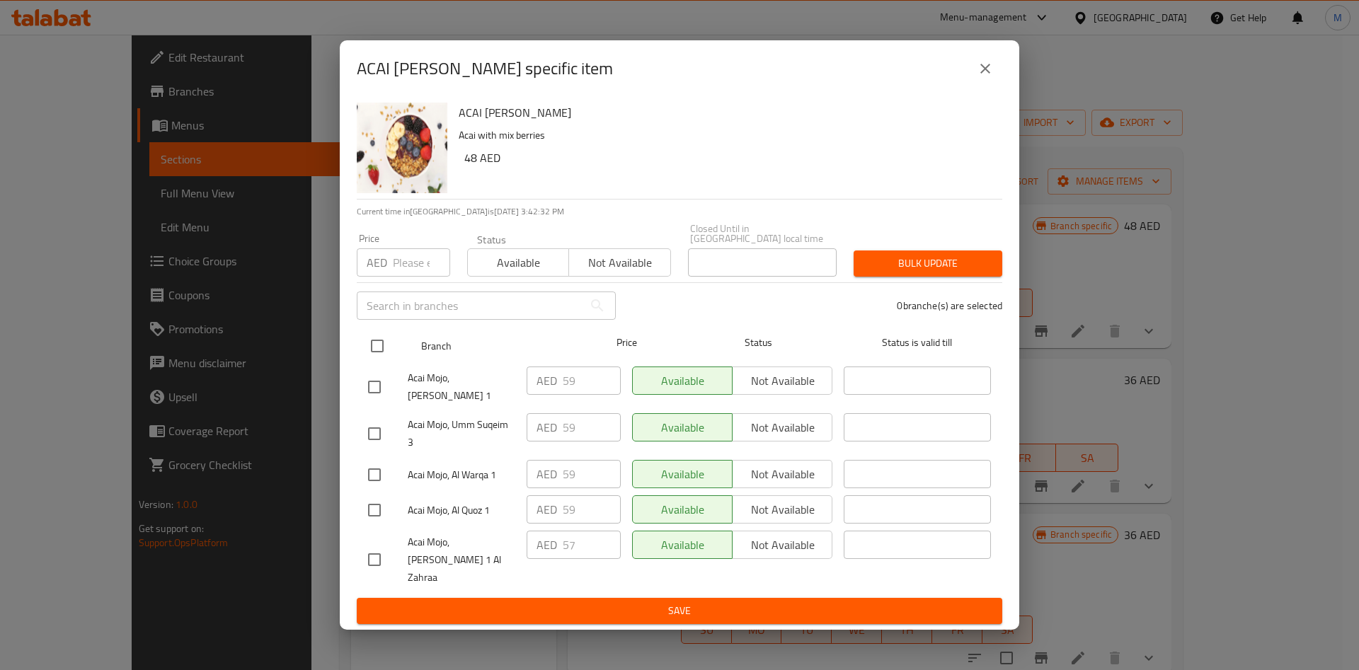
click at [379, 360] on input "checkbox" at bounding box center [377, 346] width 30 height 30
checkbox input "true"
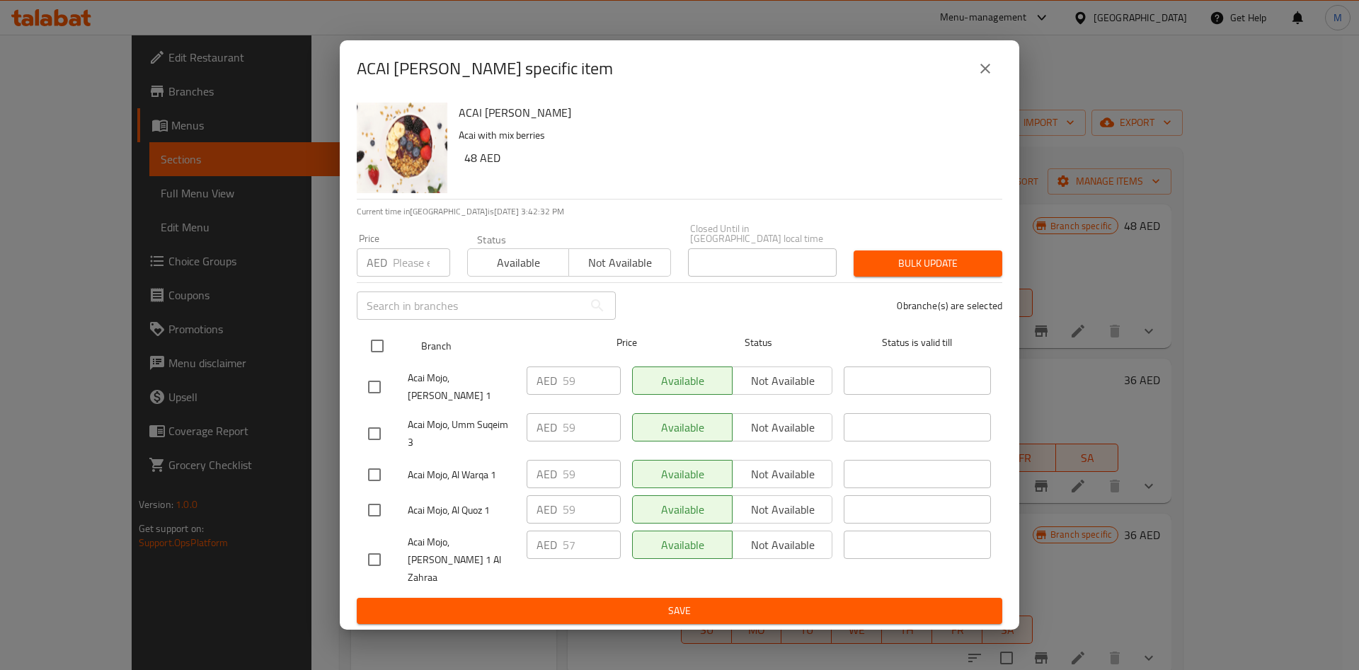
checkbox input "true"
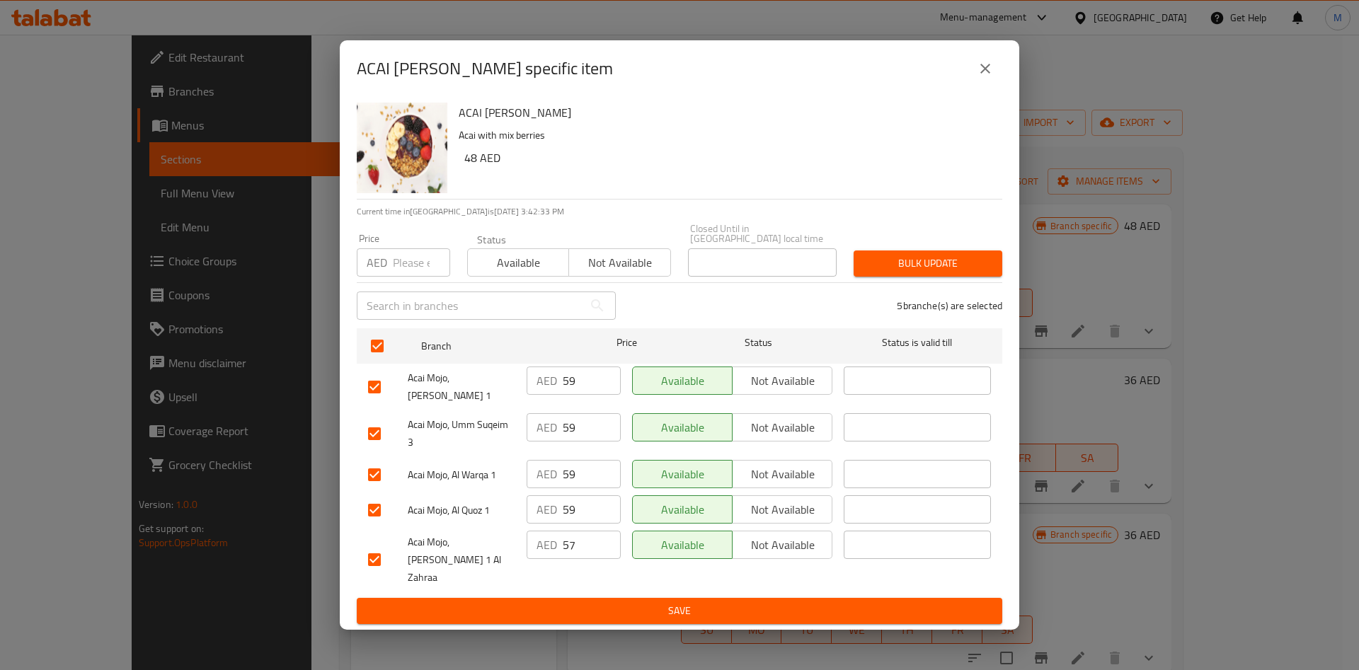
click at [405, 275] on input "number" at bounding box center [421, 262] width 57 height 28
type input "48"
click at [931, 270] on span "Bulk update" at bounding box center [928, 264] width 126 height 18
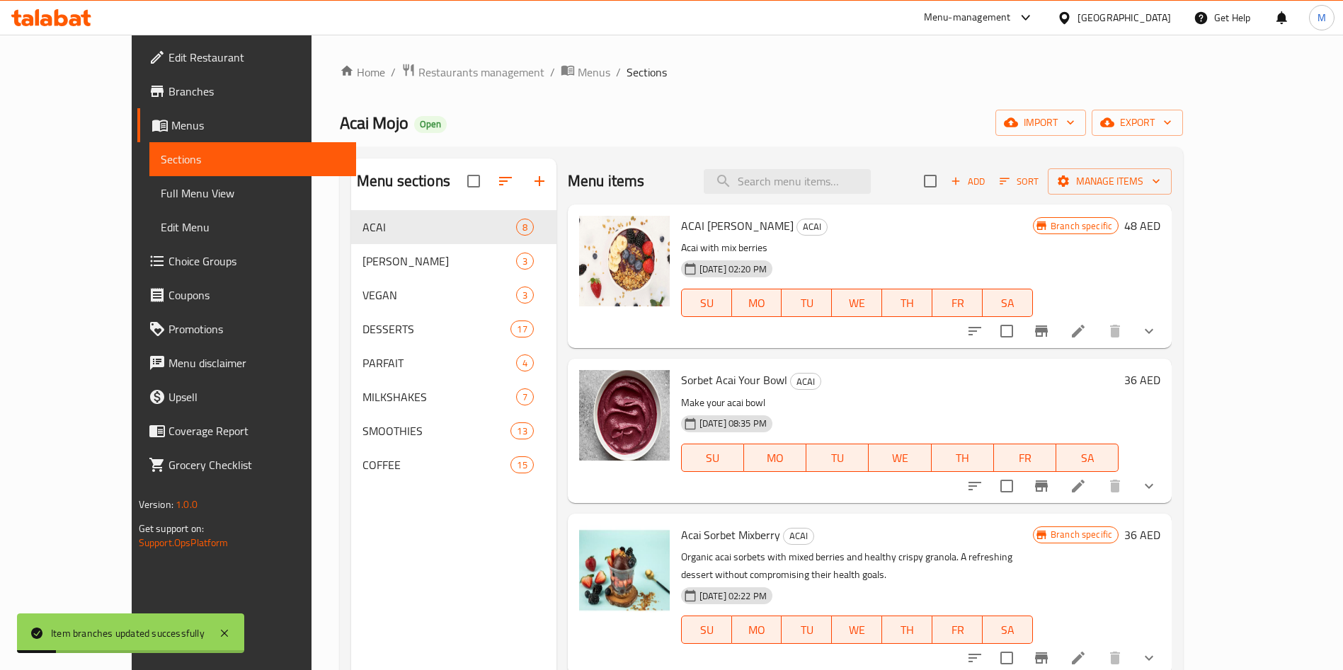
click at [995, 354] on div "Menu items Add Sort Manage items ACAI MERY BERRY ACAI Acai with mix berries 12-…" at bounding box center [863, 494] width 615 height 670
click at [861, 183] on input "search" at bounding box center [787, 181] width 167 height 25
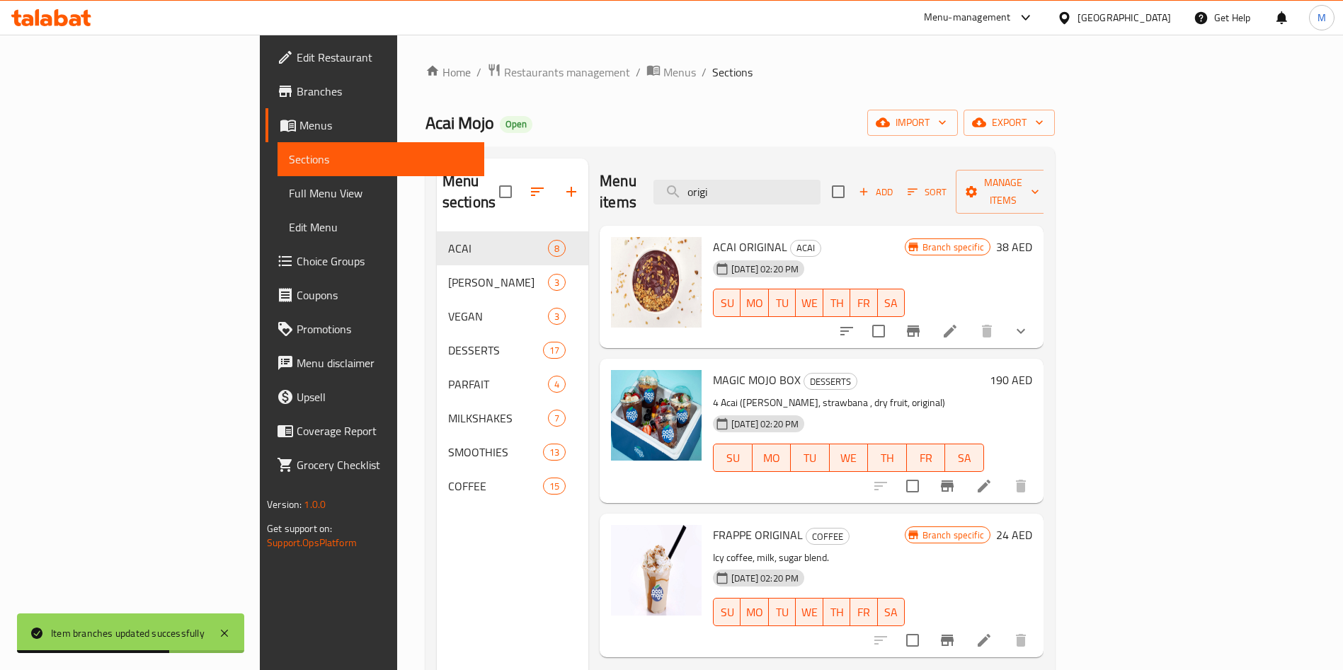
type input "origi"
click at [920, 326] on icon "Branch-specific-item" at bounding box center [913, 331] width 13 height 11
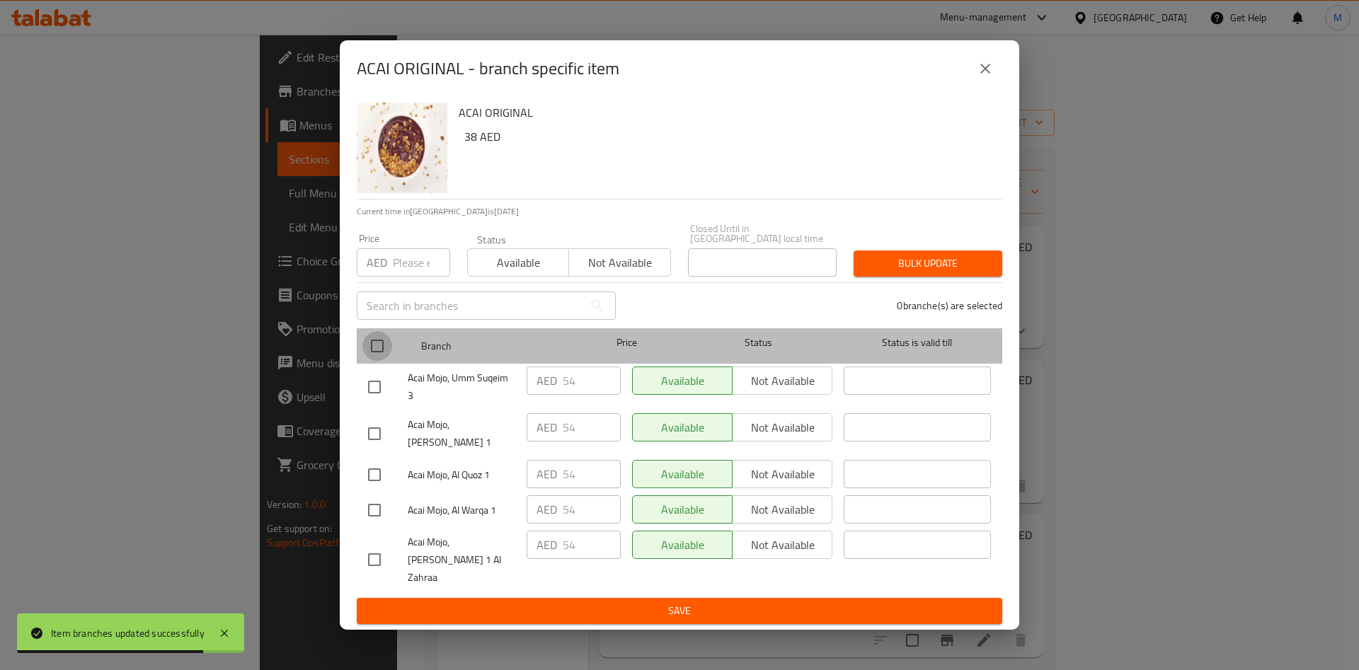
click at [375, 361] on input "checkbox" at bounding box center [377, 346] width 30 height 30
checkbox input "true"
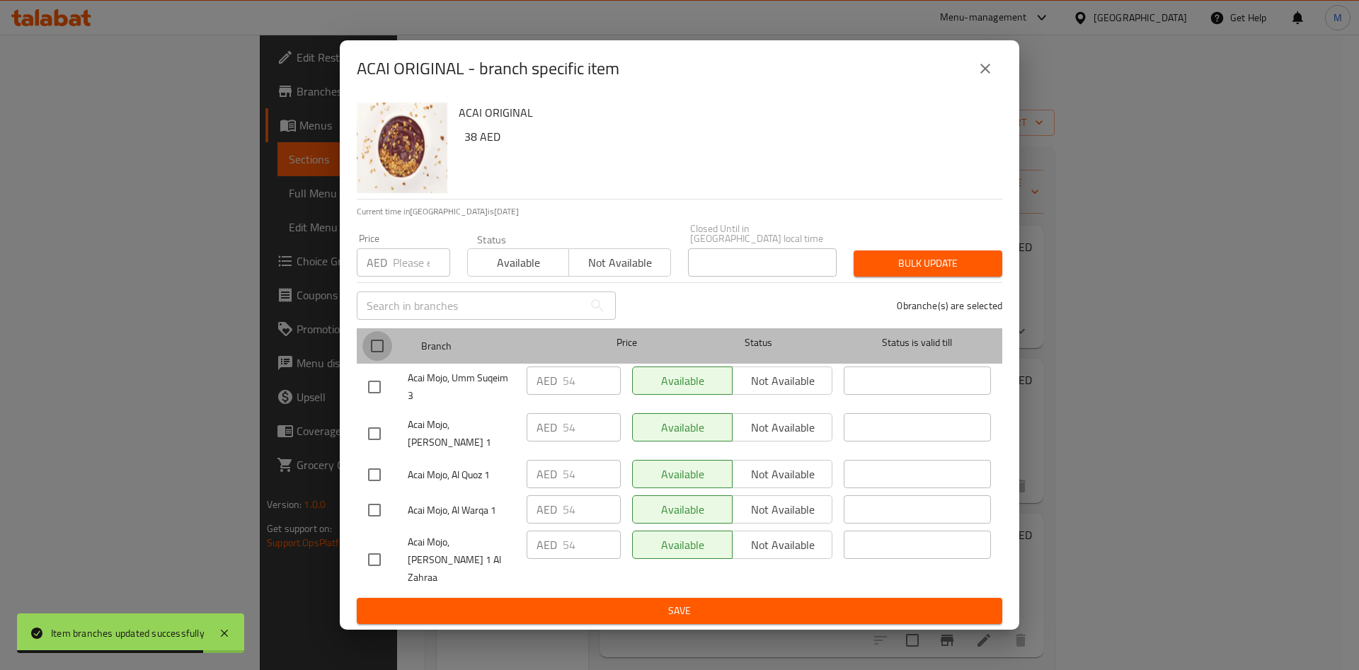
checkbox input "true"
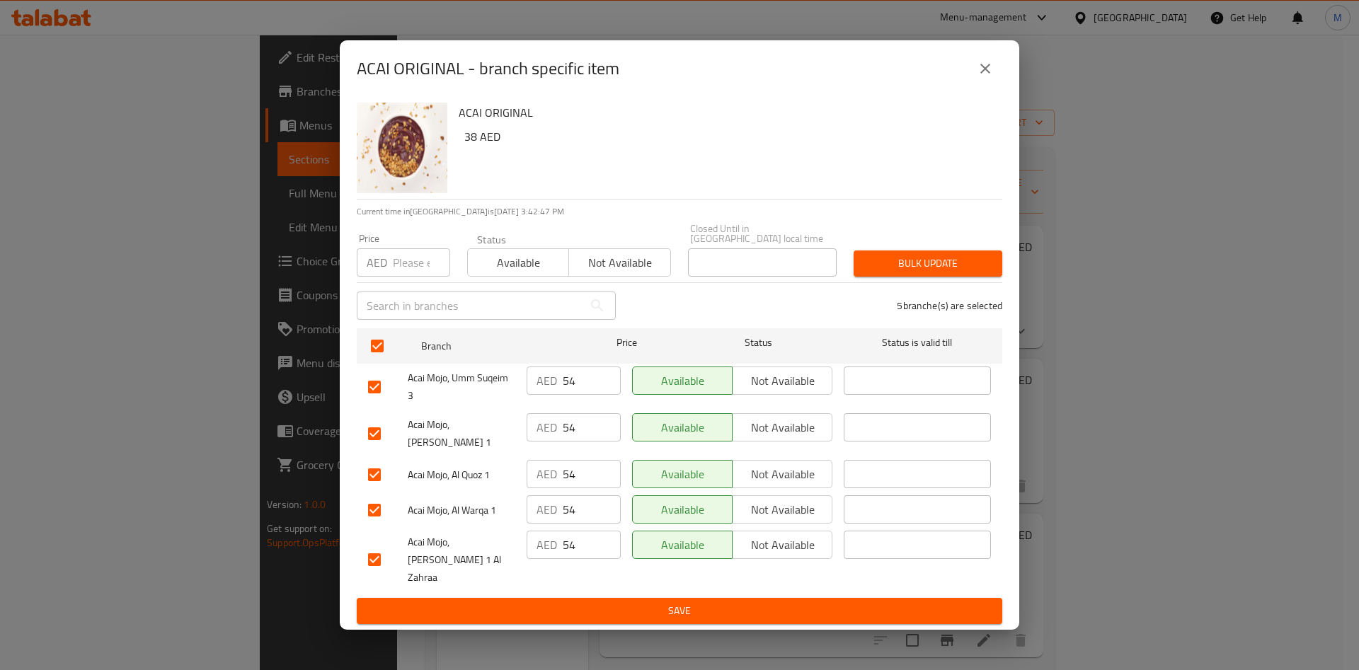
click at [775, 318] on div "5 branche(s) are selected" at bounding box center [817, 305] width 387 height 51
click at [412, 277] on input "number" at bounding box center [421, 262] width 57 height 28
type input "36"
click at [892, 273] on span "Bulk update" at bounding box center [928, 264] width 126 height 18
